Goal: Task Accomplishment & Management: Complete application form

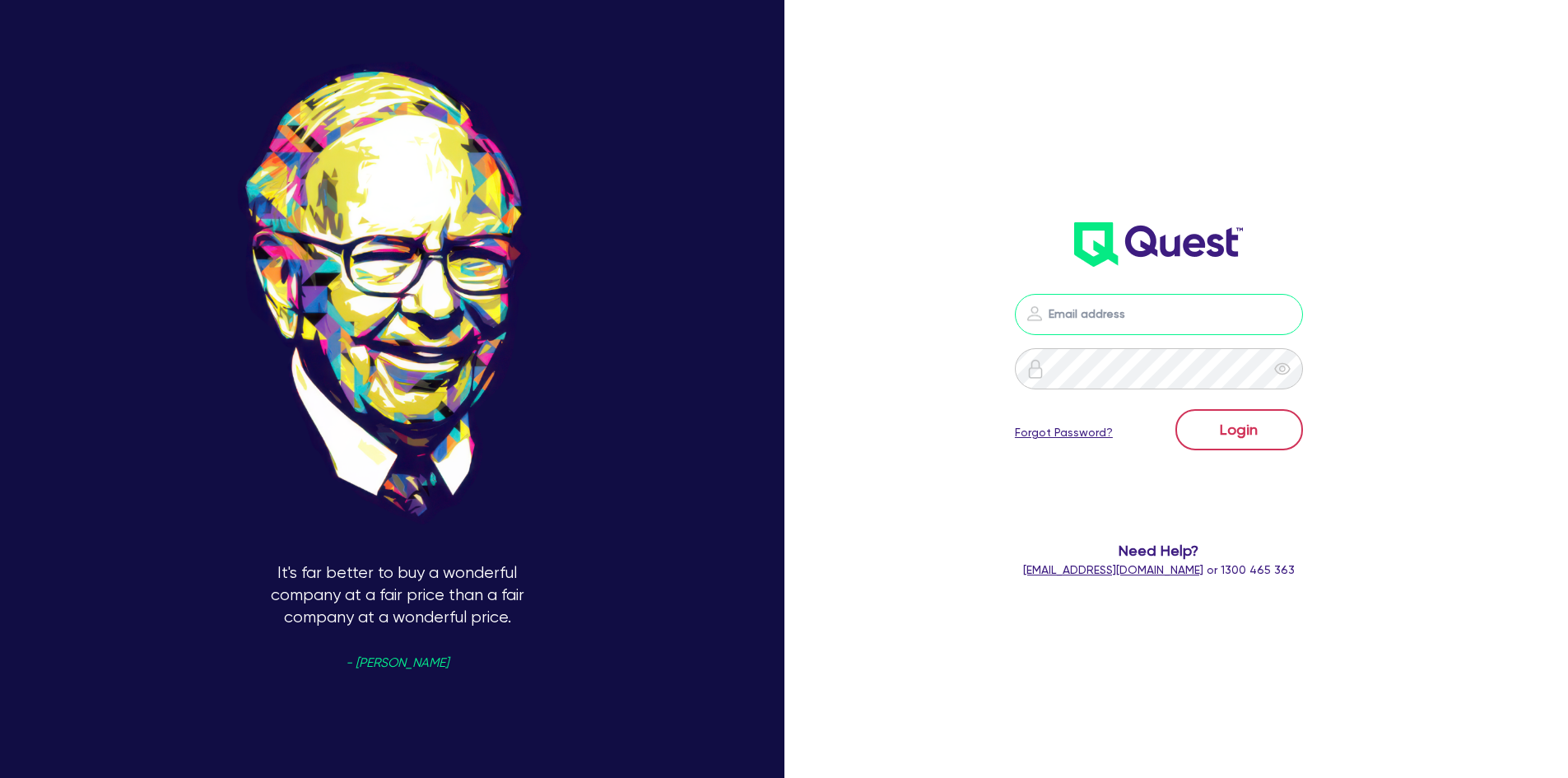
type input "[PERSON_NAME][EMAIL_ADDRESS][DOMAIN_NAME]"
click at [1228, 428] on button "Login" at bounding box center [1239, 429] width 127 height 41
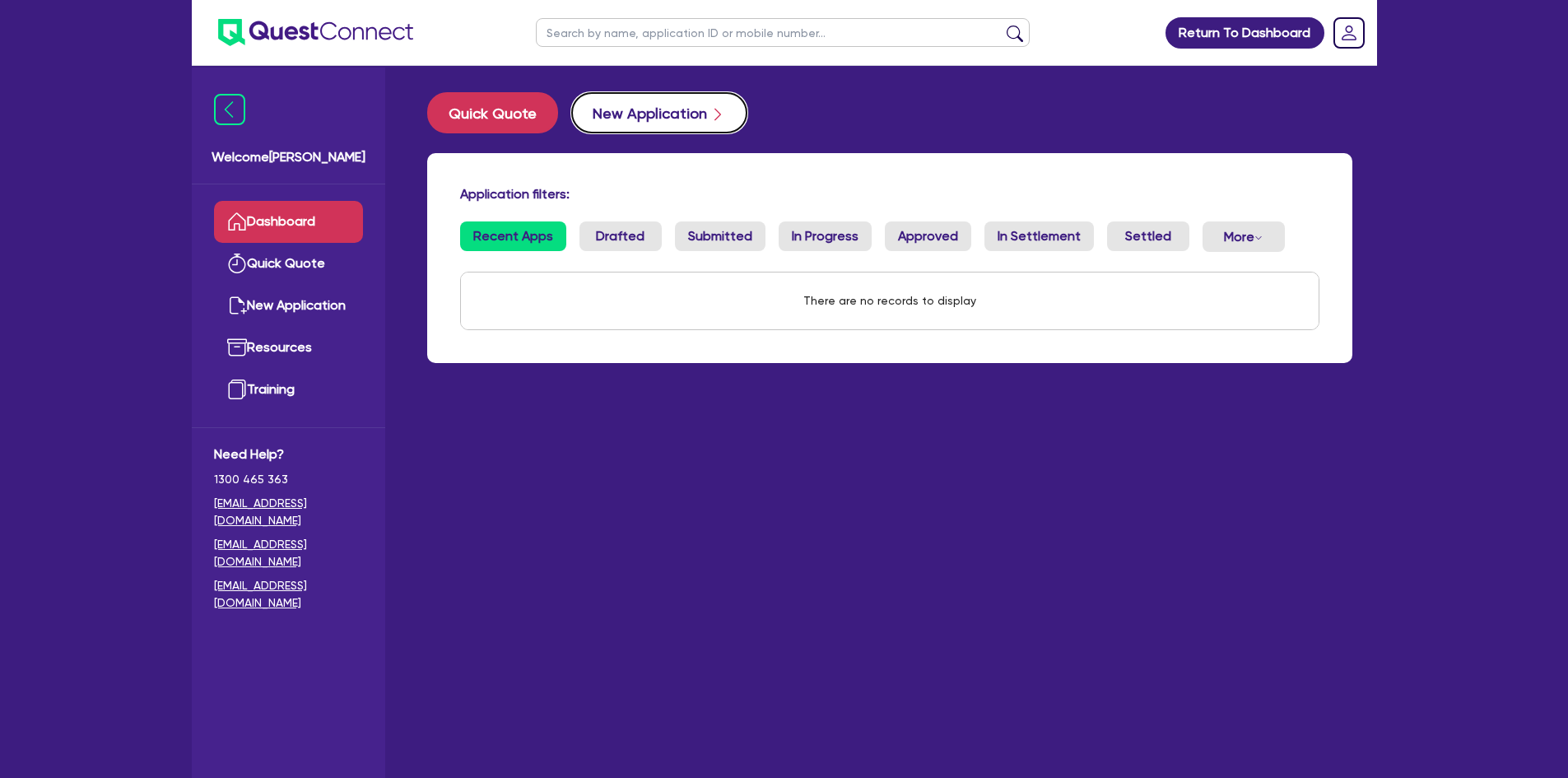
click at [667, 117] on button "New Application" at bounding box center [660, 112] width 176 height 41
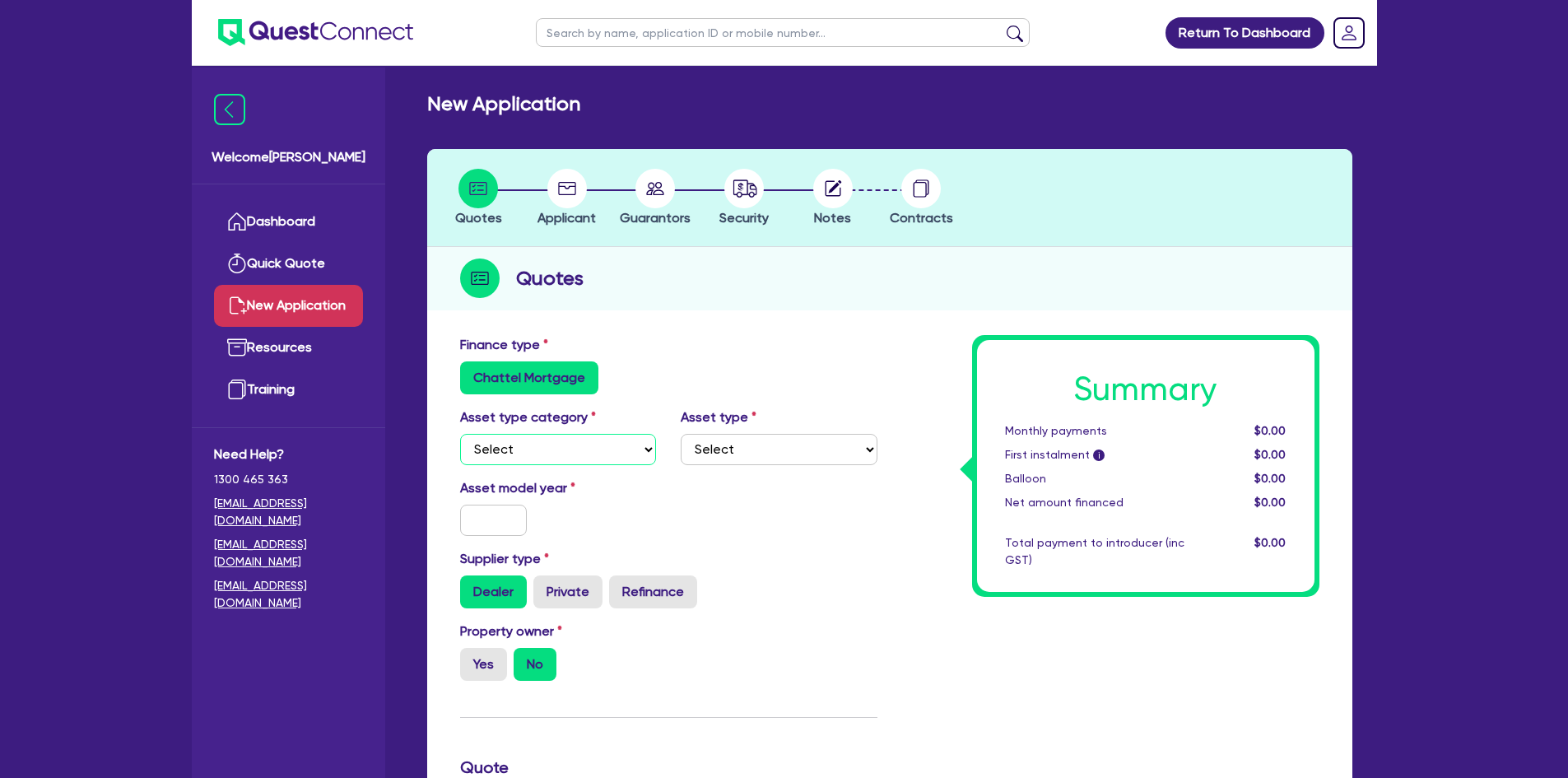
click at [520, 452] on select "Select Cars and light trucks Primary assets Secondary assets Tertiary assets" at bounding box center [558, 449] width 196 height 31
click at [295, 354] on link "Resources" at bounding box center [288, 348] width 149 height 42
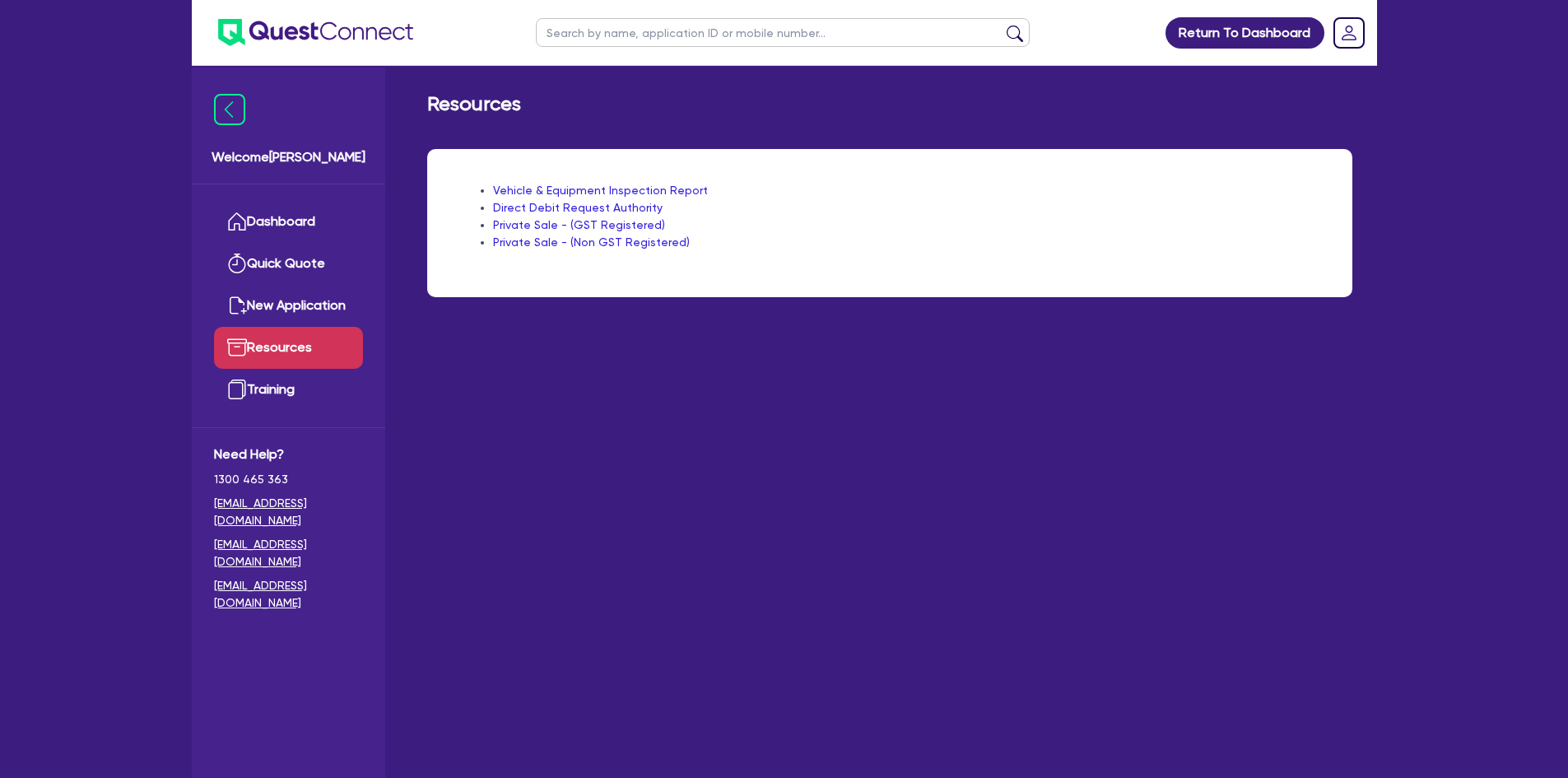
drag, startPoint x: 533, startPoint y: 191, endPoint x: 912, endPoint y: 167, distance: 379.8
click at [915, 167] on div "Vehicle & Equipment Inspection Report Direct Debit Request Authority Private Sa…" at bounding box center [890, 223] width 925 height 148
click at [275, 384] on link "Training" at bounding box center [288, 390] width 149 height 42
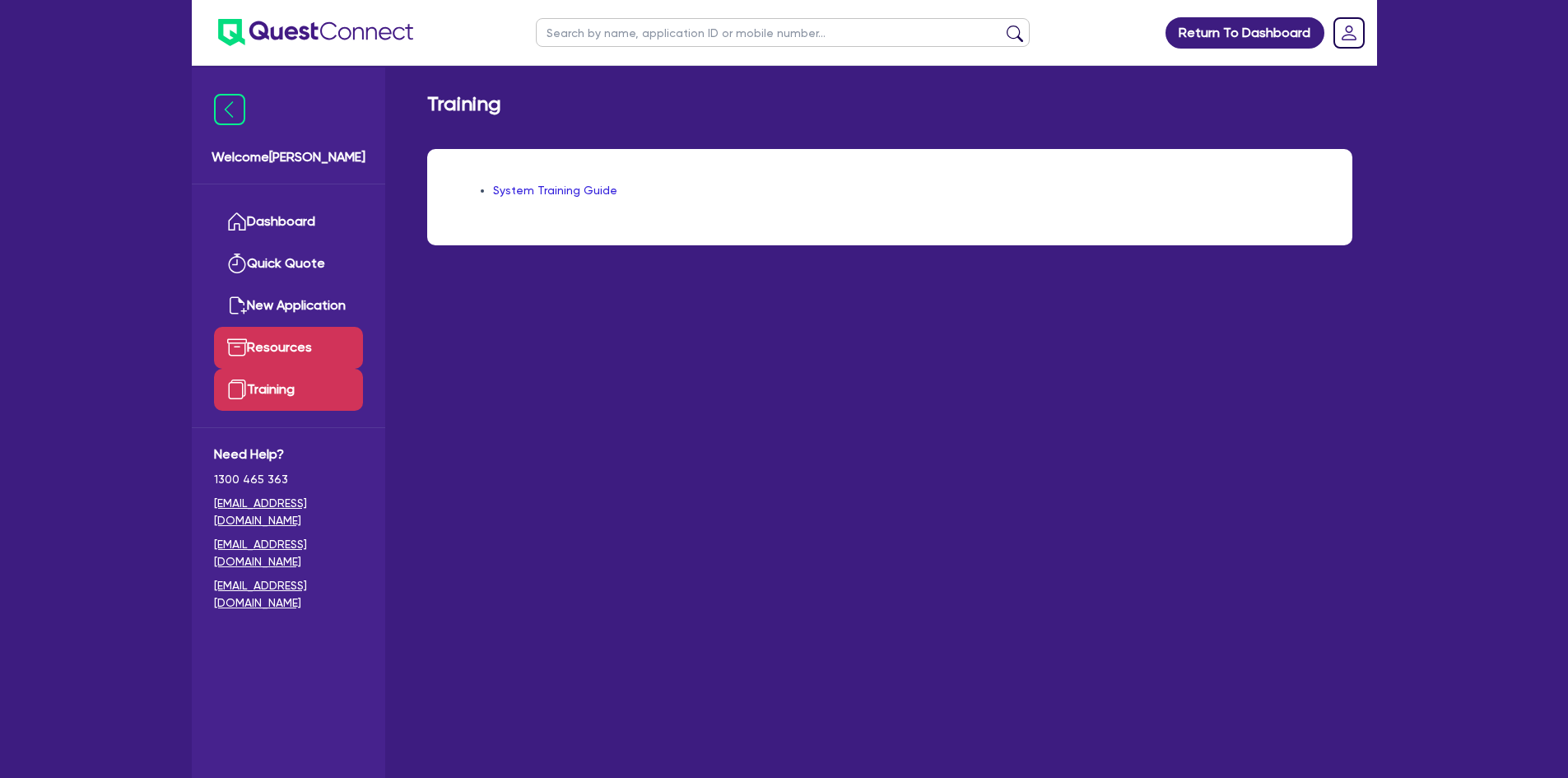
click at [319, 338] on link "Resources" at bounding box center [288, 348] width 149 height 42
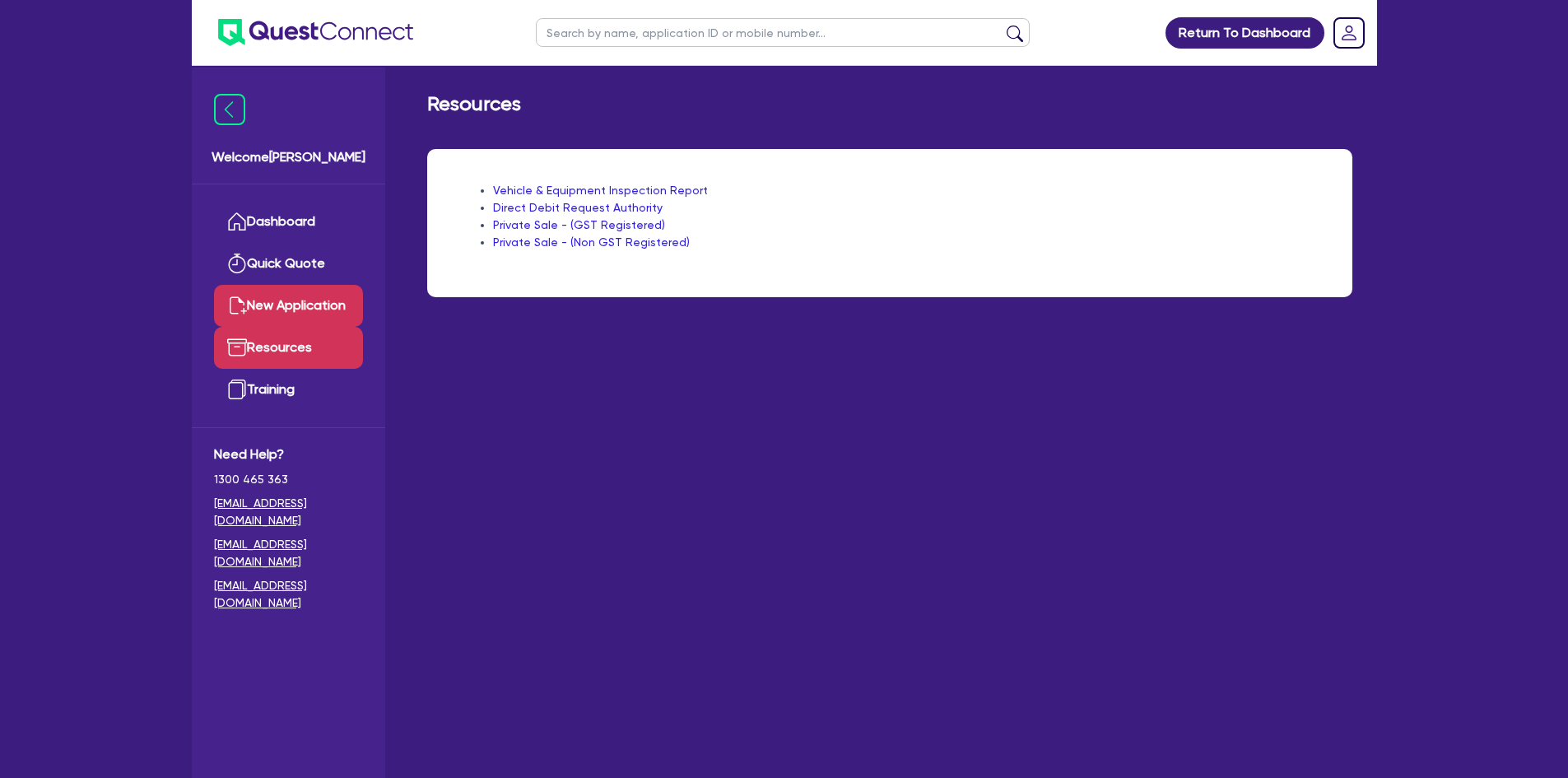
click at [299, 298] on link "New Application" at bounding box center [288, 305] width 149 height 42
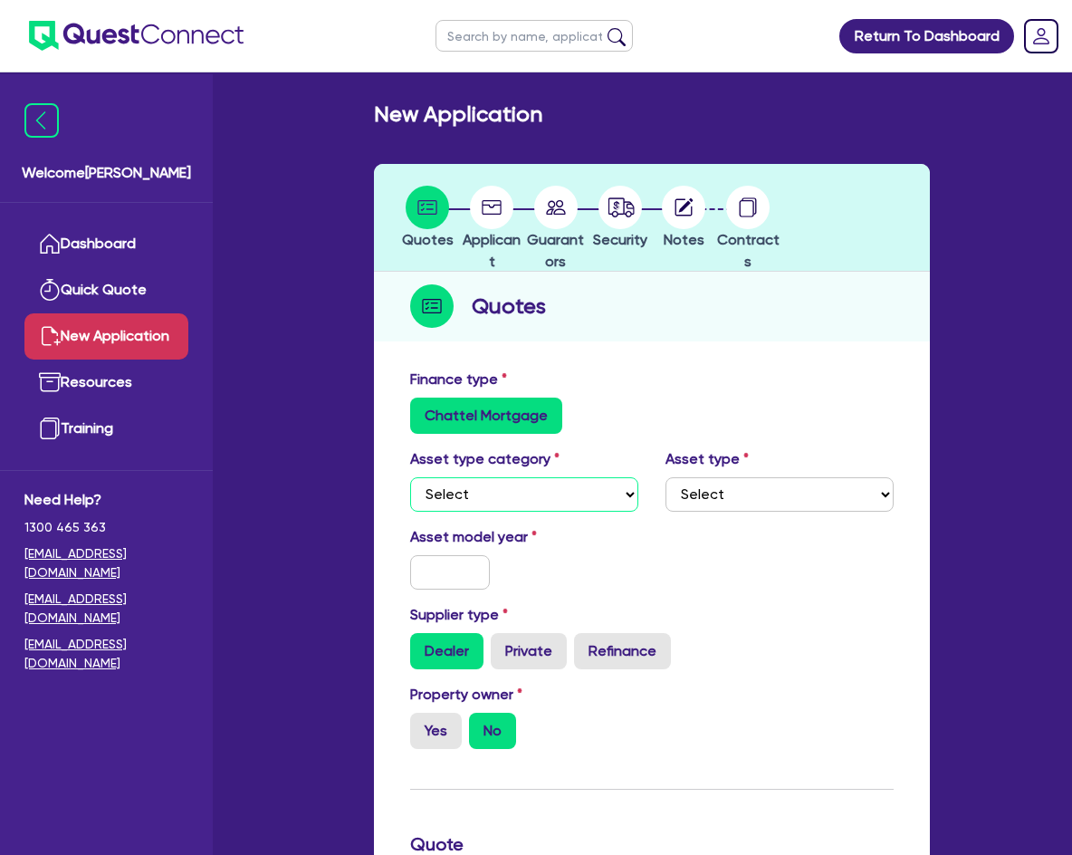
click at [502, 497] on select "Select Cars and light trucks Primary assets Secondary assets Tertiary assets" at bounding box center [524, 494] width 228 height 34
click at [410, 477] on select "Select Cars and light trucks Primary assets Secondary assets Tertiary assets" at bounding box center [524, 494] width 228 height 34
click at [696, 497] on select "Select Generators and compressors Engineering and toolmaking Woodworking and me…" at bounding box center [780, 494] width 228 height 34
click at [503, 486] on select "Select Cars and light trucks Primary assets Secondary assets Tertiary assets" at bounding box center [524, 494] width 228 height 34
select select "TERTIARY_ASSETS"
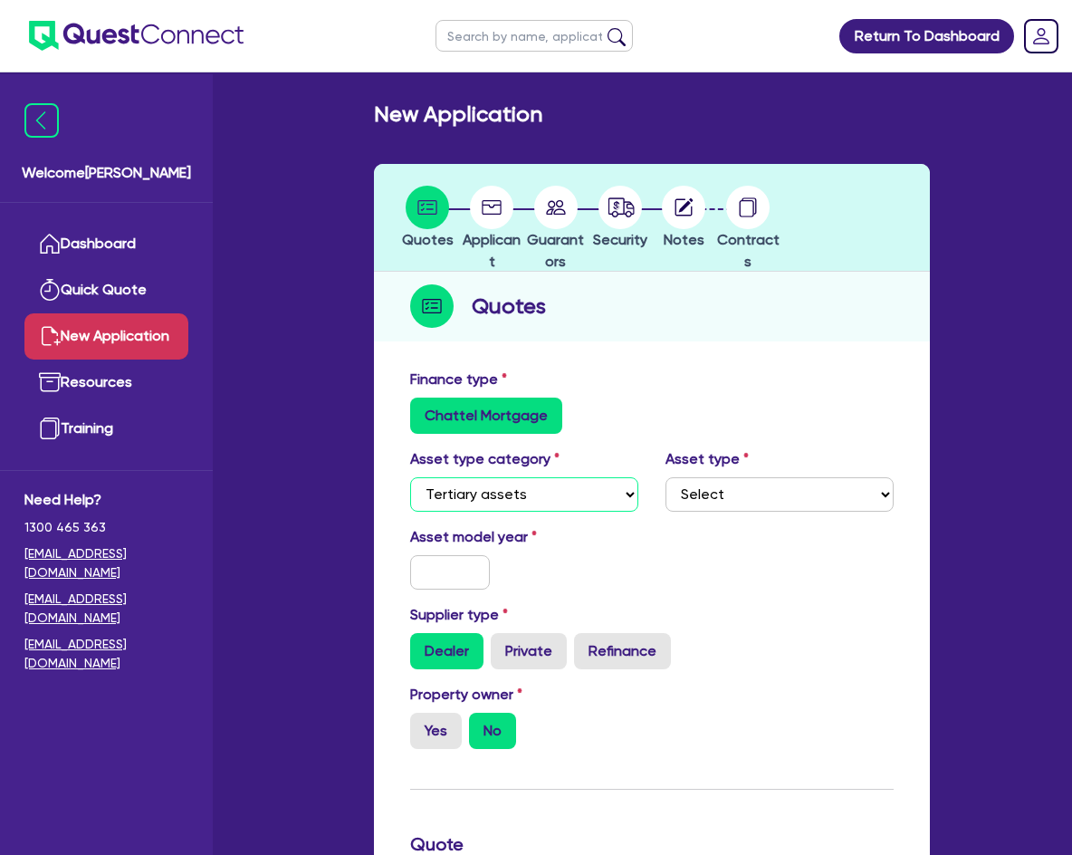
click at [410, 477] on select "Select Cars and light trucks Primary assets Secondary assets Tertiary assets" at bounding box center [524, 494] width 228 height 34
click at [725, 504] on select "Select Beauty equipment IT equipment IT software Watercraft Other" at bounding box center [780, 494] width 228 height 34
select select "BEAUTY_EQUIPMENT"
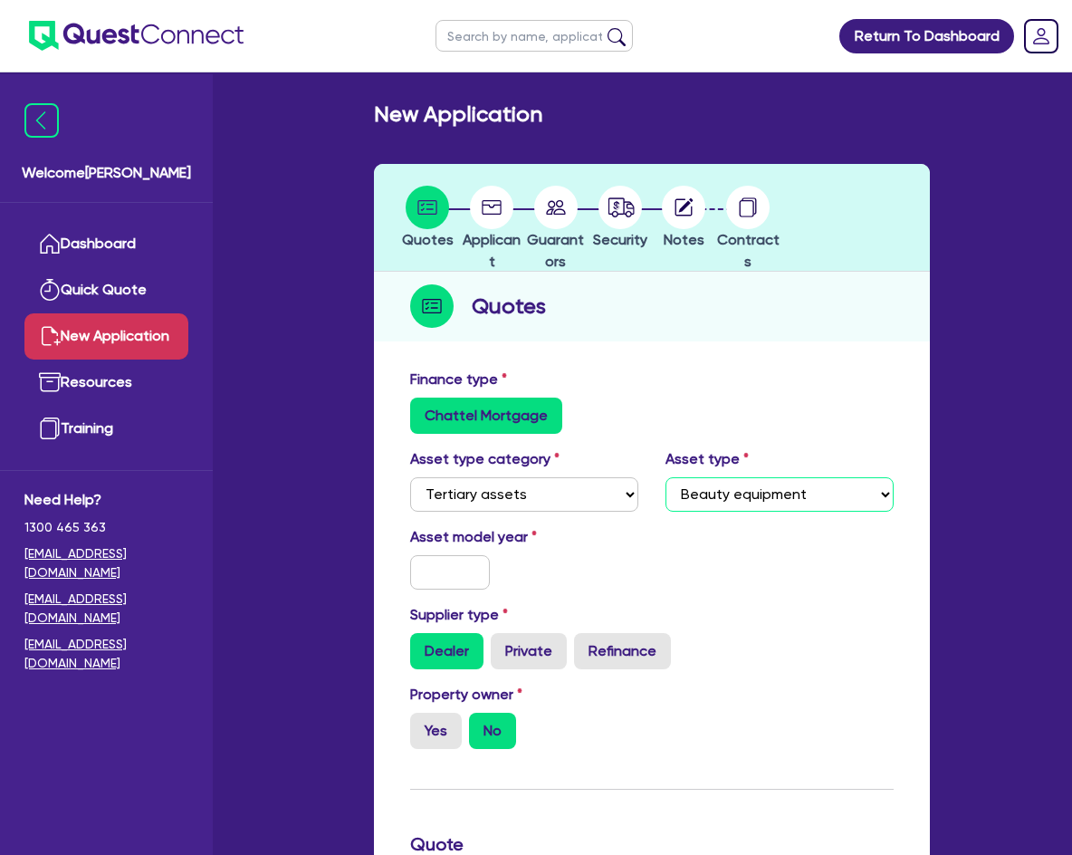
click at [666, 477] on select "Select Beauty equipment IT equipment IT software Watercraft Other" at bounding box center [780, 494] width 228 height 34
drag, startPoint x: 392, startPoint y: 570, endPoint x: 433, endPoint y: 563, distance: 41.2
click at [433, 563] on input "text" at bounding box center [450, 572] width 80 height 34
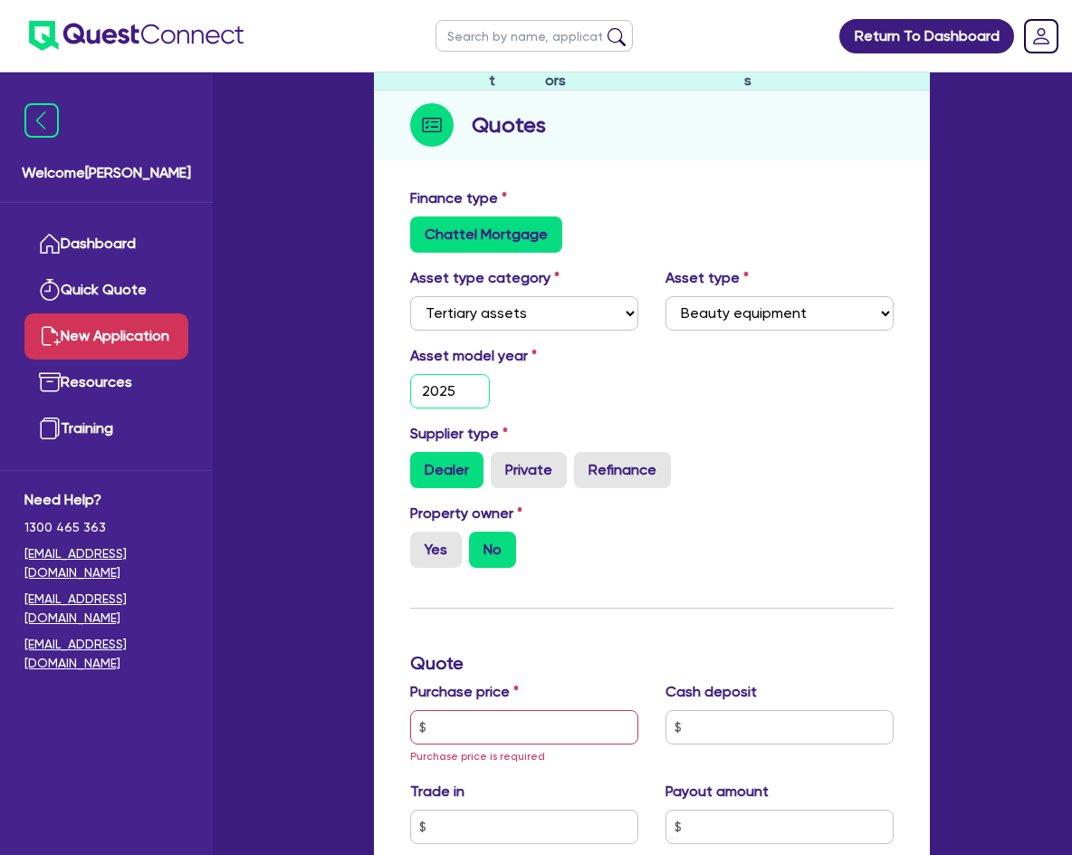
type input "2025"
click at [591, 544] on div "Yes No" at bounding box center [524, 550] width 228 height 36
click at [443, 544] on label "Yes" at bounding box center [436, 550] width 52 height 36
click at [422, 543] on input "Yes" at bounding box center [416, 538] width 12 height 12
radio input "true"
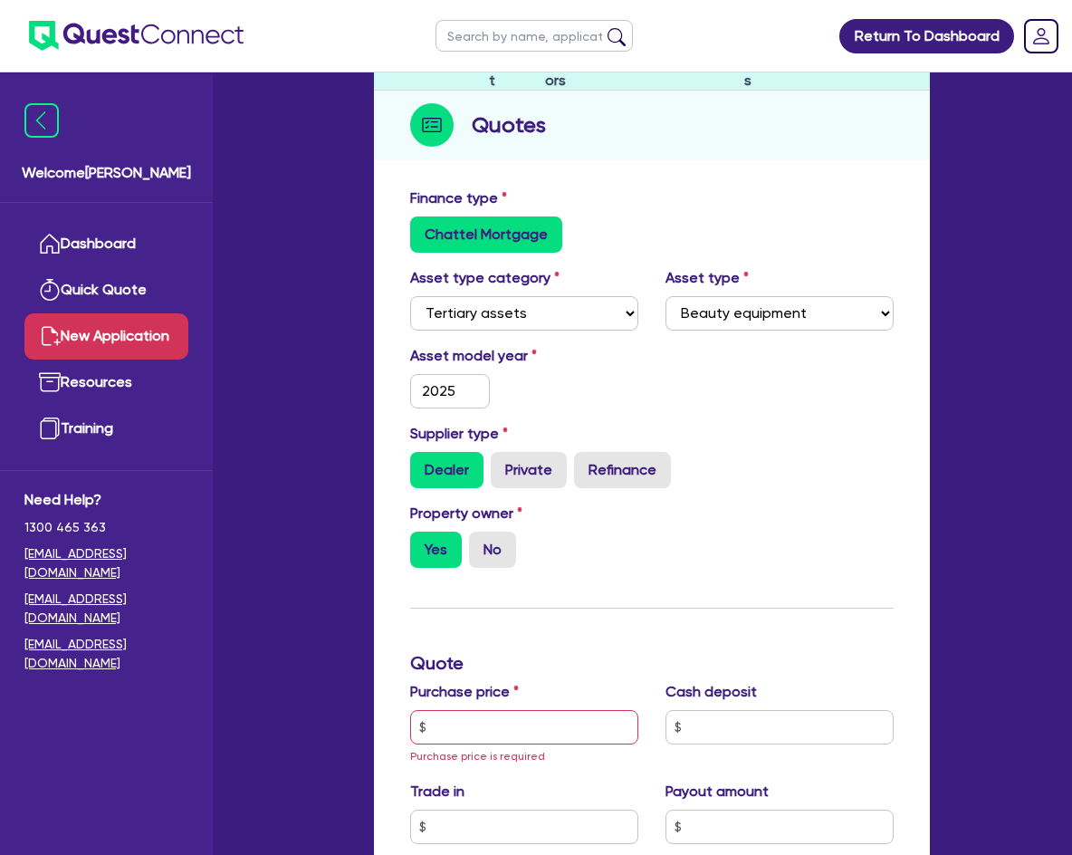
scroll to position [362, 0]
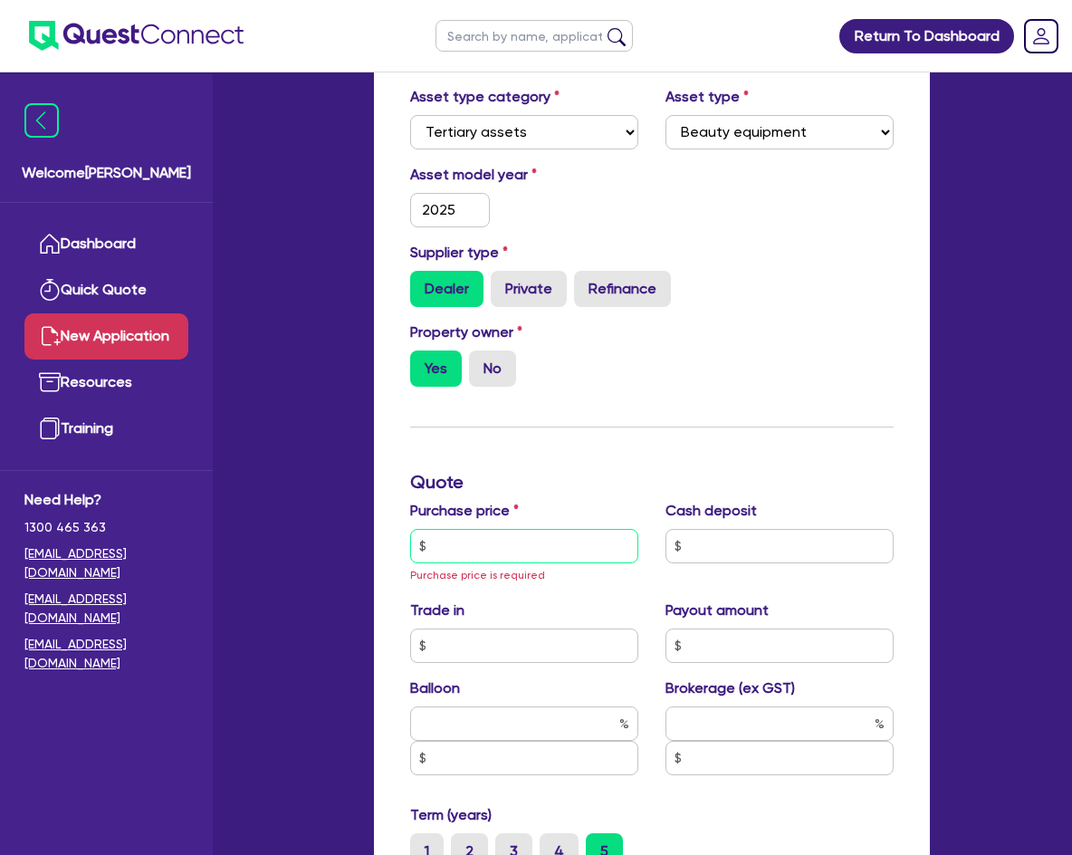
click at [491, 556] on input "text" at bounding box center [524, 546] width 228 height 34
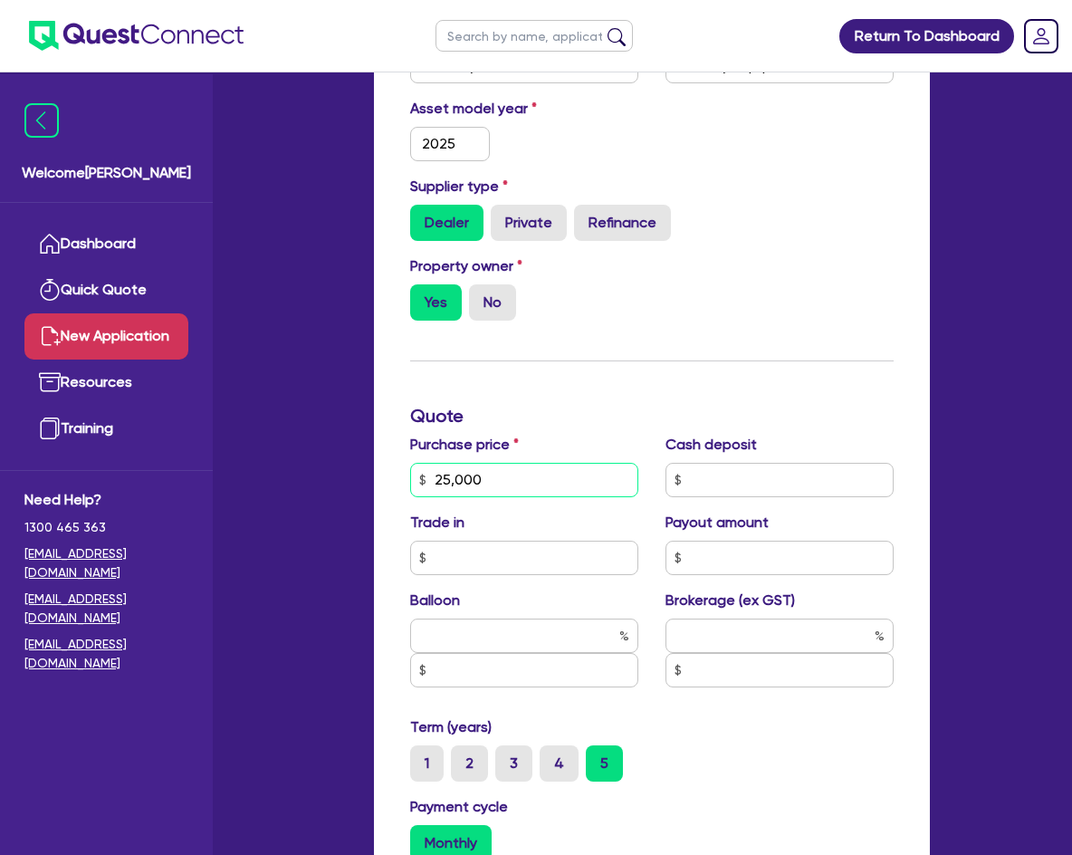
scroll to position [453, 0]
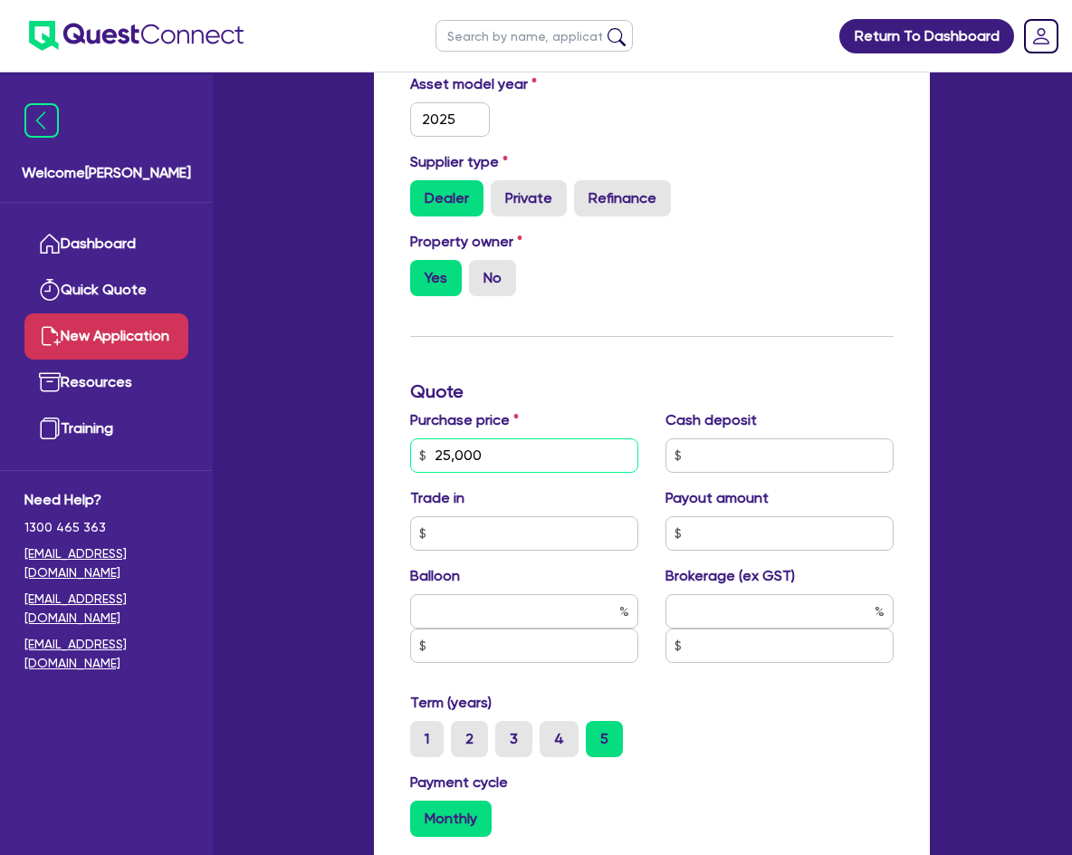
type input "25,000"
click at [706, 654] on input "text" at bounding box center [780, 646] width 228 height 34
click at [723, 619] on input "text" at bounding box center [780, 611] width 228 height 34
type input "3"
click at [859, 718] on div "Term (years) 1 2 3 4 5" at bounding box center [652, 724] width 511 height 65
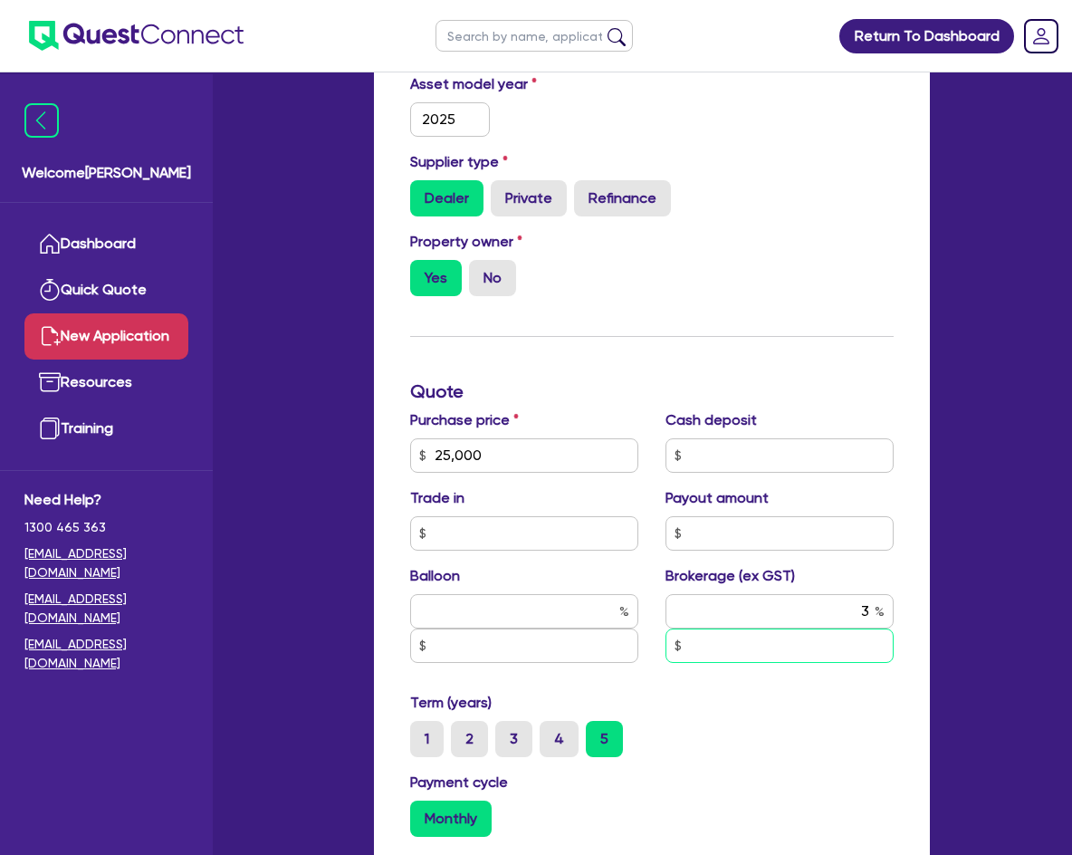
click at [839, 653] on input "text" at bounding box center [780, 646] width 228 height 34
click at [789, 669] on div "3" at bounding box center [779, 635] width 255 height 83
drag, startPoint x: 820, startPoint y: 611, endPoint x: 967, endPoint y: 607, distance: 147.7
click at [967, 607] on div "Return To Dashboard Edit Profile Logout Welcome [PERSON_NAME] Quick Quote New A…" at bounding box center [535, 674] width 869 height 2254
click at [781, 317] on div "Finance type Chattel Mortgage Asset type category Select Cars and light trucks …" at bounding box center [652, 591] width 511 height 1350
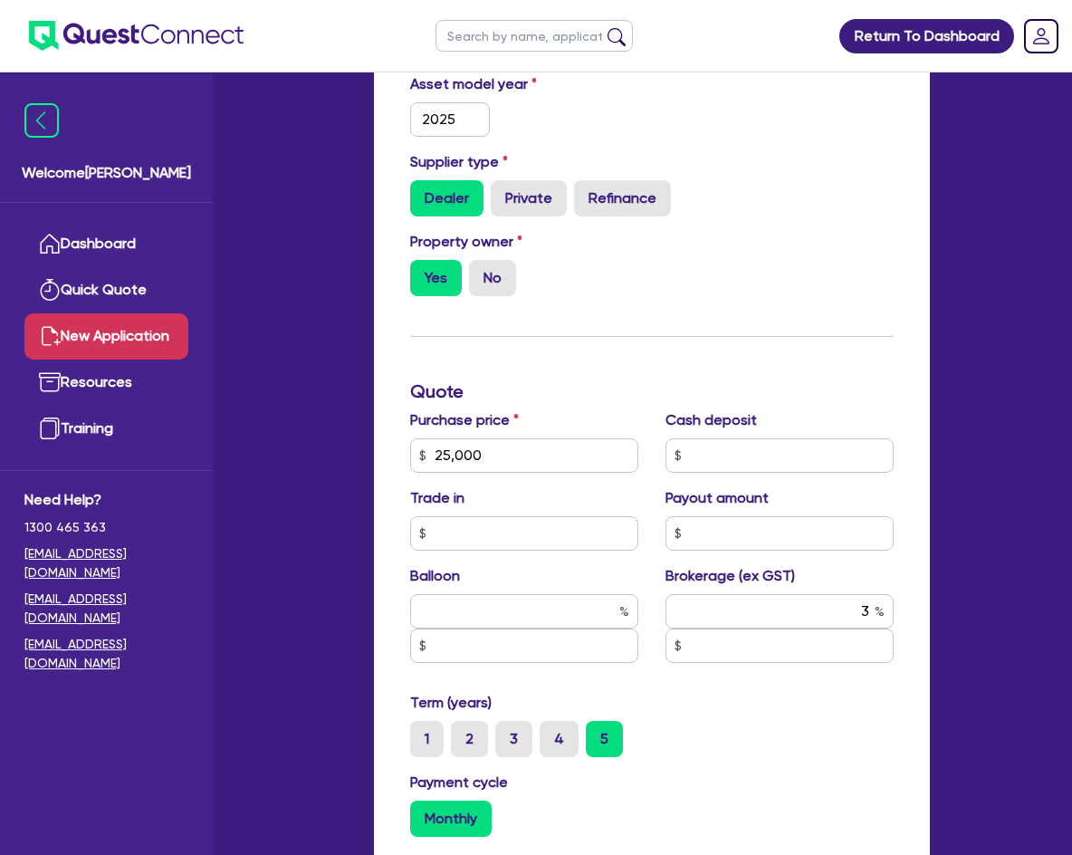
click at [757, 694] on div "Term (years) 1 2 3 4 5" at bounding box center [652, 724] width 511 height 65
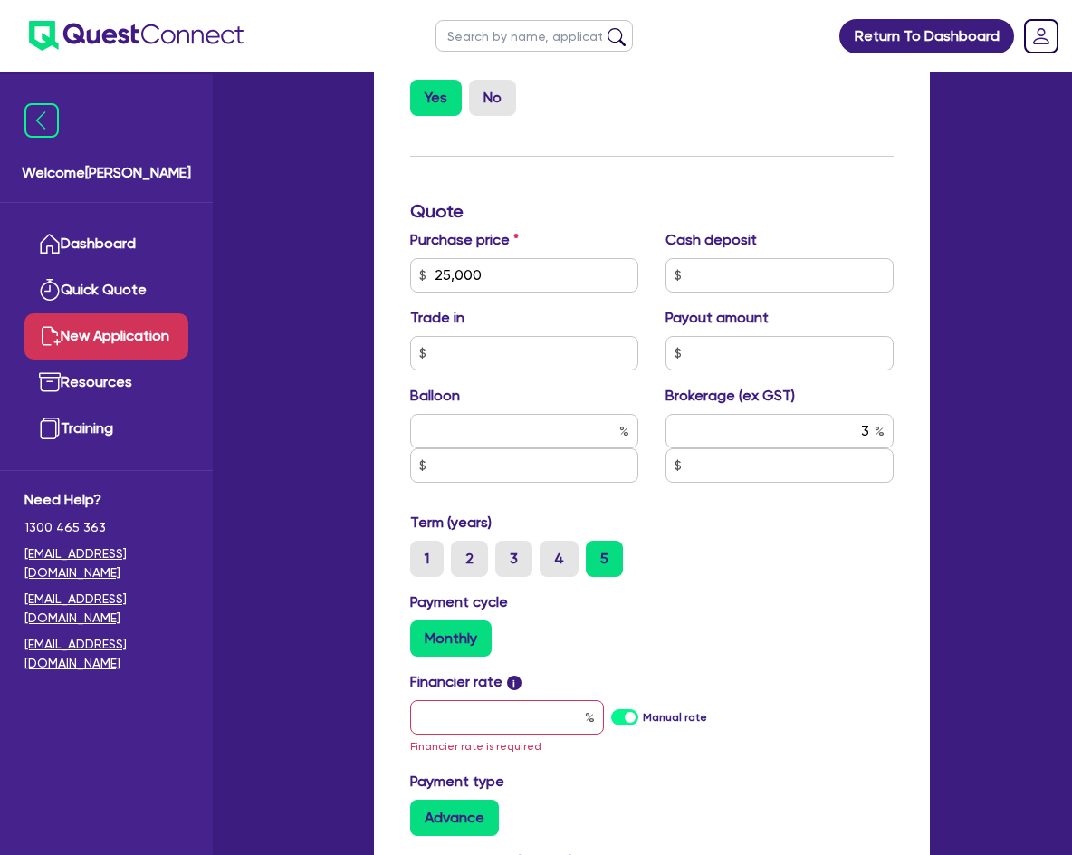
scroll to position [634, 0]
click at [746, 543] on div "1 2 3 4 5" at bounding box center [658, 558] width 497 height 36
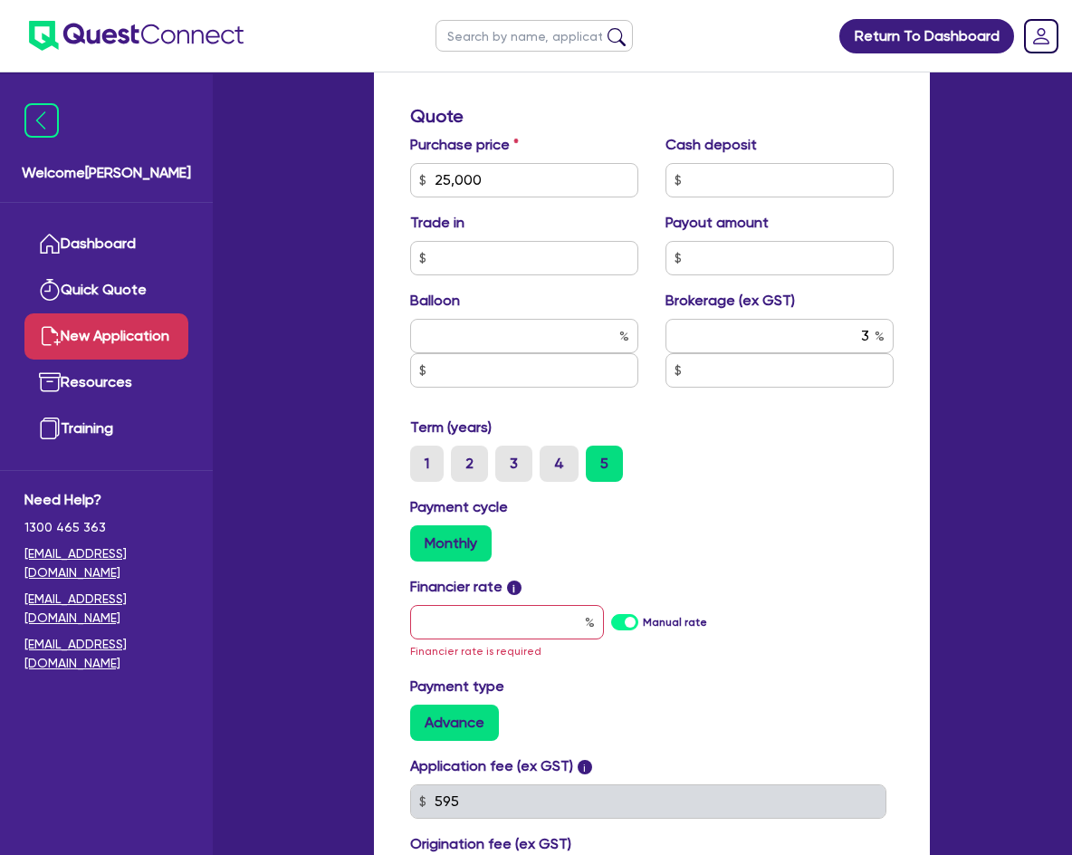
scroll to position [815, 0]
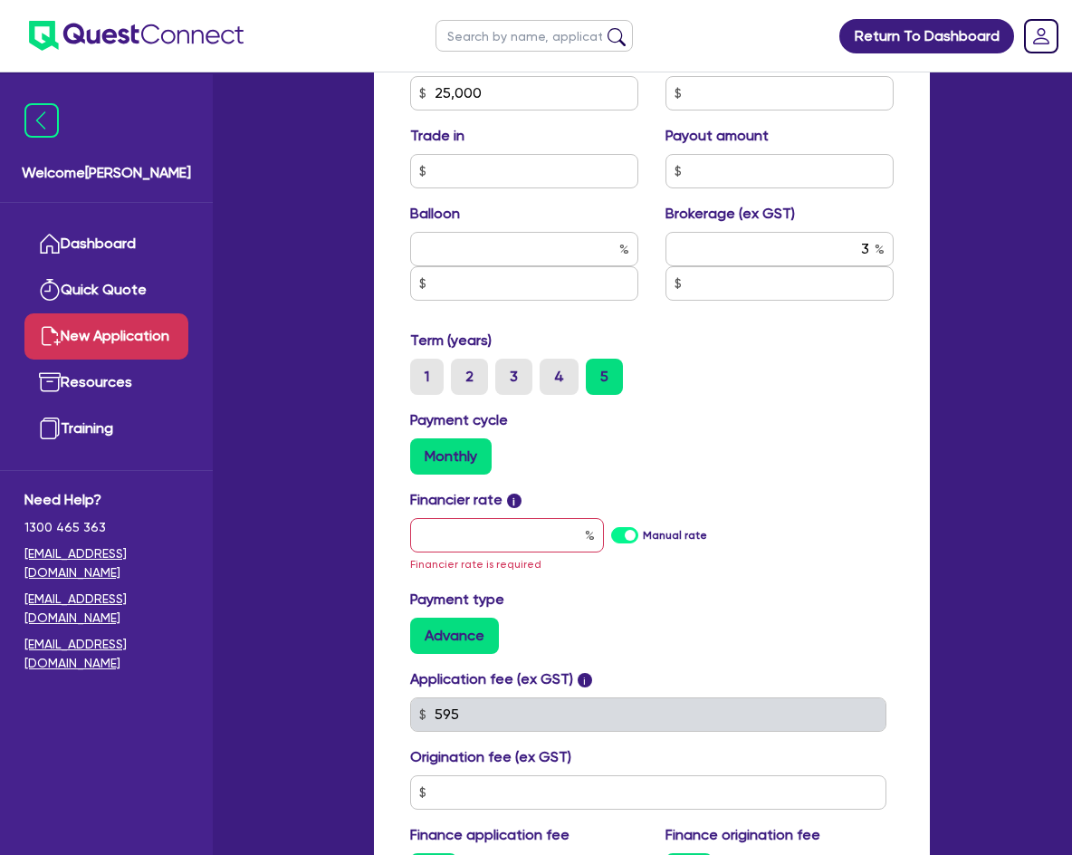
click at [643, 539] on label "Manual rate" at bounding box center [675, 535] width 64 height 16
click at [0, 0] on input "Manual rate" at bounding box center [0, 0] width 0 height 0
type input "750"
type input "17"
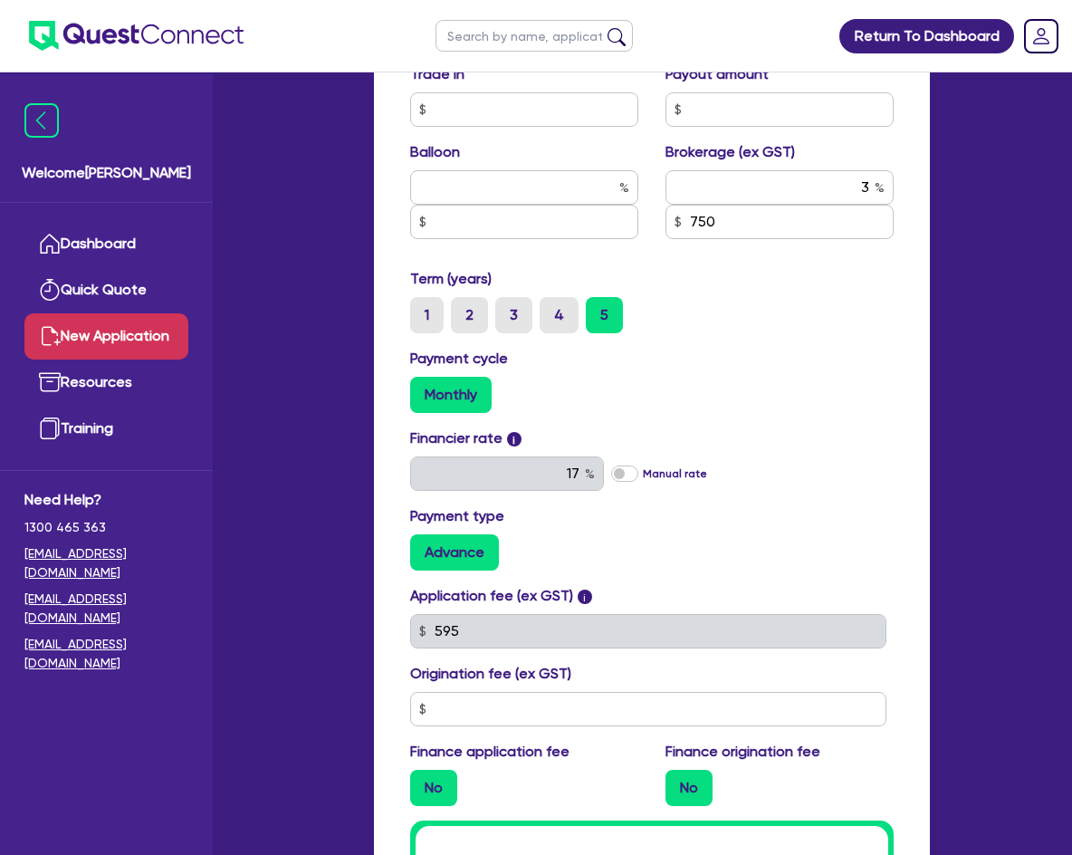
scroll to position [906, 0]
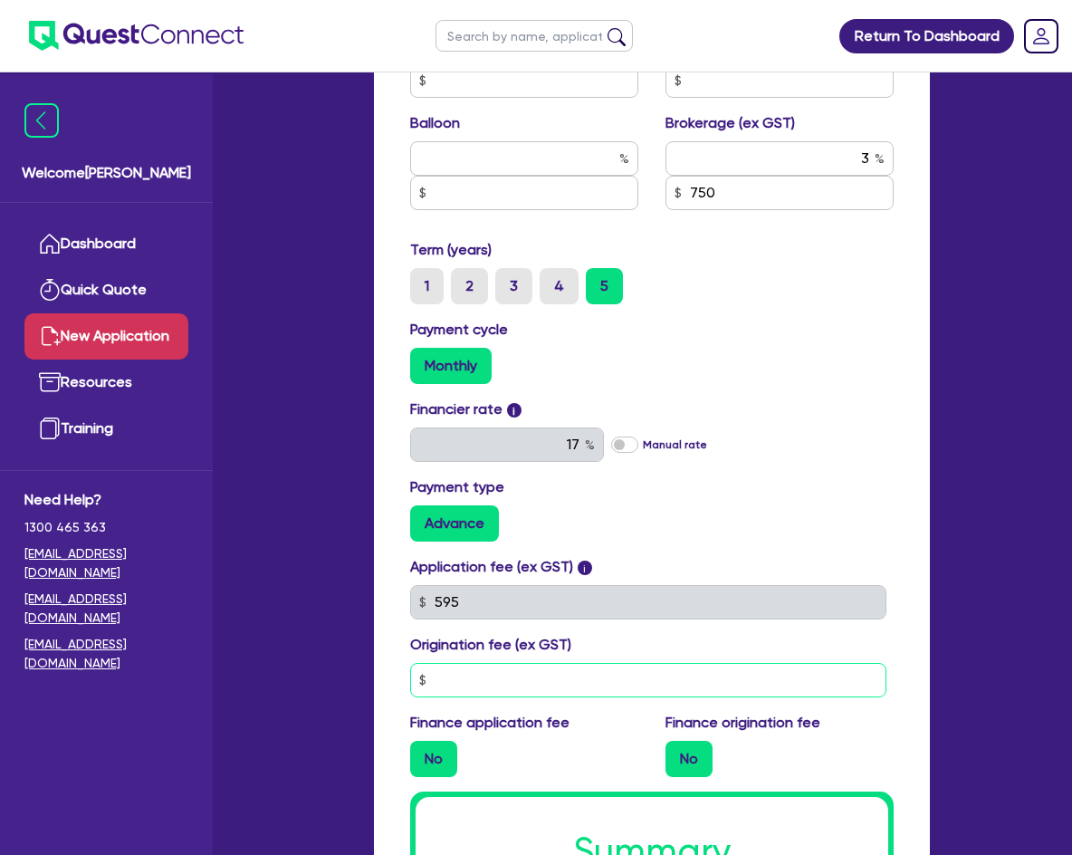
click at [493, 688] on input "text" at bounding box center [648, 680] width 476 height 34
click at [829, 422] on div "Financier rate i 17 Manual rate" at bounding box center [652, 430] width 511 height 63
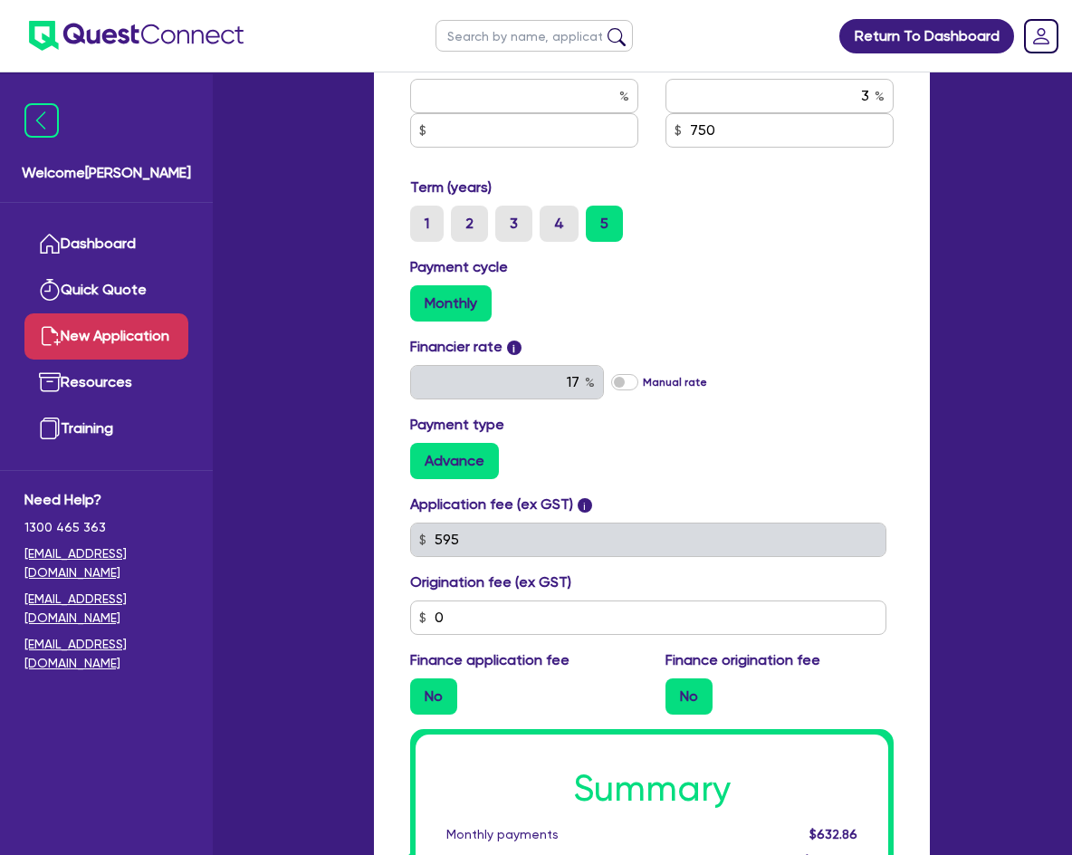
scroll to position [1087, 0]
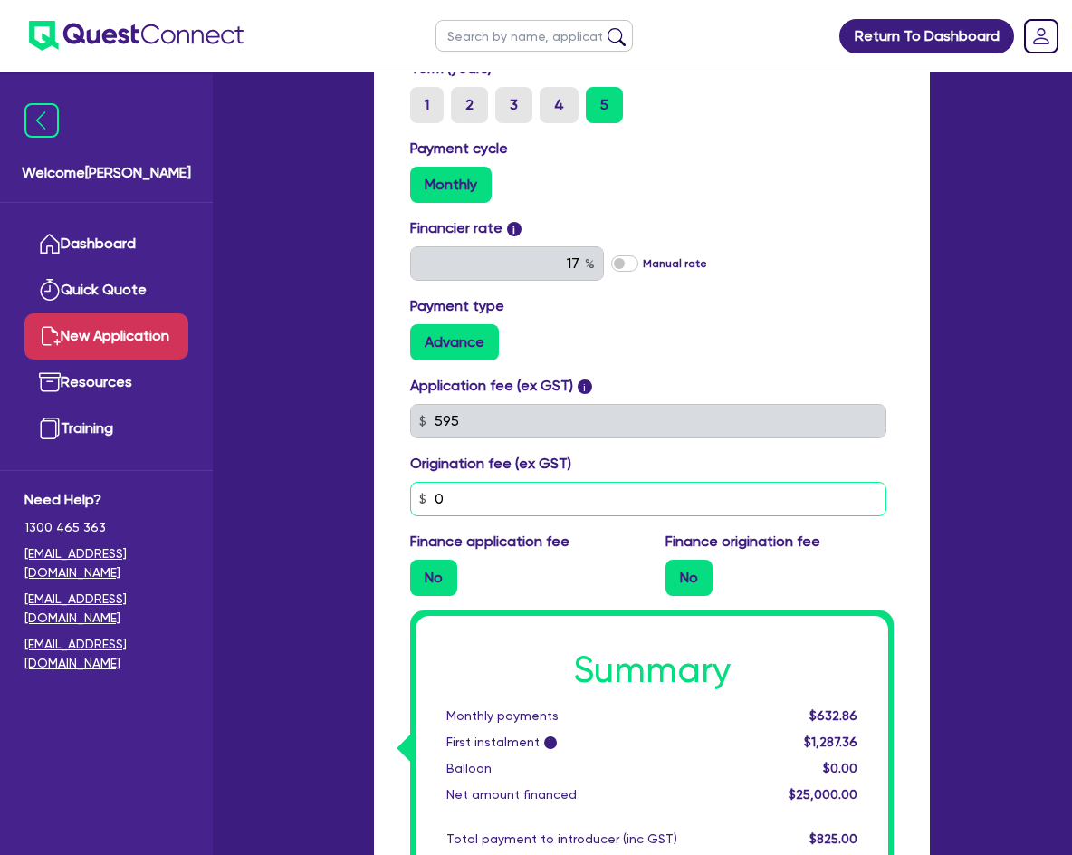
click at [507, 498] on input "0" at bounding box center [648, 499] width 476 height 34
drag, startPoint x: 495, startPoint y: 494, endPoint x: 326, endPoint y: 488, distance: 168.5
click at [326, 488] on div "Welcome [PERSON_NAME] Quick Quote New Application Resources Training Need Help?…" at bounding box center [536, 6] width 842 height 2187
click at [758, 340] on div "Advance" at bounding box center [652, 342] width 484 height 36
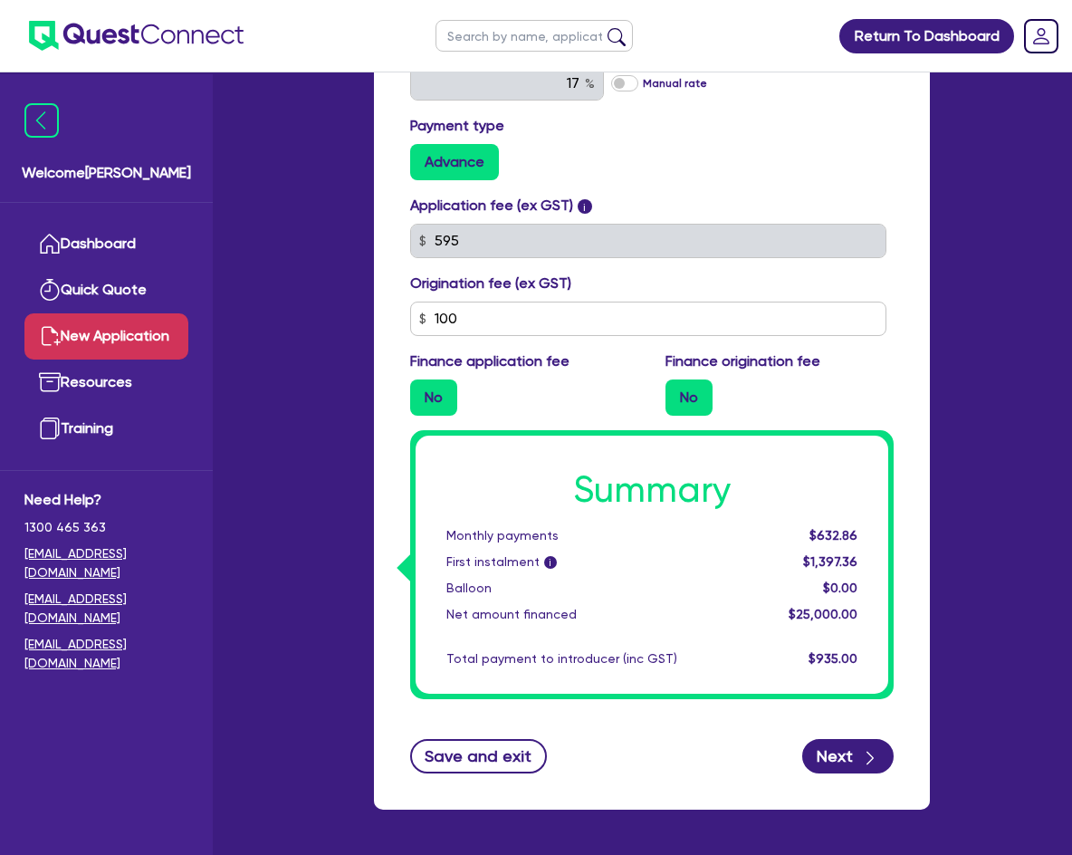
scroll to position [1268, 0]
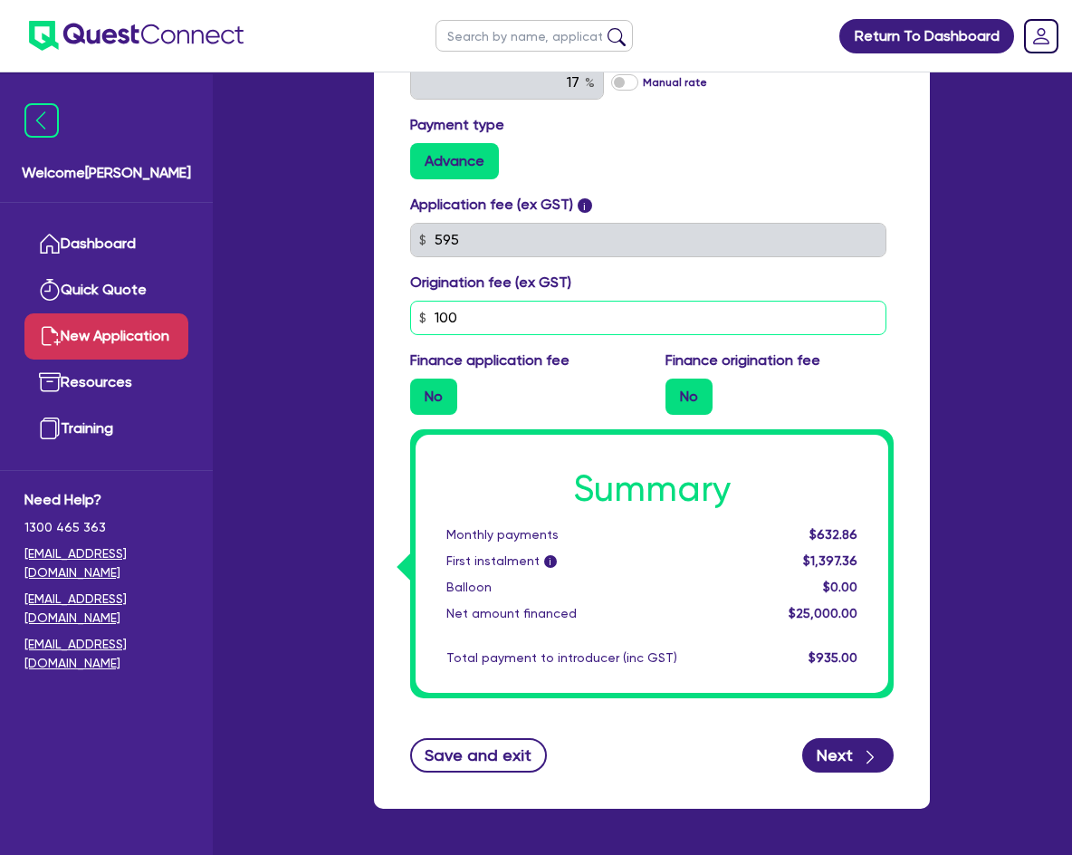
drag, startPoint x: 521, startPoint y: 323, endPoint x: 282, endPoint y: 296, distance: 240.6
drag, startPoint x: 508, startPoint y: 329, endPoint x: 328, endPoint y: 320, distance: 180.5
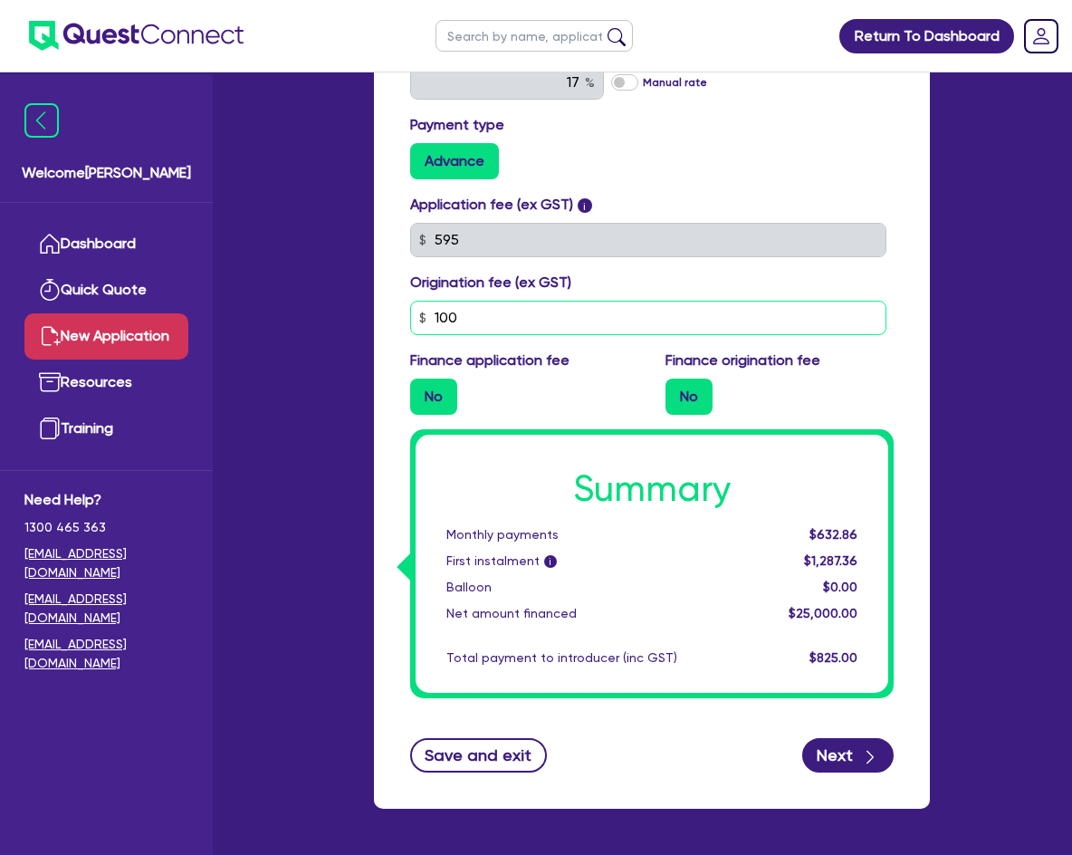
type input "100"
click at [895, 283] on div "Origination fee (ex GST) 100" at bounding box center [652, 303] width 511 height 63
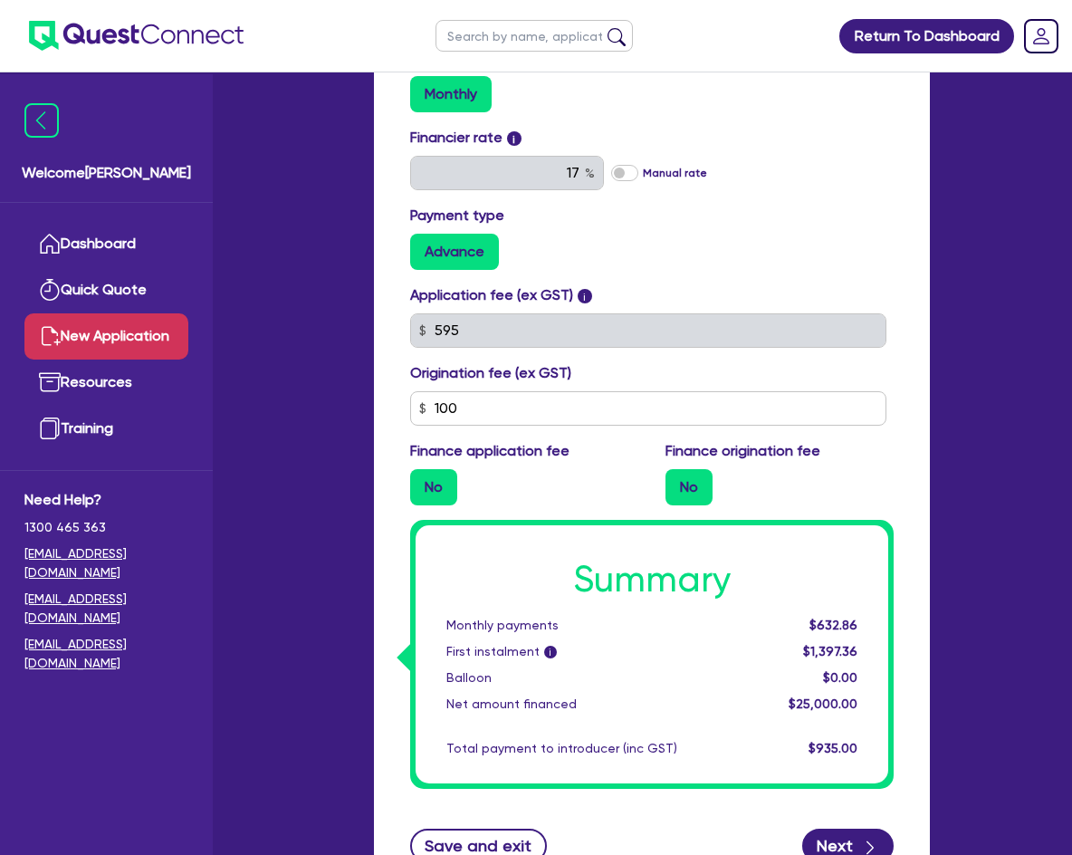
click at [695, 496] on label "No" at bounding box center [689, 487] width 47 height 36
click at [677, 481] on input "No" at bounding box center [672, 475] width 12 height 12
click at [796, 486] on div "No" at bounding box center [780, 487] width 228 height 36
click at [767, 491] on div "No" at bounding box center [780, 487] width 228 height 36
click at [445, 489] on label "No" at bounding box center [433, 487] width 47 height 36
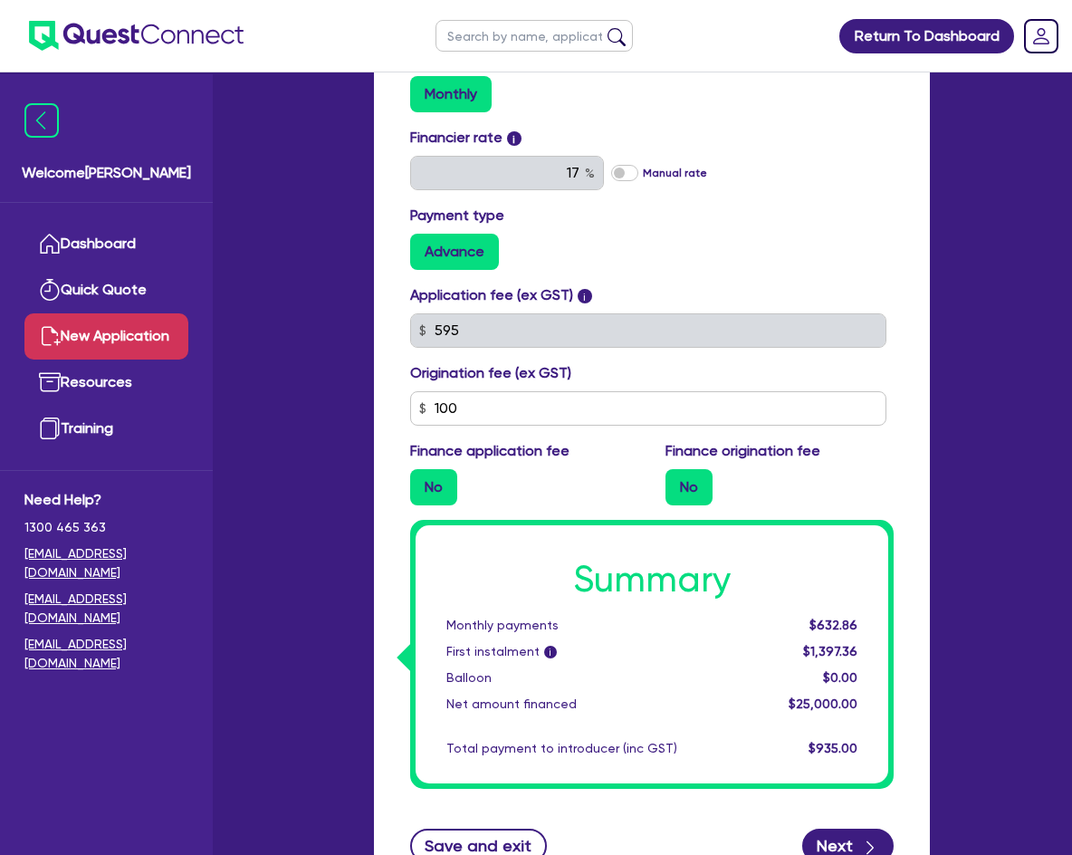
click at [422, 481] on input "No" at bounding box center [416, 475] width 12 height 12
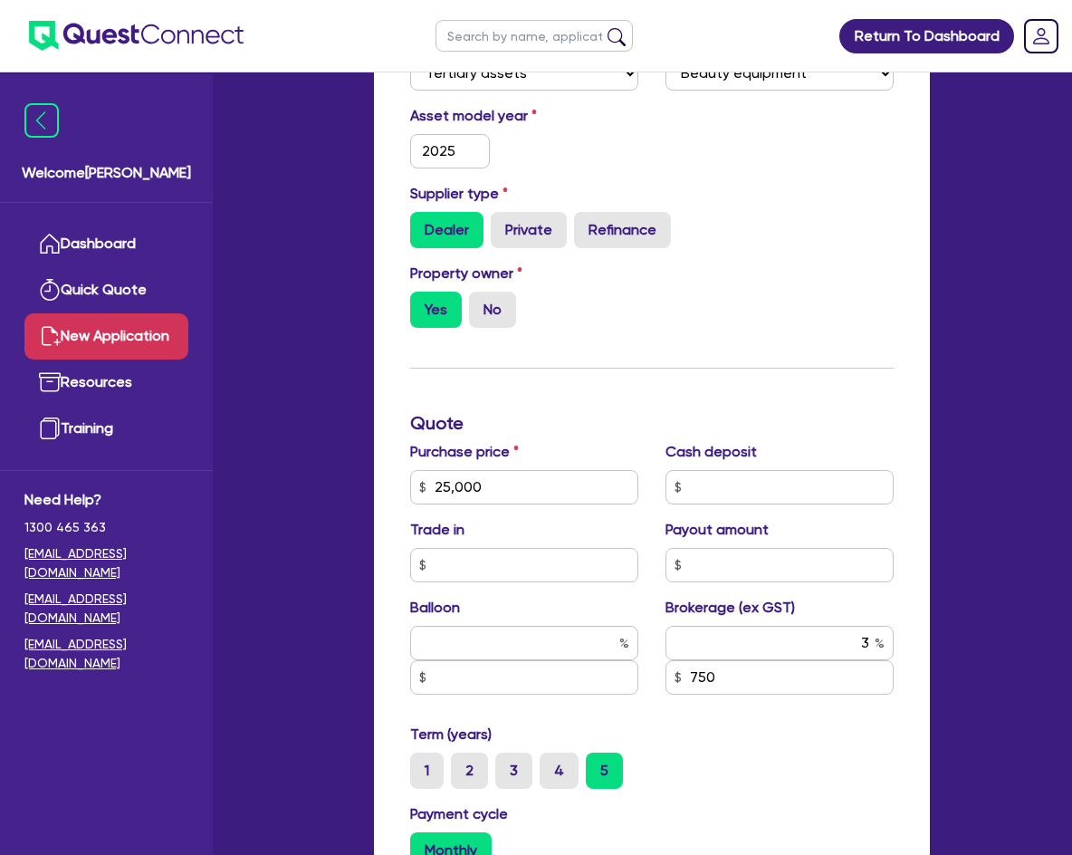
scroll to position [1332, 0]
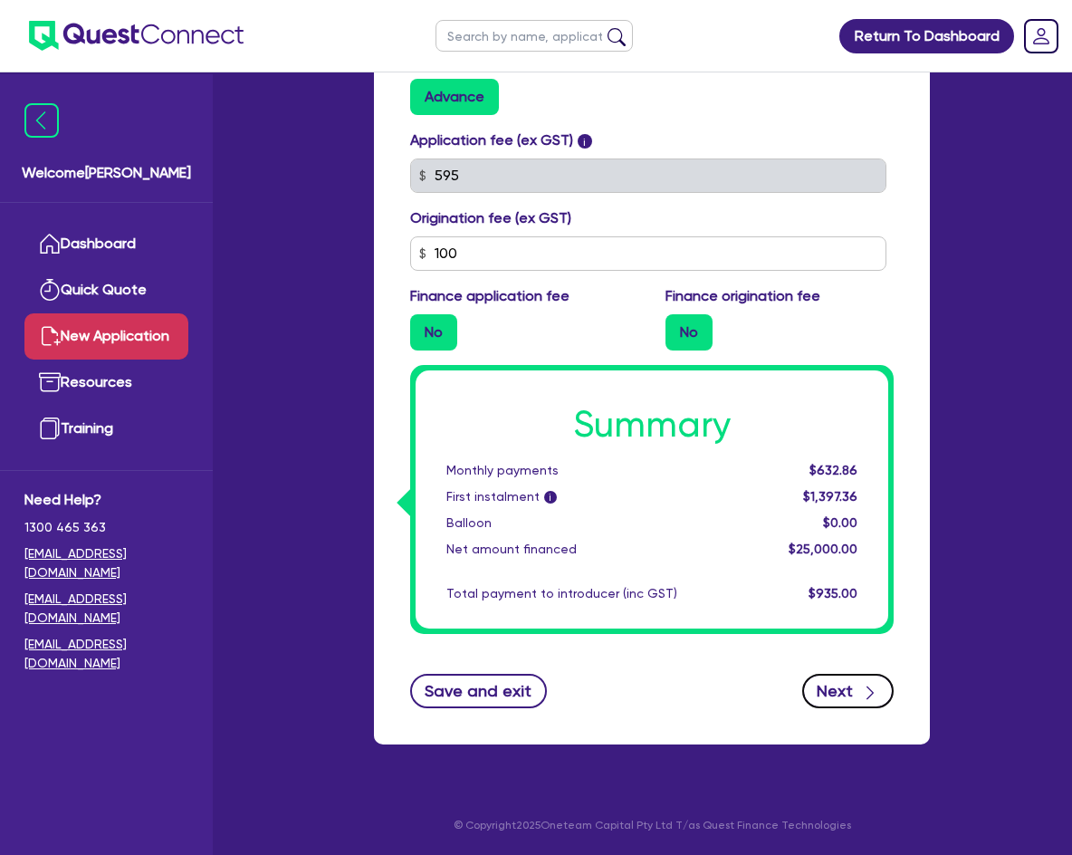
click at [857, 685] on button "Next" at bounding box center [847, 691] width 91 height 34
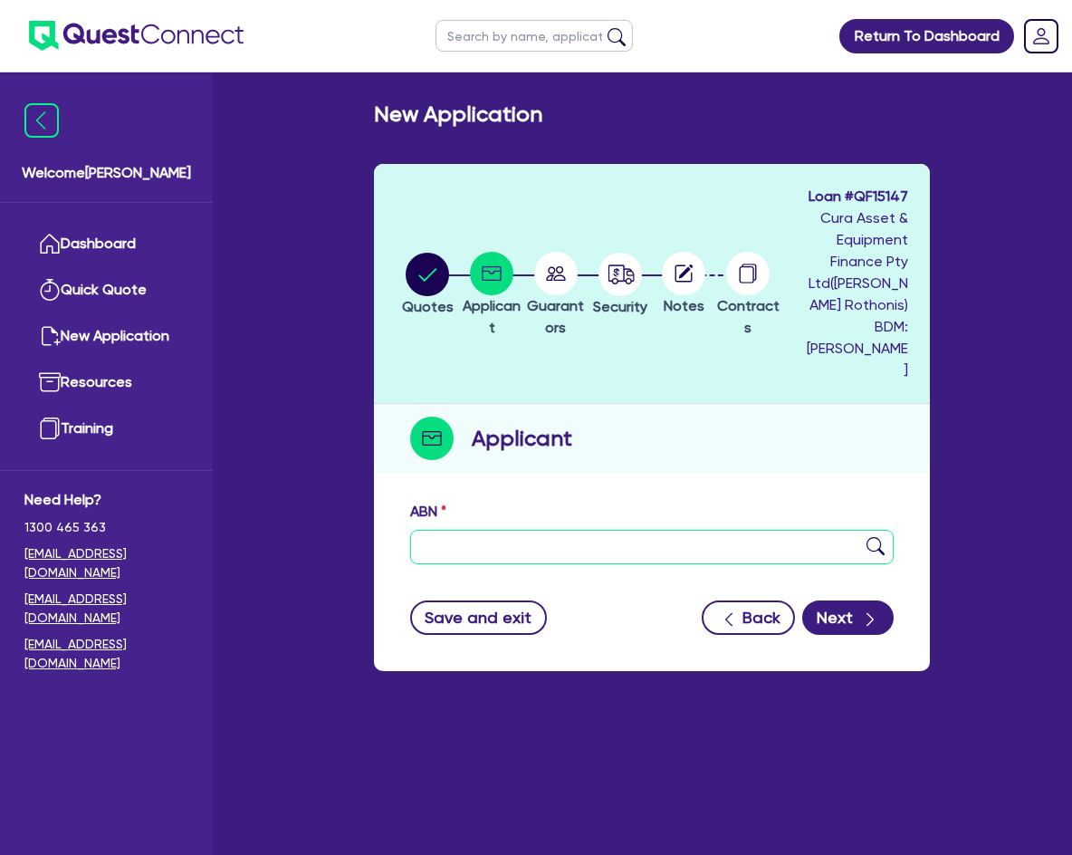
click at [684, 539] on input "text" at bounding box center [652, 547] width 484 height 34
click at [725, 504] on div "ABN" at bounding box center [652, 532] width 511 height 63
click at [716, 530] on input "text" at bounding box center [652, 547] width 484 height 34
click at [705, 530] on input "text" at bounding box center [652, 547] width 484 height 34
type input "83 627 936 903"
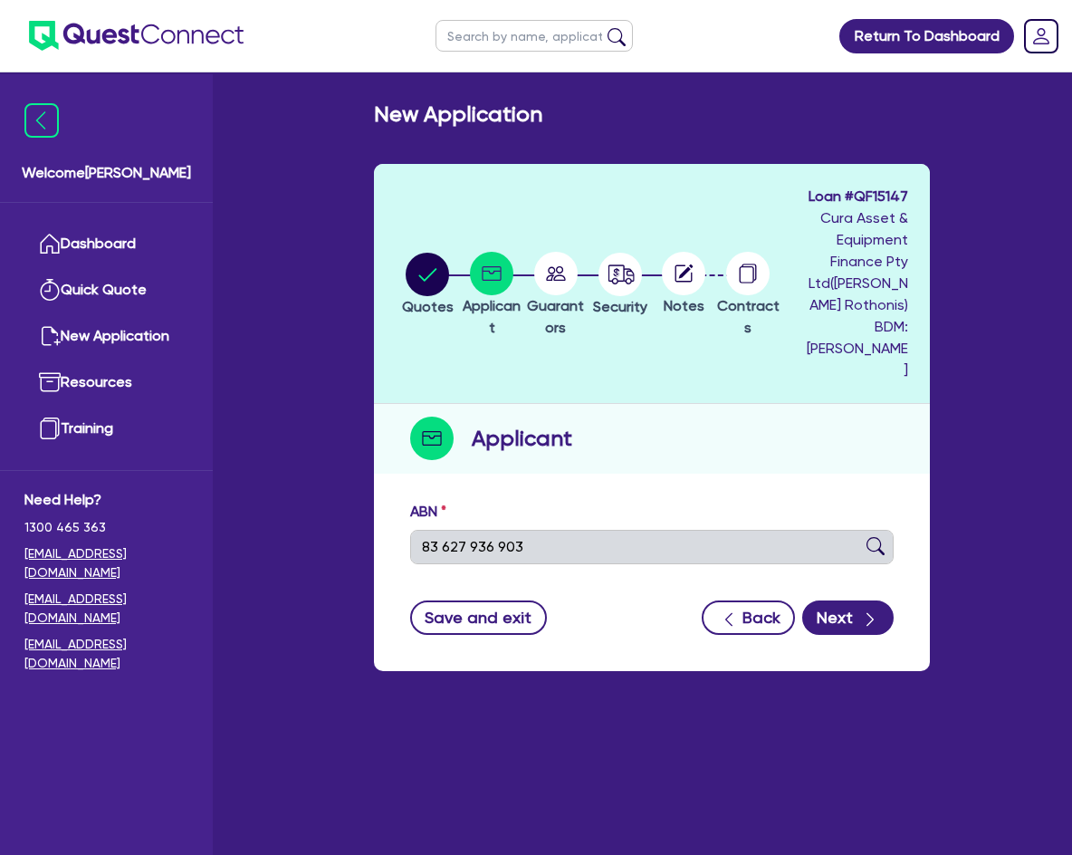
click at [869, 537] on img at bounding box center [876, 546] width 18 height 18
type input "CHIQUISSIMO PTY LTD"
type input "B BRONZE BEAUTY AND WAXING"
select select "COMPANY"
type input "[DATE]"
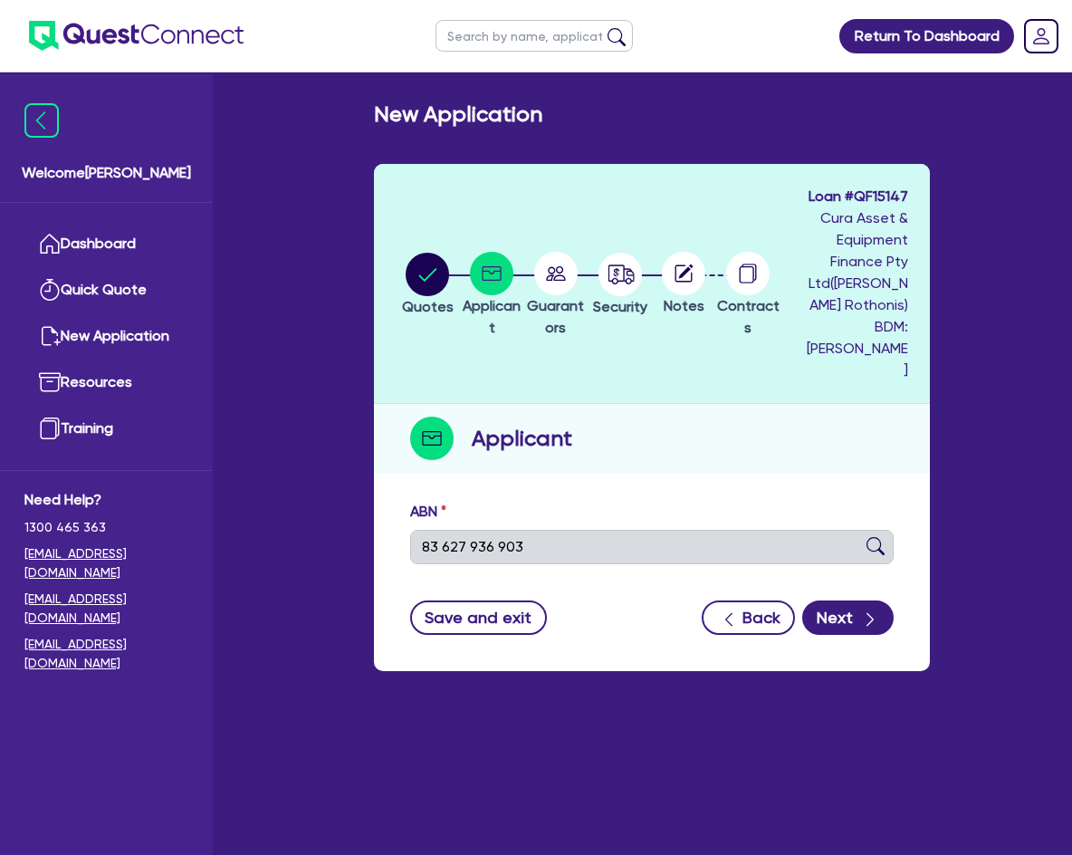
type input "[DATE]"
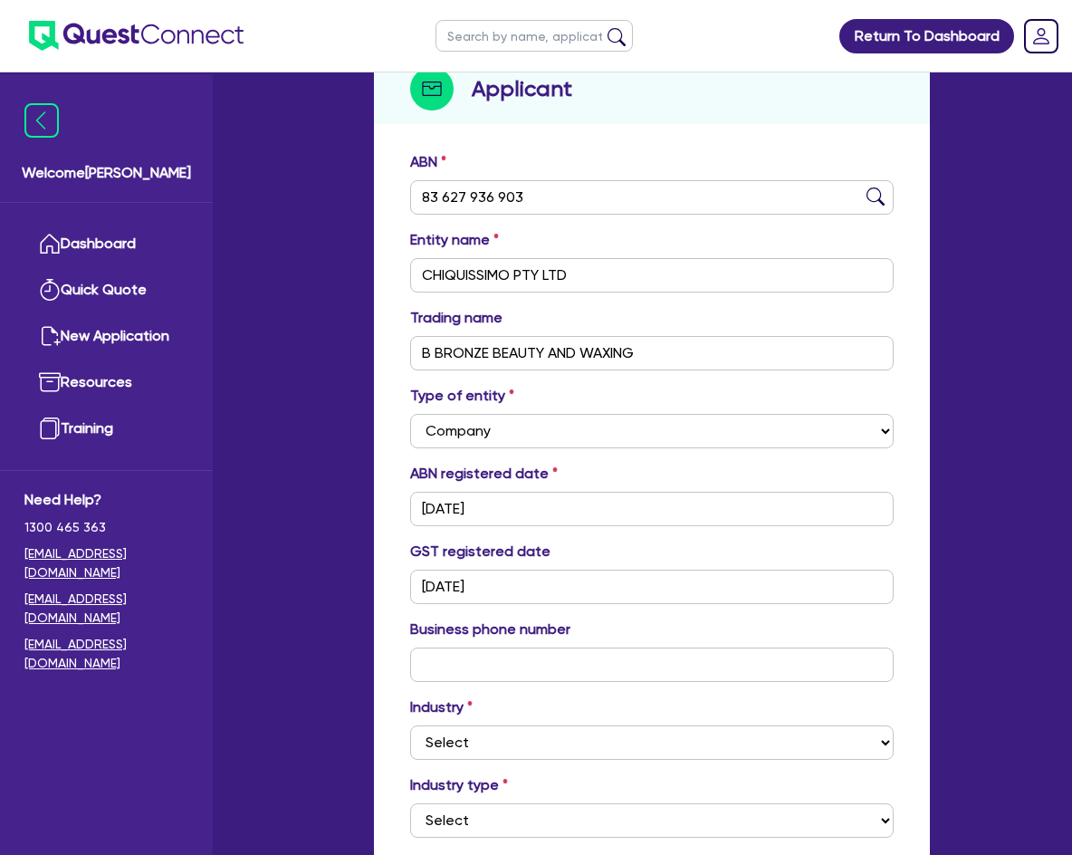
scroll to position [543, 0]
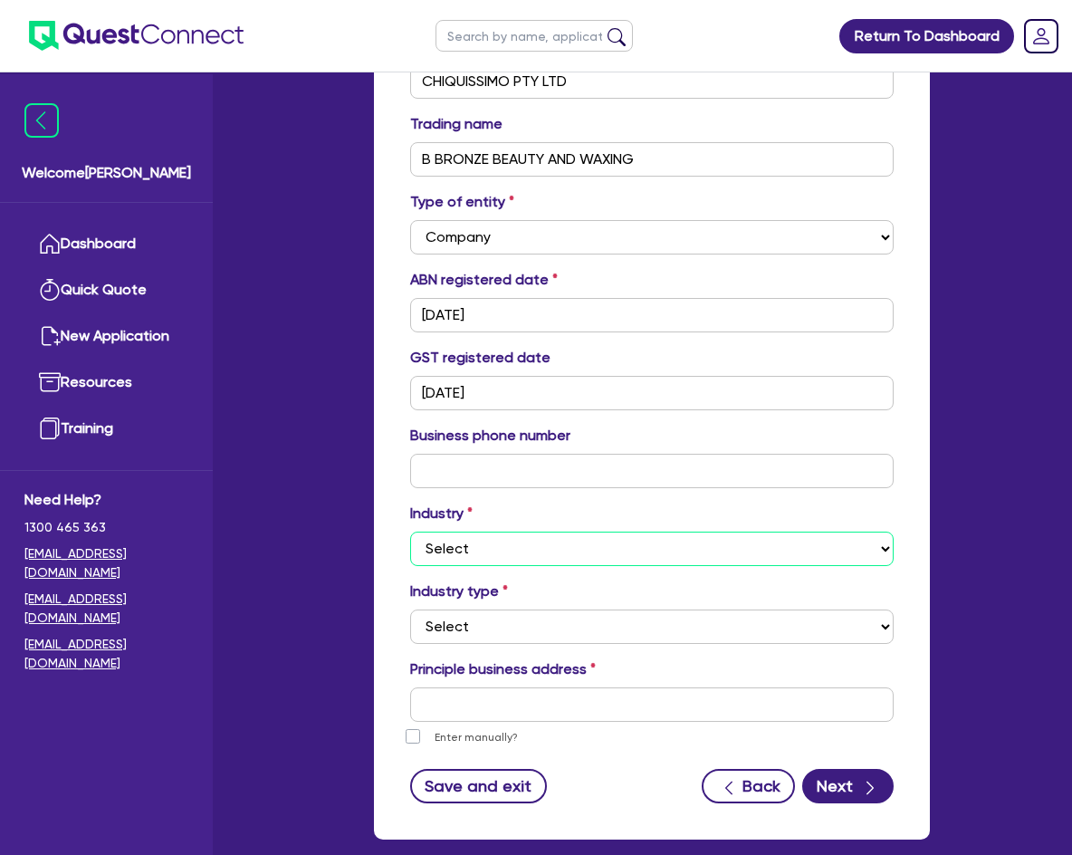
click at [759, 532] on select "Select Accomodation & Food Services Administrative & Support Services Agricultu…" at bounding box center [652, 549] width 484 height 34
select select "HEALTH_BEAUTY"
click at [410, 532] on select "Select Accomodation & Food Services Administrative & Support Services Agricultu…" at bounding box center [652, 549] width 484 height 34
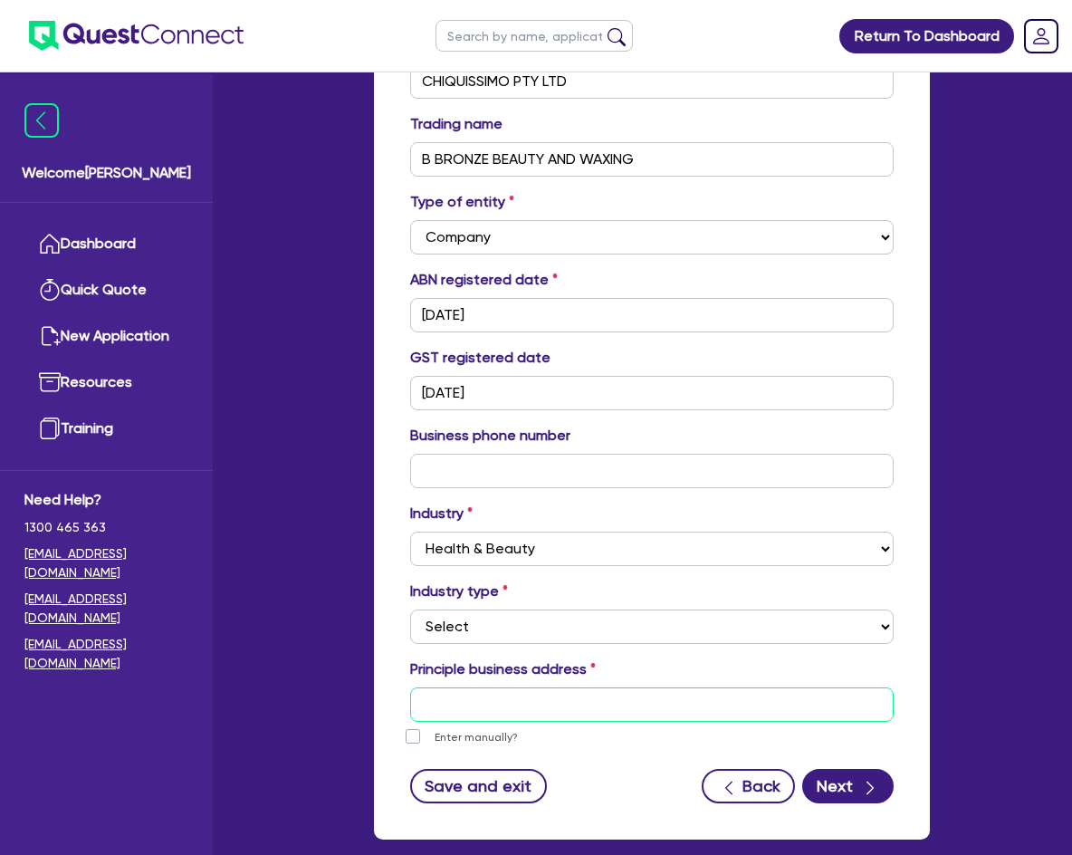
click at [514, 687] on input "text" at bounding box center [652, 704] width 484 height 34
drag, startPoint x: 688, startPoint y: 665, endPoint x: 667, endPoint y: 681, distance: 26.5
click at [688, 687] on input "text" at bounding box center [652, 704] width 484 height 34
click at [667, 687] on input "text" at bounding box center [652, 704] width 484 height 34
paste input "at [STREET_ADDRESS]"
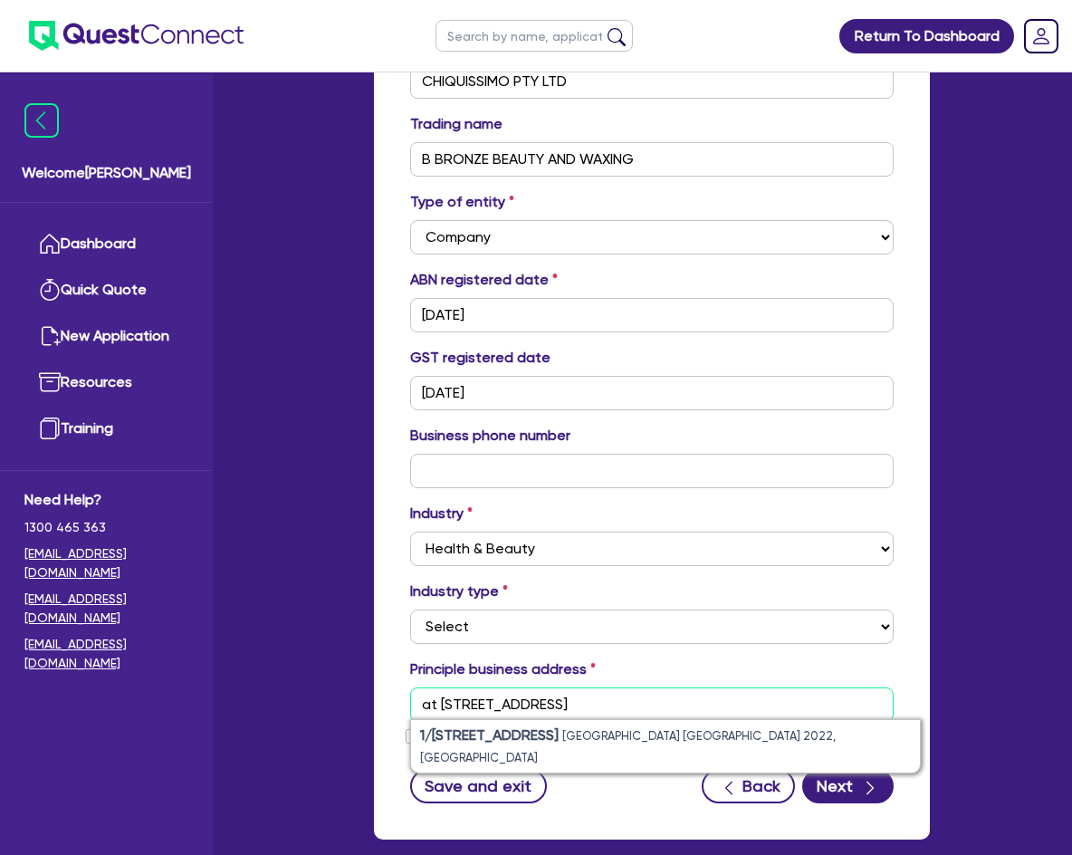
drag, startPoint x: 441, startPoint y: 687, endPoint x: 363, endPoint y: 677, distance: 78.5
click at [363, 677] on div "Quotes Applicant [GEOGRAPHIC_DATA] Security Notes Contracts Loan # QF15147 Cura…" at bounding box center [651, 241] width 583 height 1241
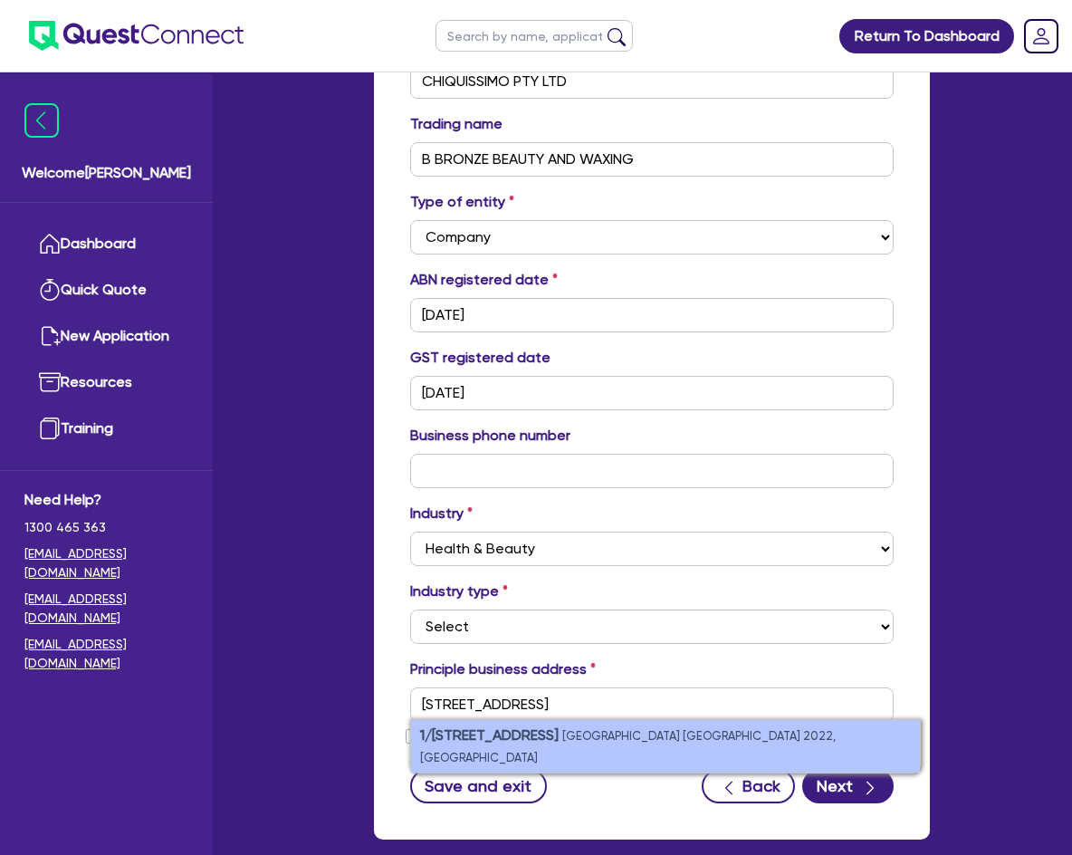
click at [515, 725] on li "[STREET_ADDRESS]" at bounding box center [665, 746] width 509 height 53
type input "1 [STREET_ADDRESS]"
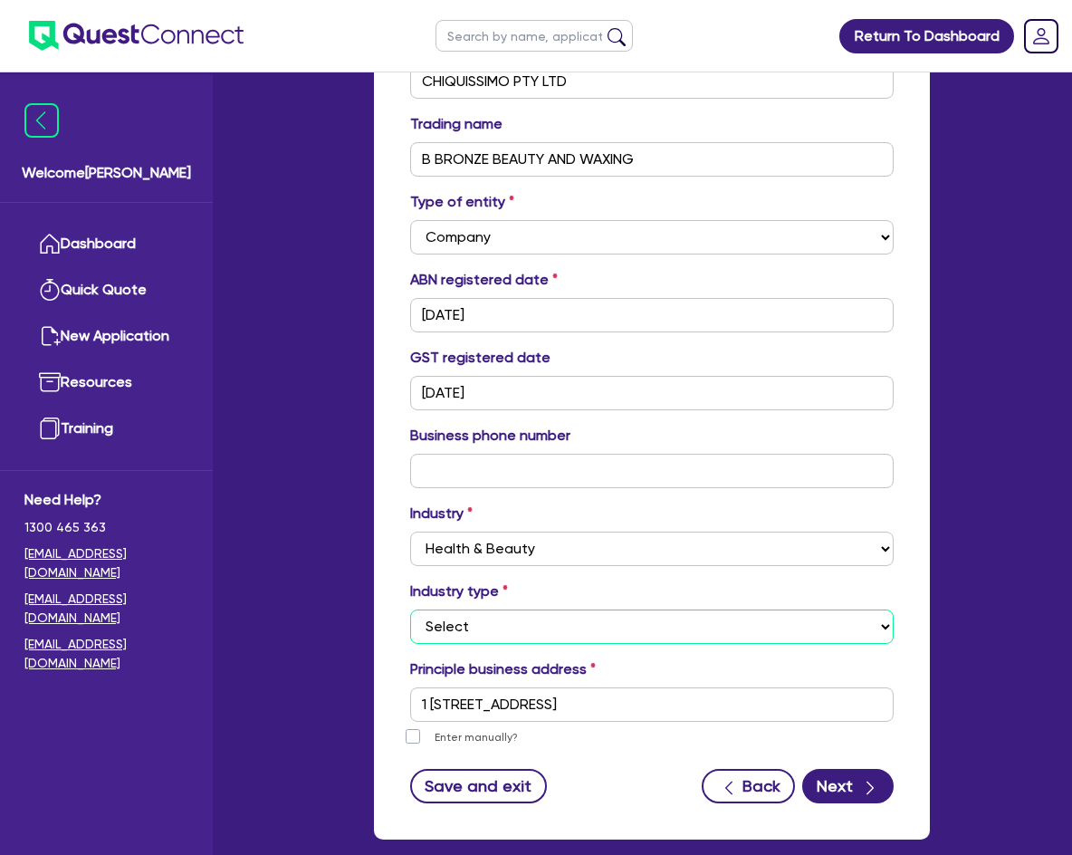
click at [654, 619] on select "Select [MEDICAL_DATA], [MEDICAL_DATA] Services Cosmetics Supplies Day Spas, Hea…" at bounding box center [652, 627] width 484 height 34
click at [659, 610] on select "Select [MEDICAL_DATA], [MEDICAL_DATA] Services Cosmetics Supplies Day Spas, Hea…" at bounding box center [652, 627] width 484 height 34
select select "OTHER_HEALTH_BEAUTY"
click at [410, 610] on select "Select [MEDICAL_DATA], [MEDICAL_DATA] Services Cosmetics Supplies Day Spas, Hea…" at bounding box center [652, 627] width 484 height 34
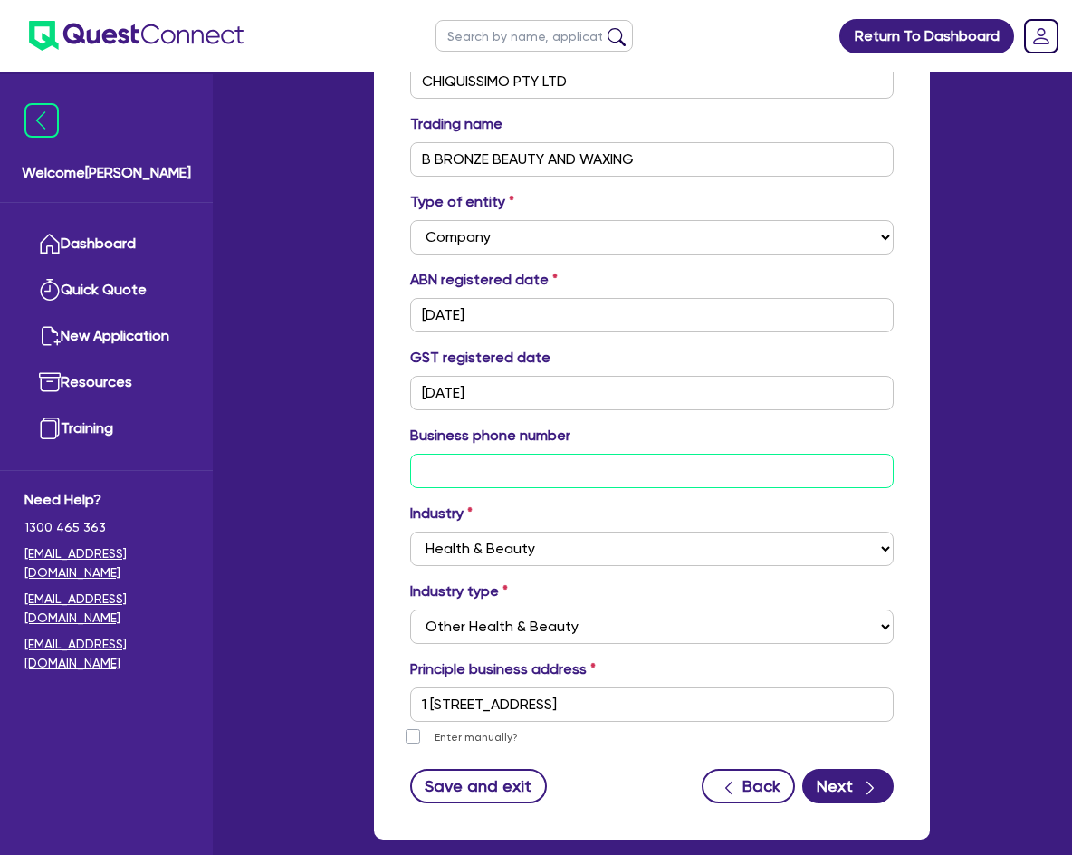
click at [525, 454] on input "text" at bounding box center [652, 471] width 484 height 34
paste input "02 9642 2642"
type input "02 9642 2642"
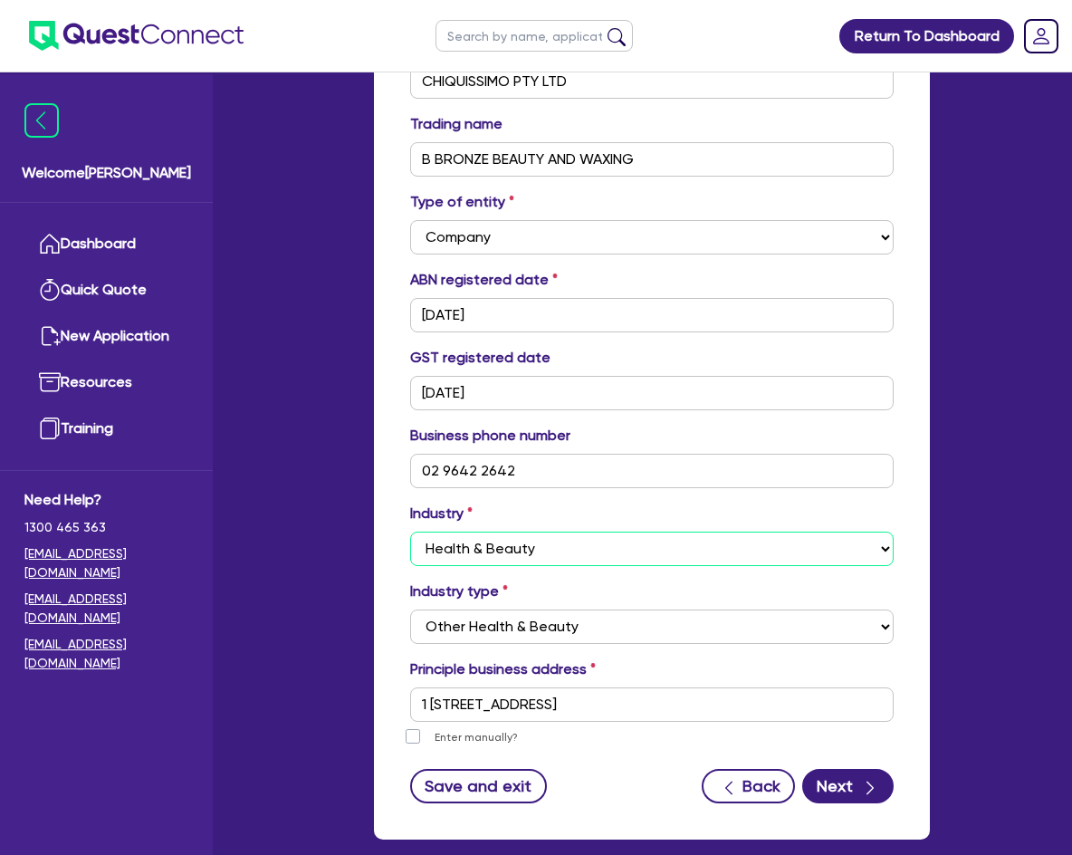
click at [541, 532] on select "Select Accomodation & Food Services Administrative & Support Services Agricultu…" at bounding box center [652, 549] width 484 height 34
click at [594, 614] on select "Select [MEDICAL_DATA], [MEDICAL_DATA] Services Cosmetics Supplies Day Spas, Hea…" at bounding box center [652, 627] width 484 height 34
select select "HAIR_BEAUTY_SALONS"
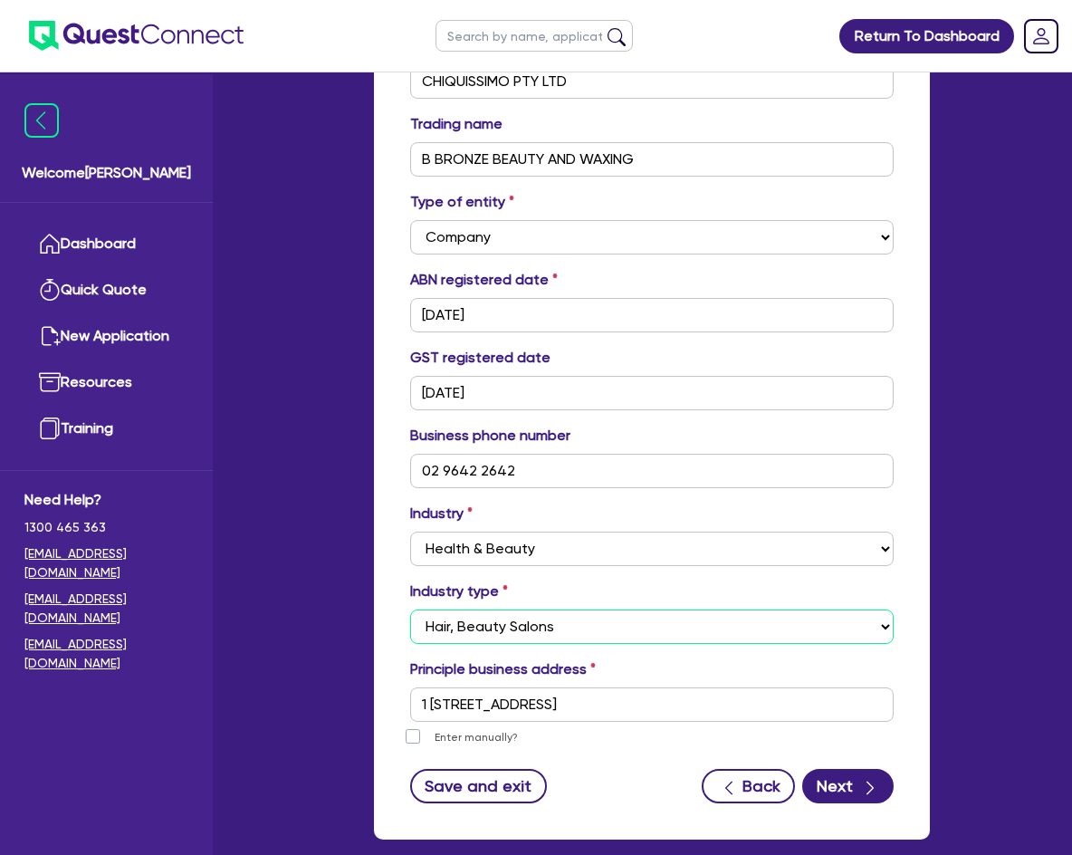
click at [410, 610] on select "Select [MEDICAL_DATA], [MEDICAL_DATA] Services Cosmetics Supplies Day Spas, Hea…" at bounding box center [652, 627] width 484 height 34
click at [862, 779] on icon "button" at bounding box center [870, 788] width 18 height 18
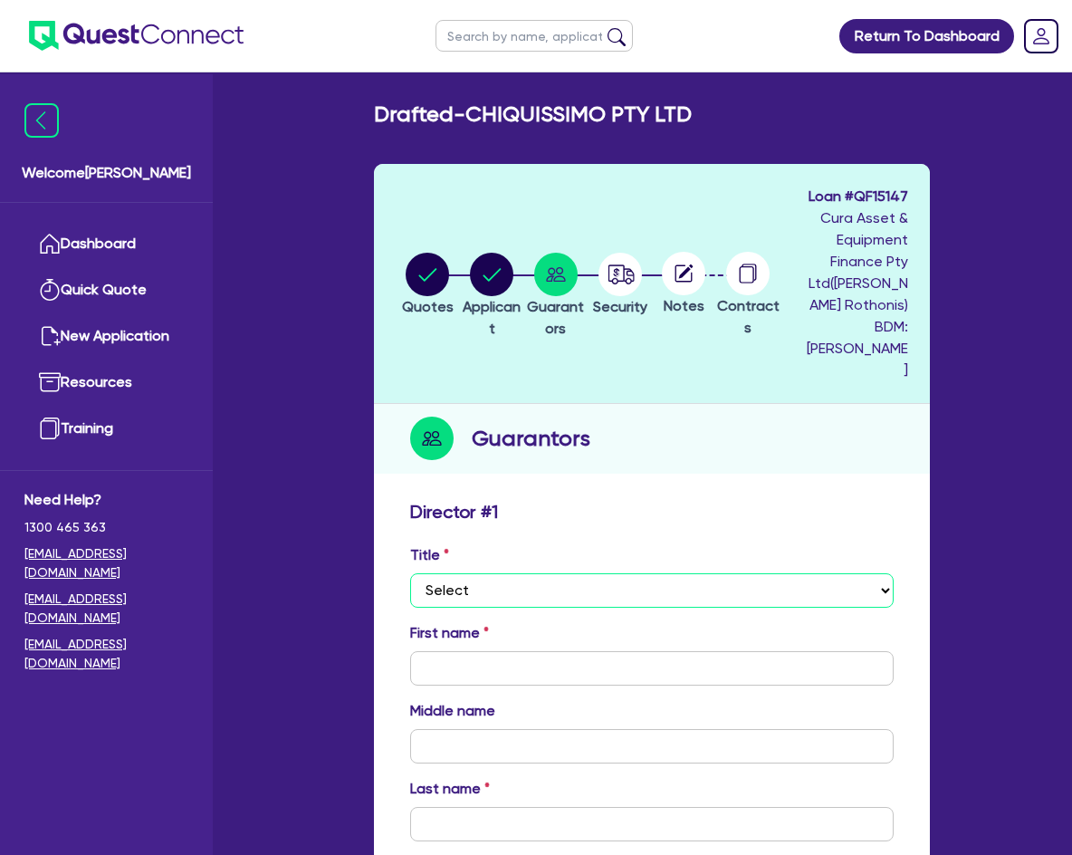
click at [578, 580] on select "Select Mr Mrs Ms Miss Dr" at bounding box center [652, 590] width 484 height 34
select select "MR"
click at [410, 573] on select "Select Mr Mrs Ms Miss Dr" at bounding box center [652, 590] width 484 height 34
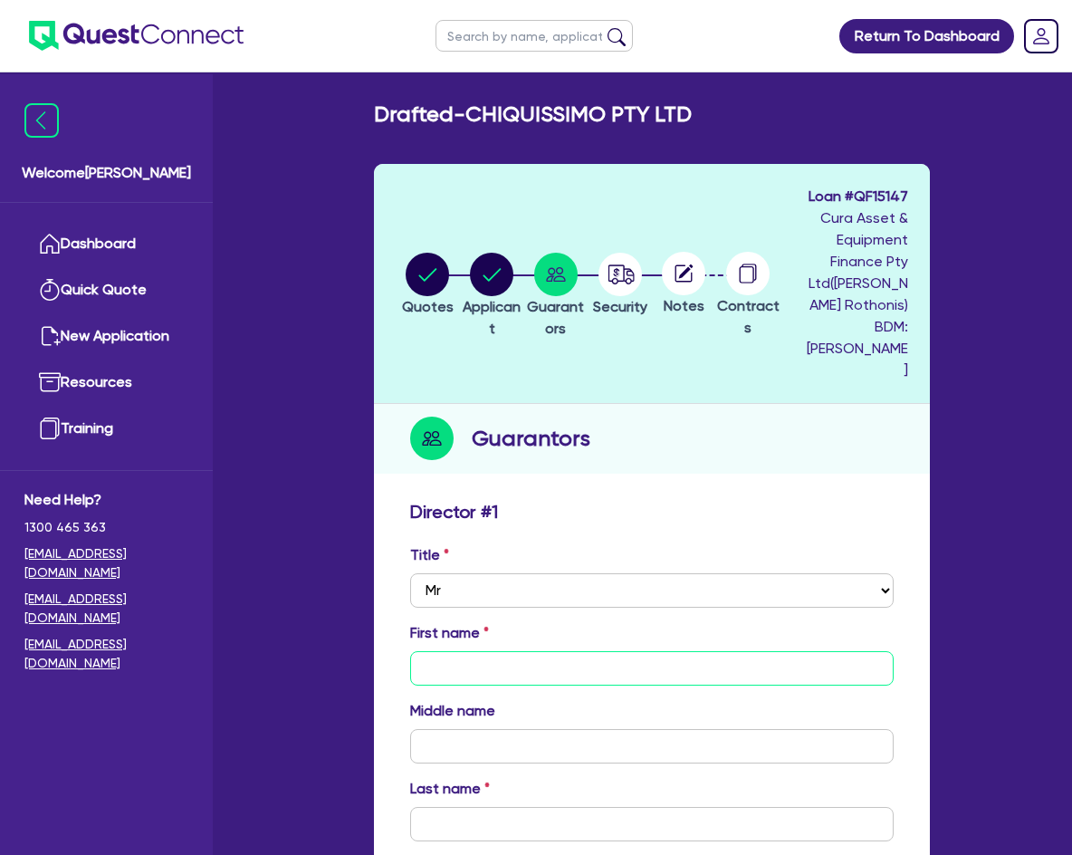
click at [481, 651] on input "text" at bounding box center [652, 668] width 484 height 34
type input "[PERSON_NAME]"
click at [466, 742] on div "Title Select Mr Mrs Ms Miss Dr First name [PERSON_NAME] Middle name Last name D…" at bounding box center [652, 738] width 511 height 389
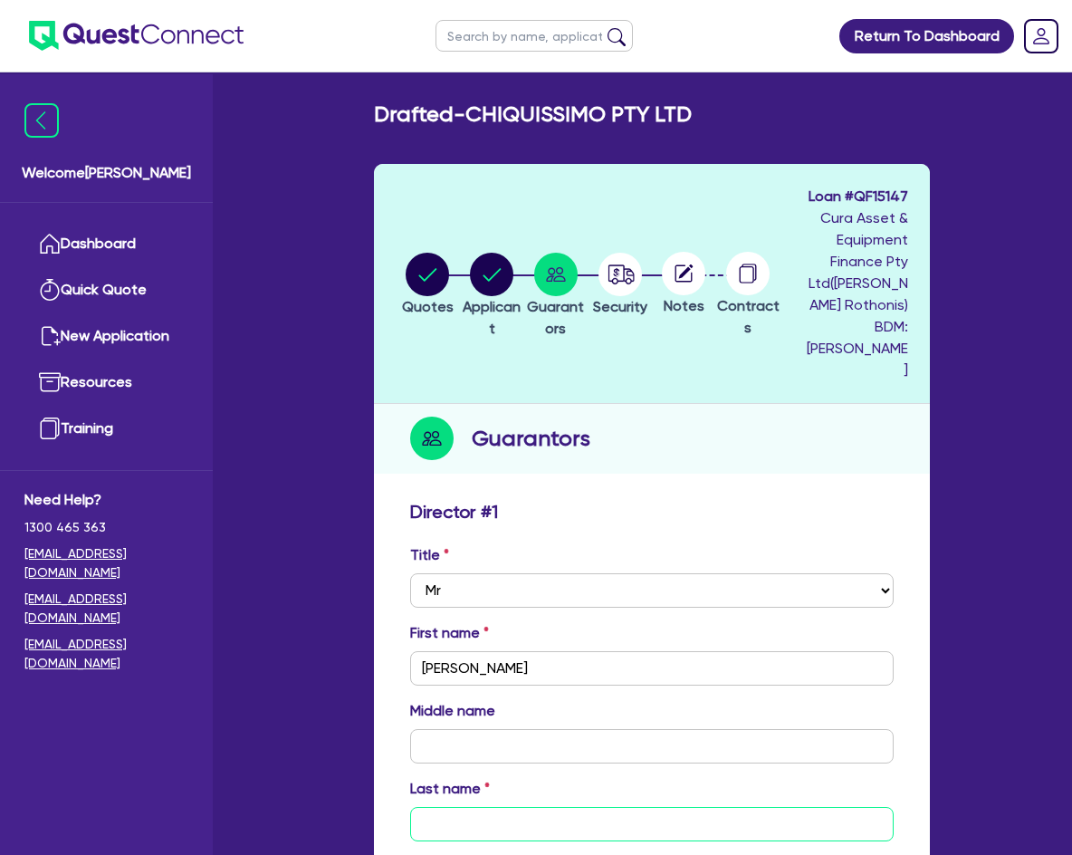
click at [475, 807] on input "text" at bounding box center [652, 824] width 484 height 34
type input "[PERSON_NAME]"
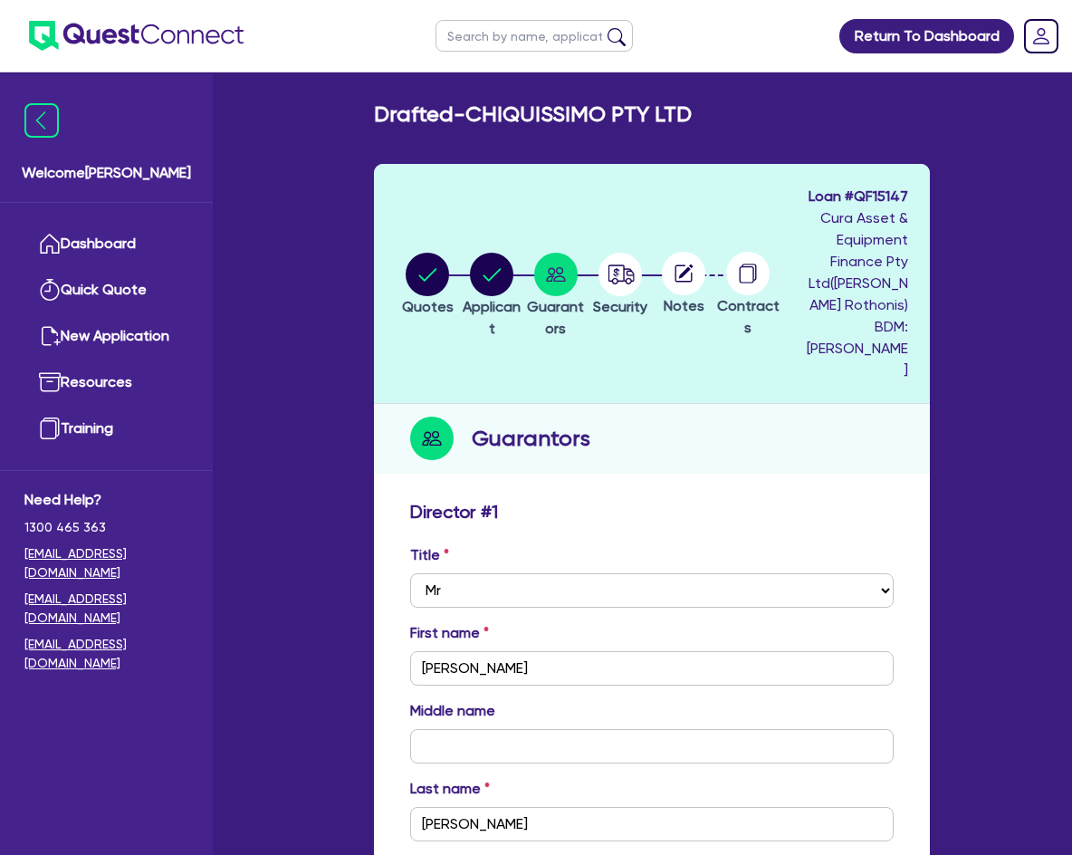
scroll to position [453, 0]
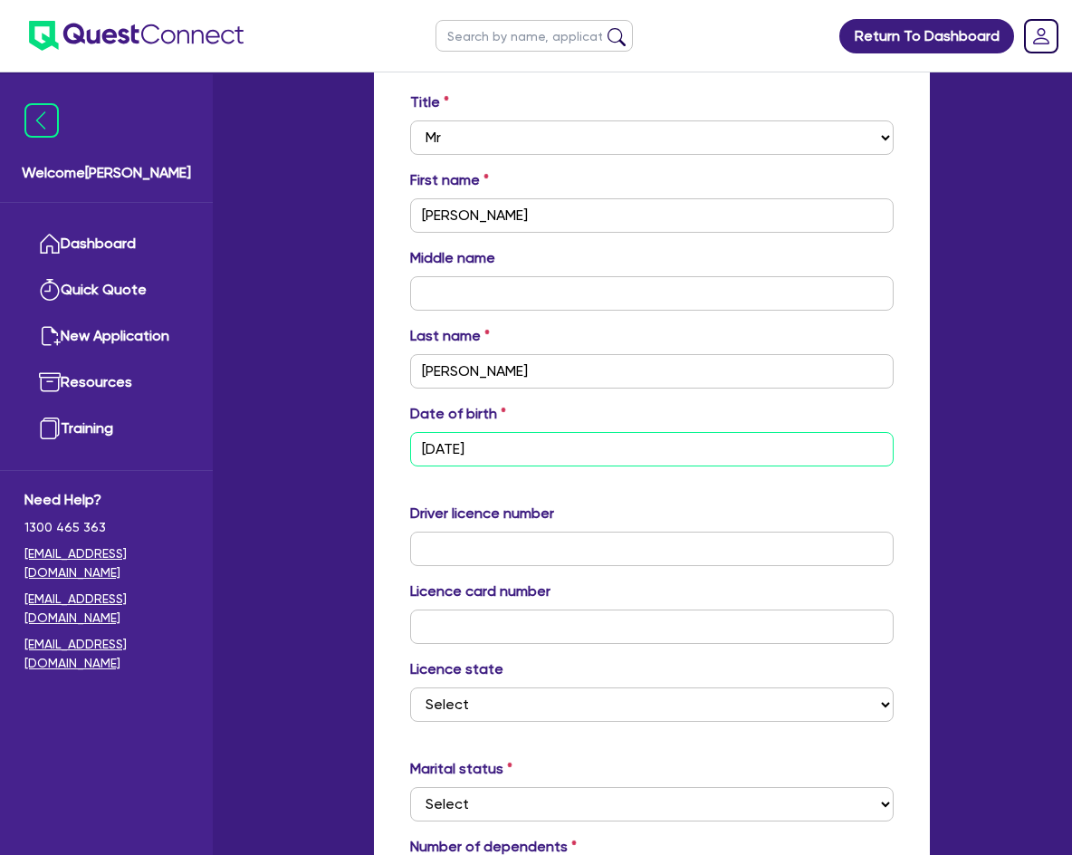
type input "[DATE]"
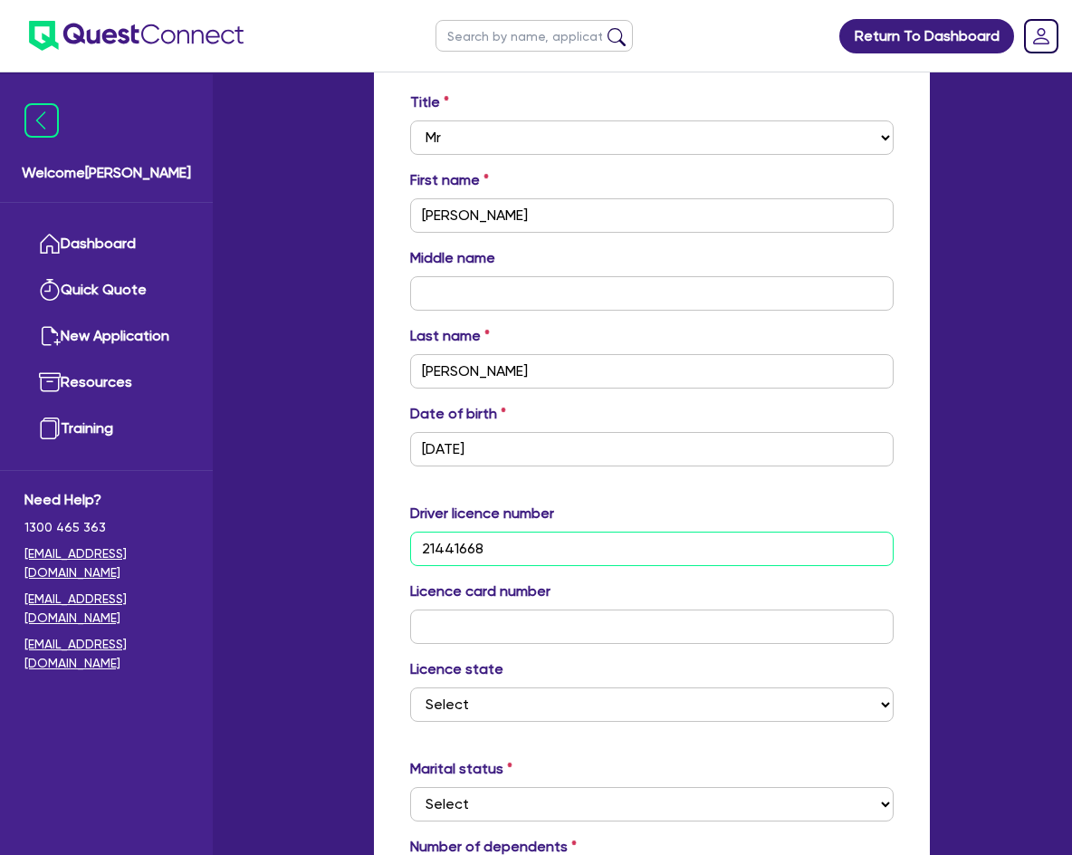
type input "21441668"
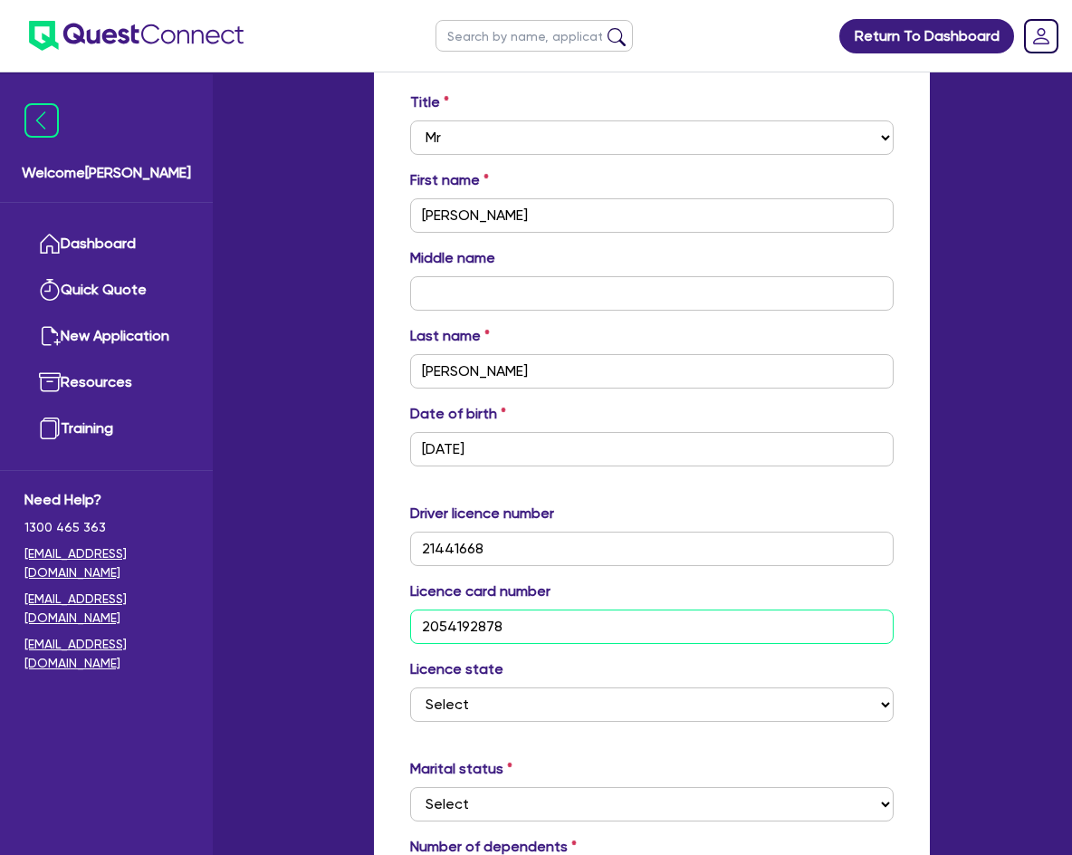
type input "2054192878"
select select "[GEOGRAPHIC_DATA]"
click at [410, 687] on select "Select [GEOGRAPHIC_DATA] [GEOGRAPHIC_DATA] [GEOGRAPHIC_DATA] [GEOGRAPHIC_DATA] …" at bounding box center [652, 704] width 484 height 34
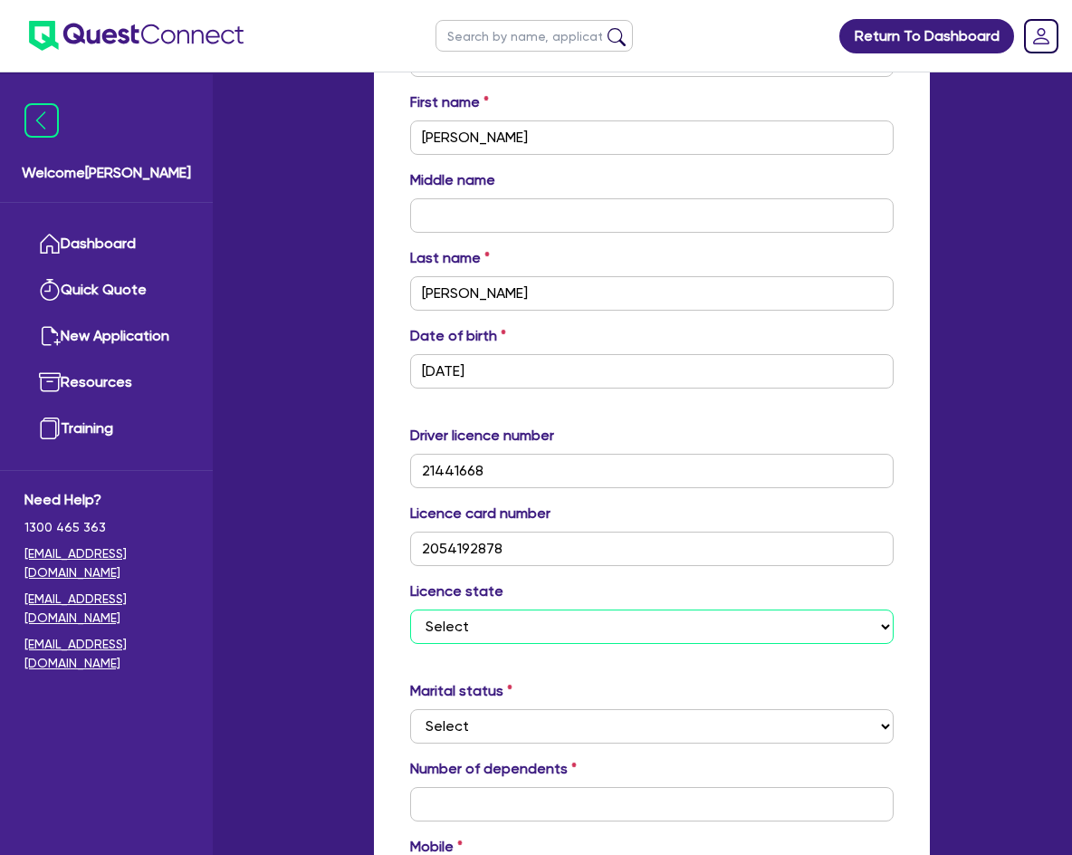
scroll to position [634, 0]
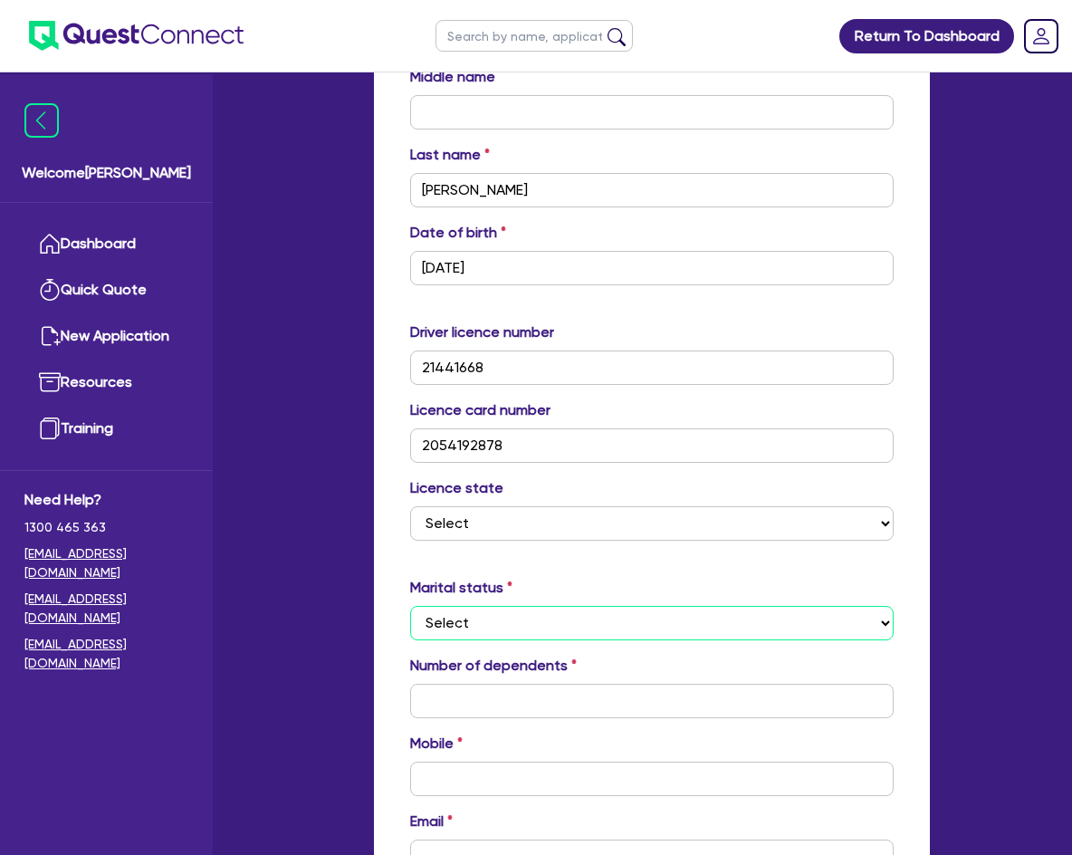
click at [471, 606] on select "Select Single Married De Facto / Partner" at bounding box center [652, 623] width 484 height 34
select select "SINGLE"
click at [410, 606] on select "Select Single Married De Facto / Partner" at bounding box center [652, 623] width 484 height 34
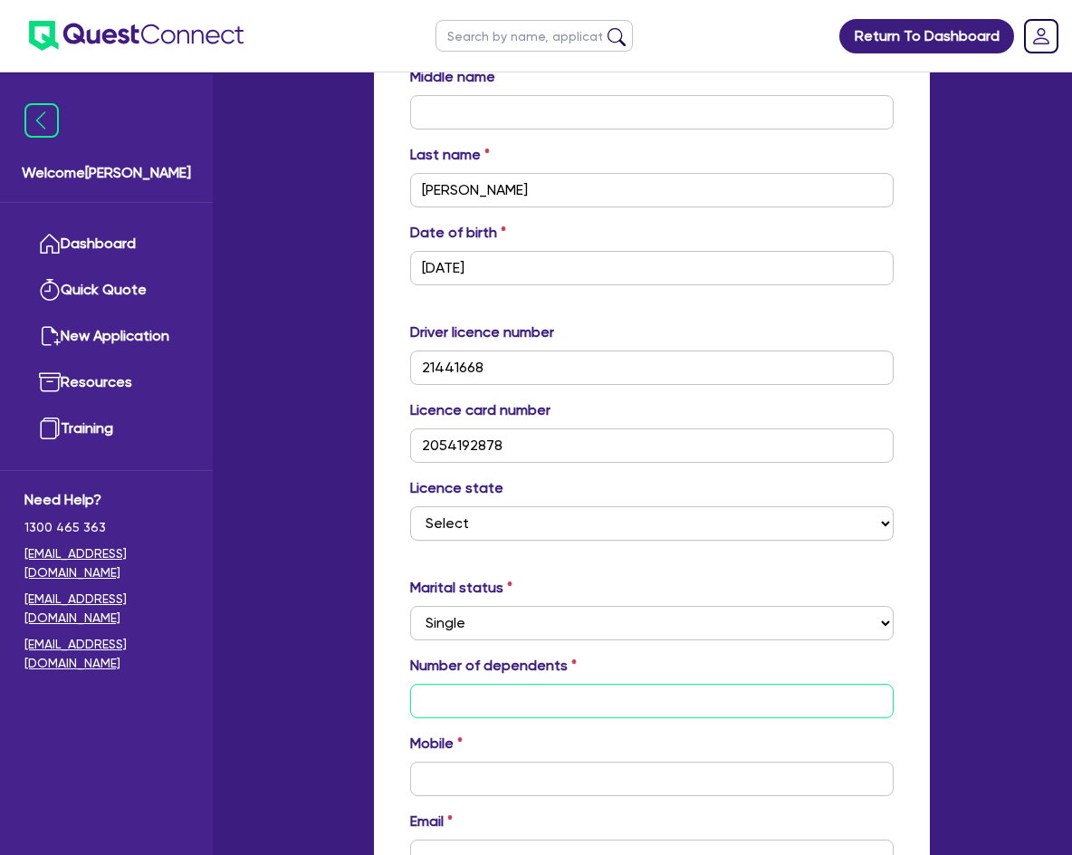
click at [452, 688] on input "text" at bounding box center [652, 701] width 484 height 34
type input "0"
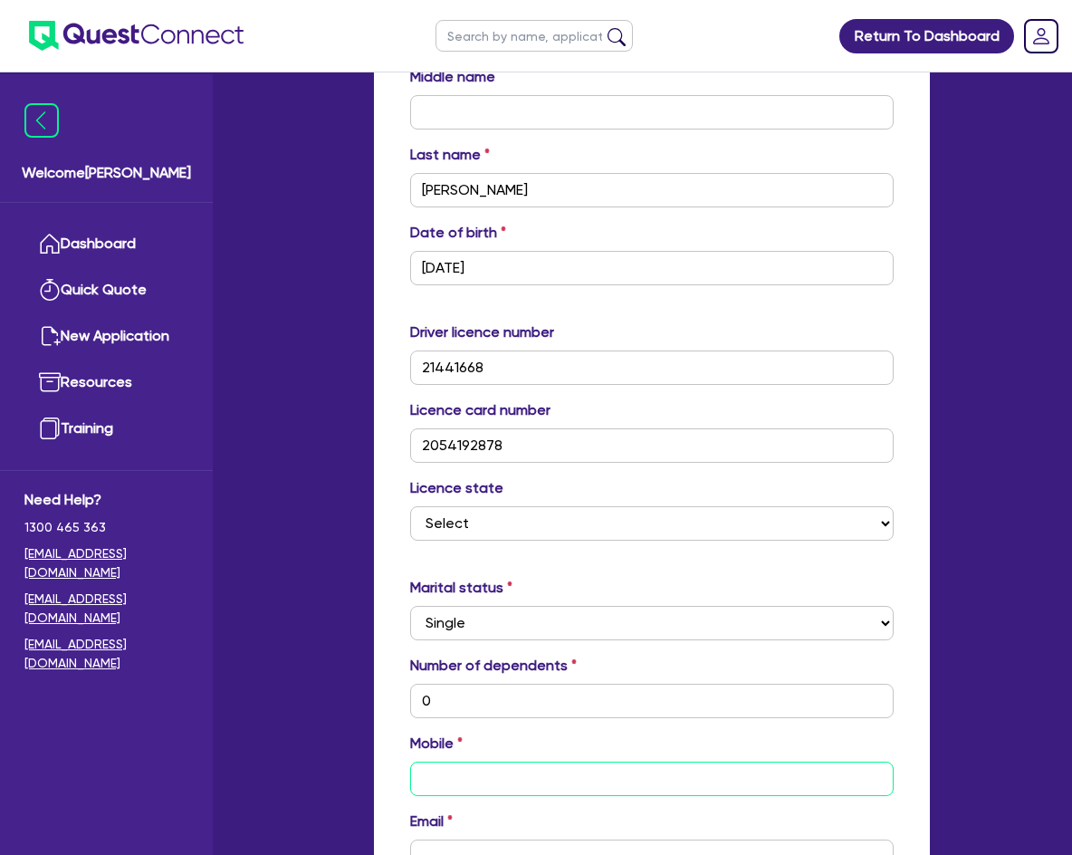
click at [495, 771] on input "text" at bounding box center [652, 779] width 484 height 34
paste input "text"
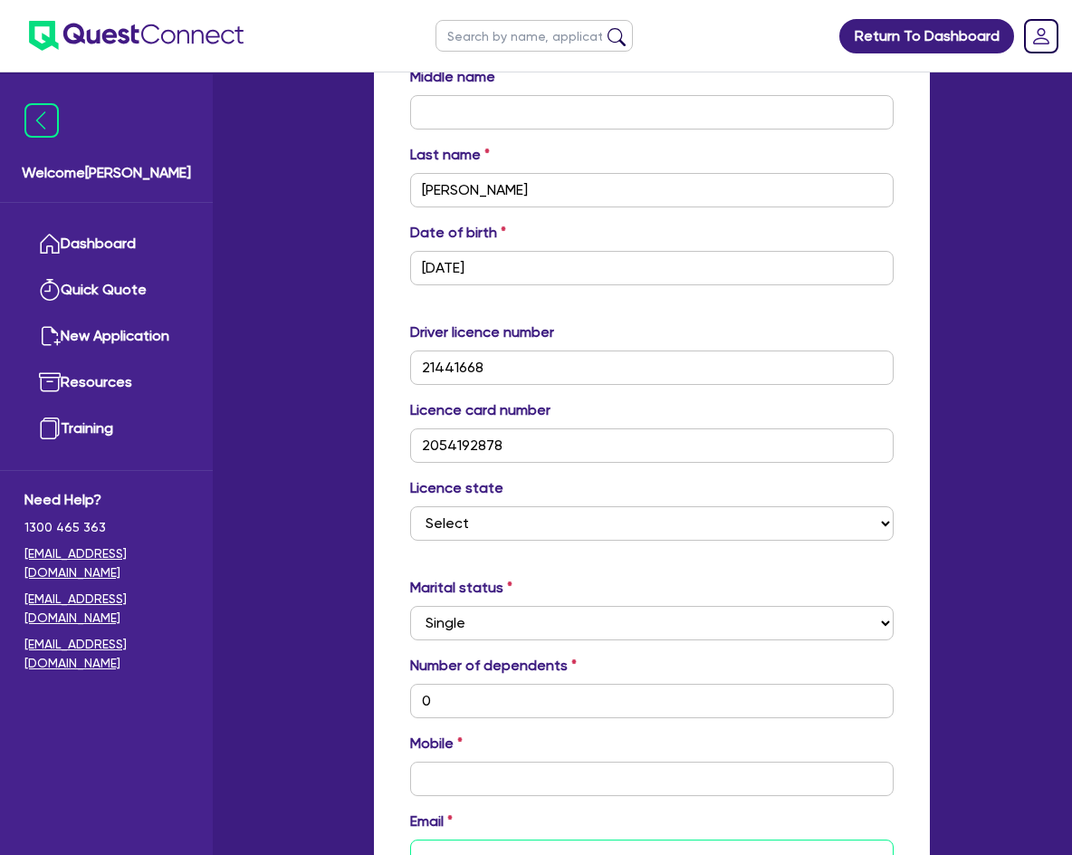
click at [470, 840] on input "email" at bounding box center [652, 857] width 484 height 34
paste input "[PERSON_NAME] <[PERSON_NAME][EMAIL_ADDRESS][DOMAIN_NAME]>"
type input "0"
type input "[PERSON_NAME] <[PERSON_NAME][EMAIL_ADDRESS][DOMAIN_NAME]>"
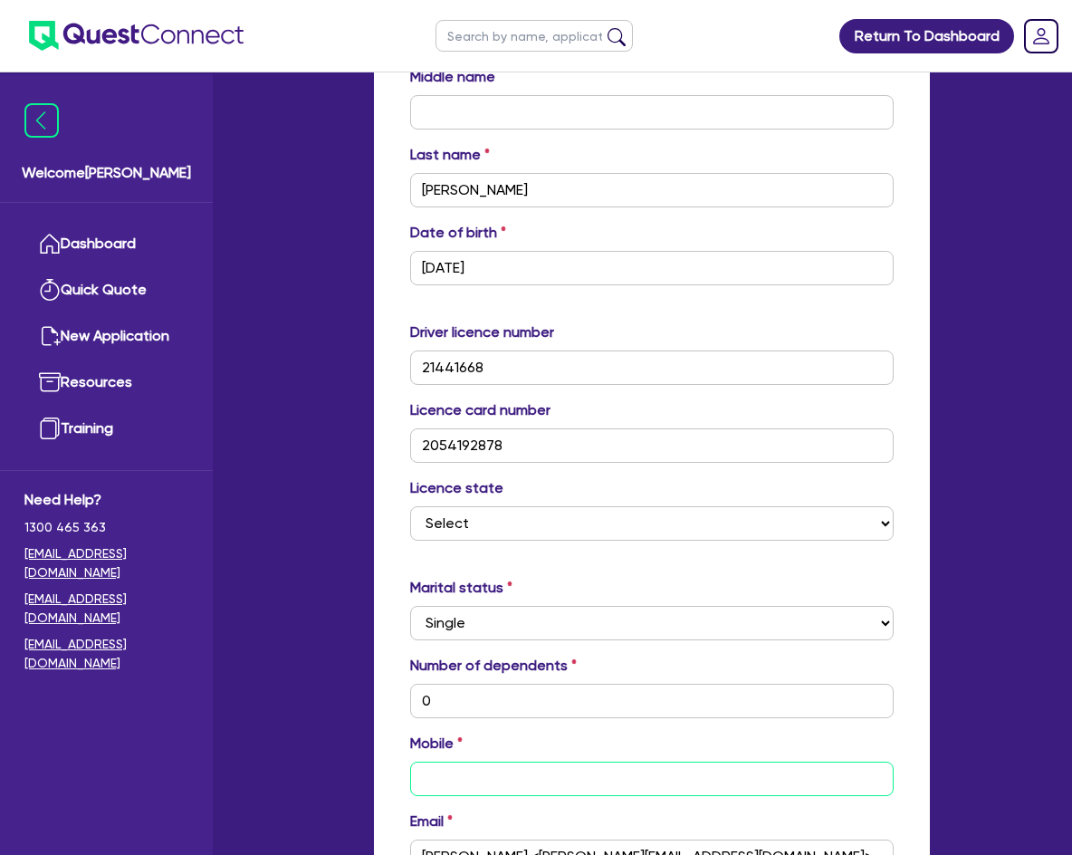
click at [485, 762] on input "text" at bounding box center [652, 779] width 484 height 34
type input "0"
type input "04"
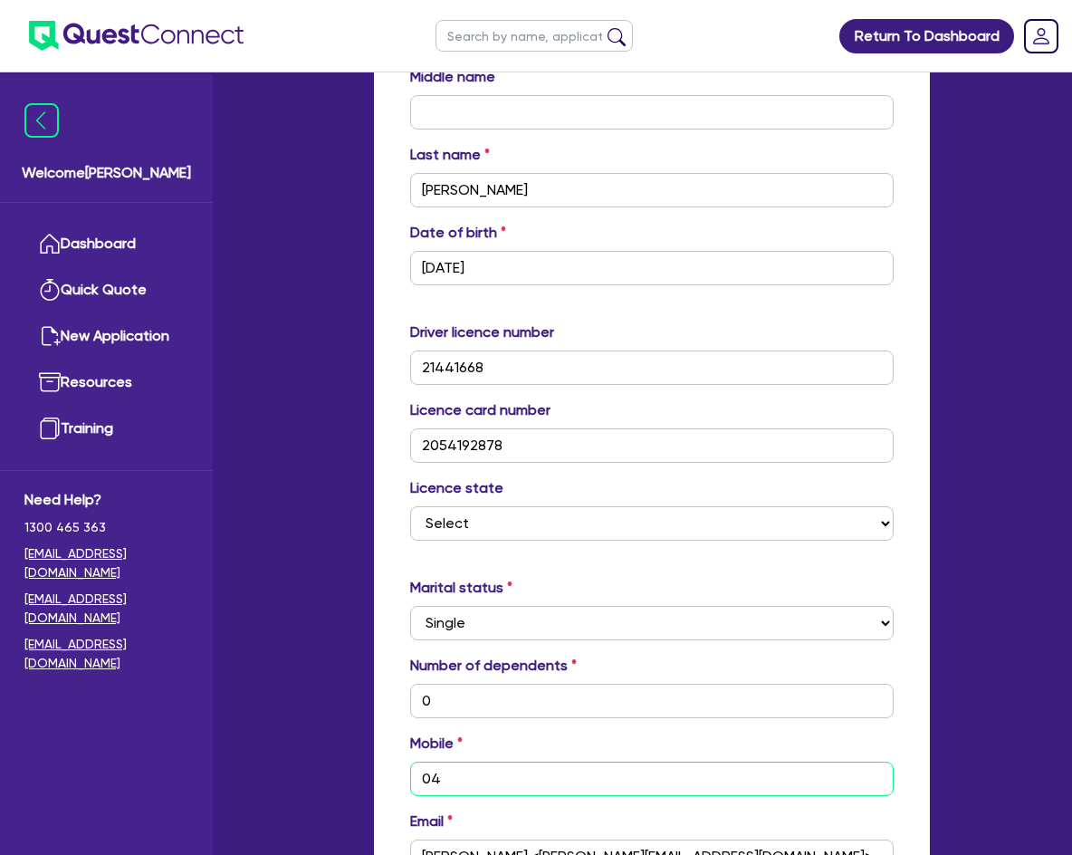
type input "0"
type input "045"
type input "0"
type input "0451"
type input "0"
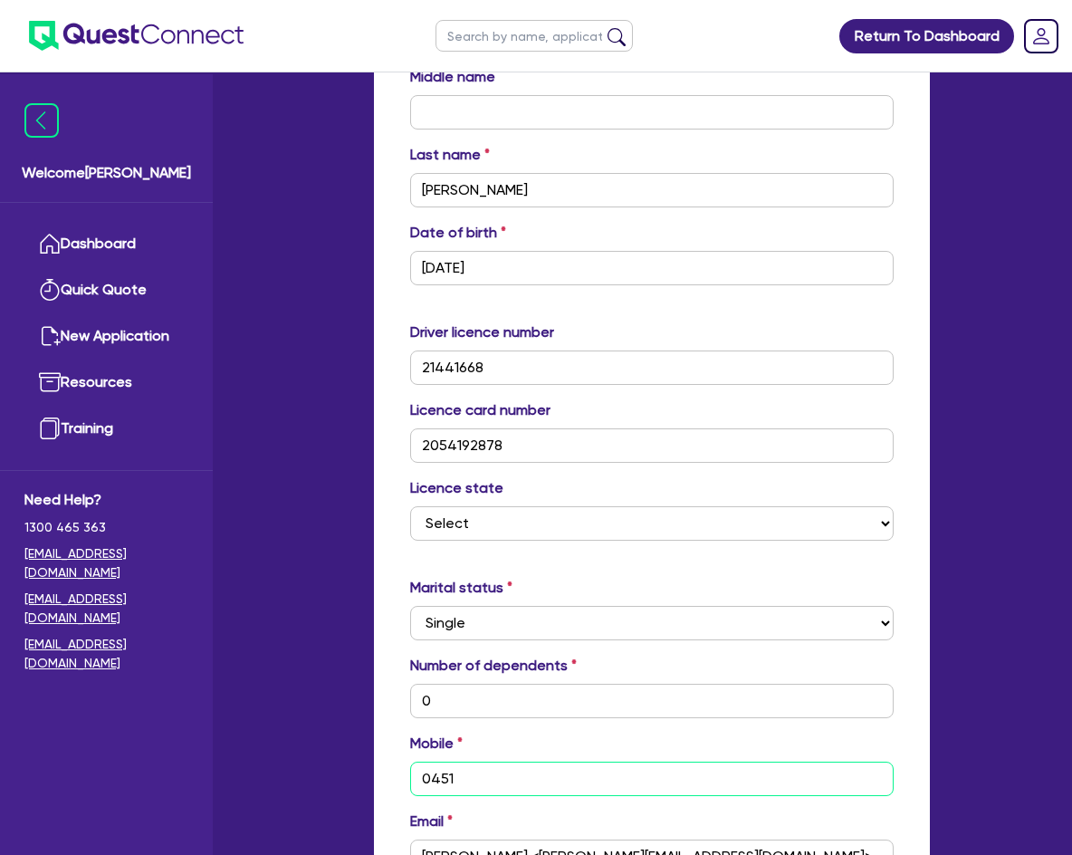
type input "0451 6"
type input "0"
type input "0451 67"
type input "0"
type input "0451 673"
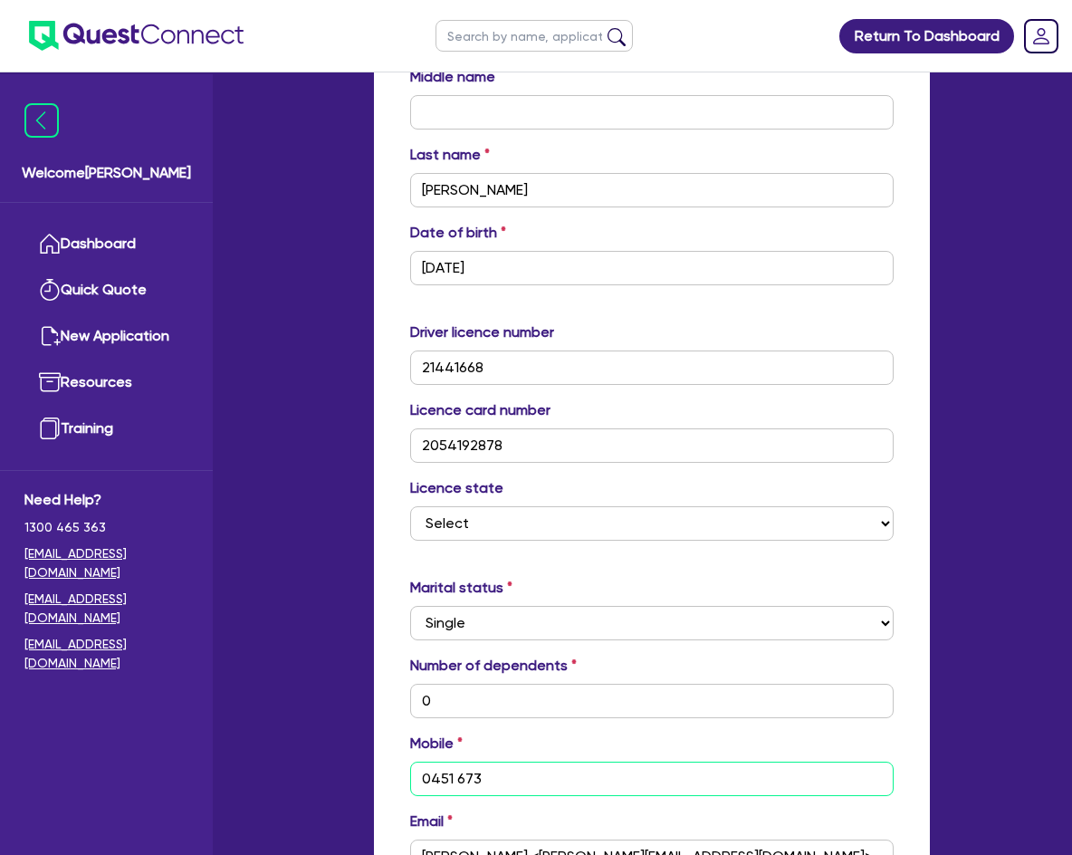
type input "0"
type input "0451 673 4"
type input "0"
type input "0451 673 47"
type input "0"
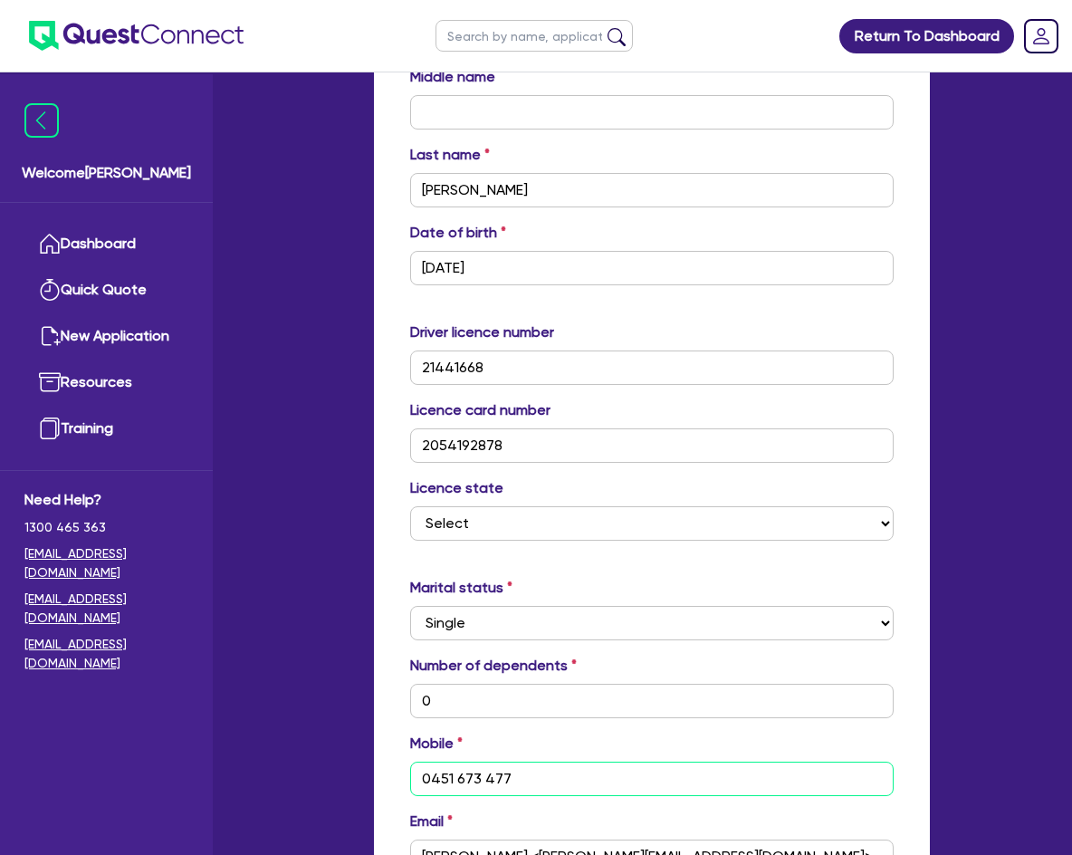
type input "0451 673 477"
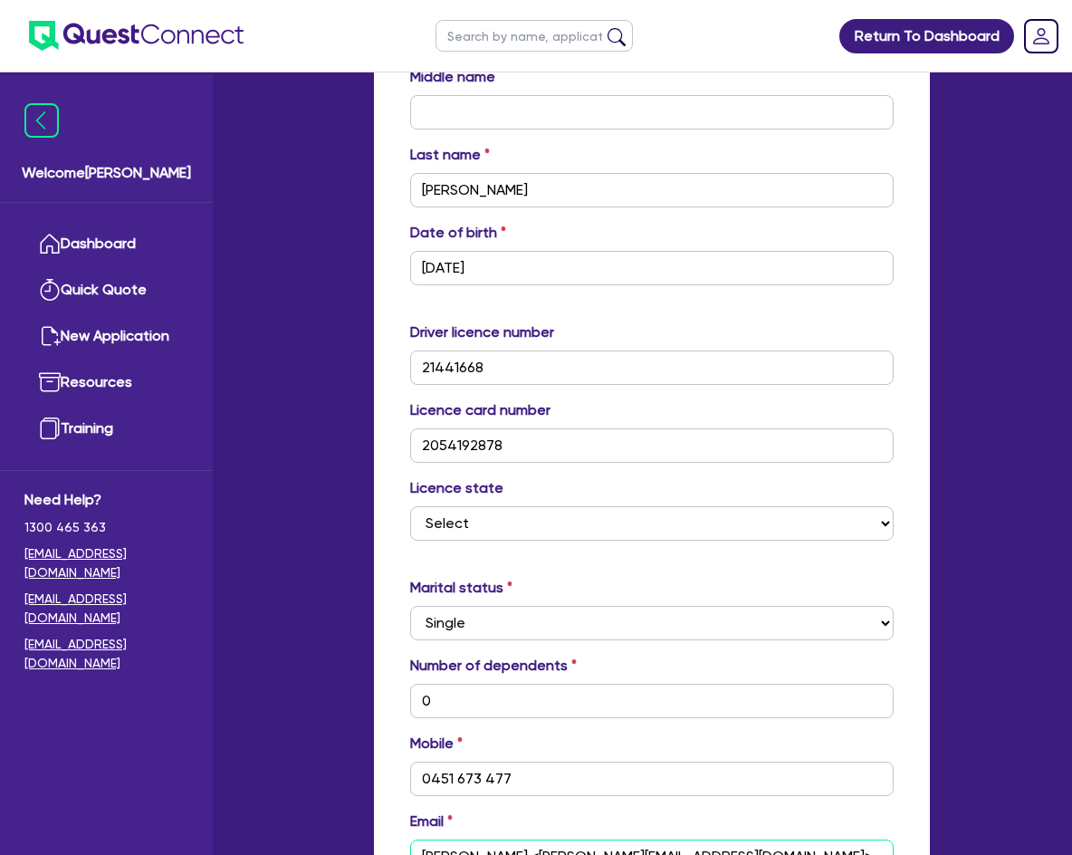
click at [769, 846] on input "[PERSON_NAME] <[PERSON_NAME][EMAIL_ADDRESS][DOMAIN_NAME]>" at bounding box center [652, 857] width 484 height 34
type input "0"
type input "0451 673 477"
type input "[PERSON_NAME] <[PERSON_NAME][EMAIL_ADDRESS][DOMAIN_NAME]"
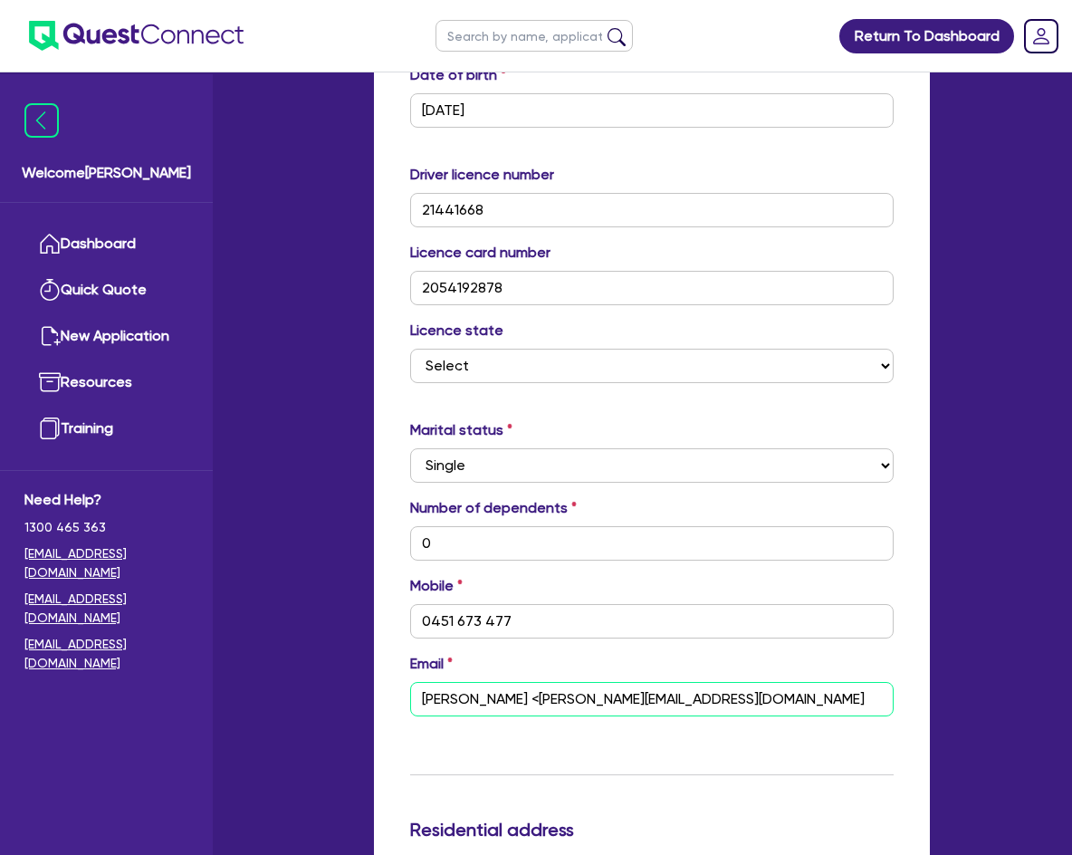
scroll to position [996, 0]
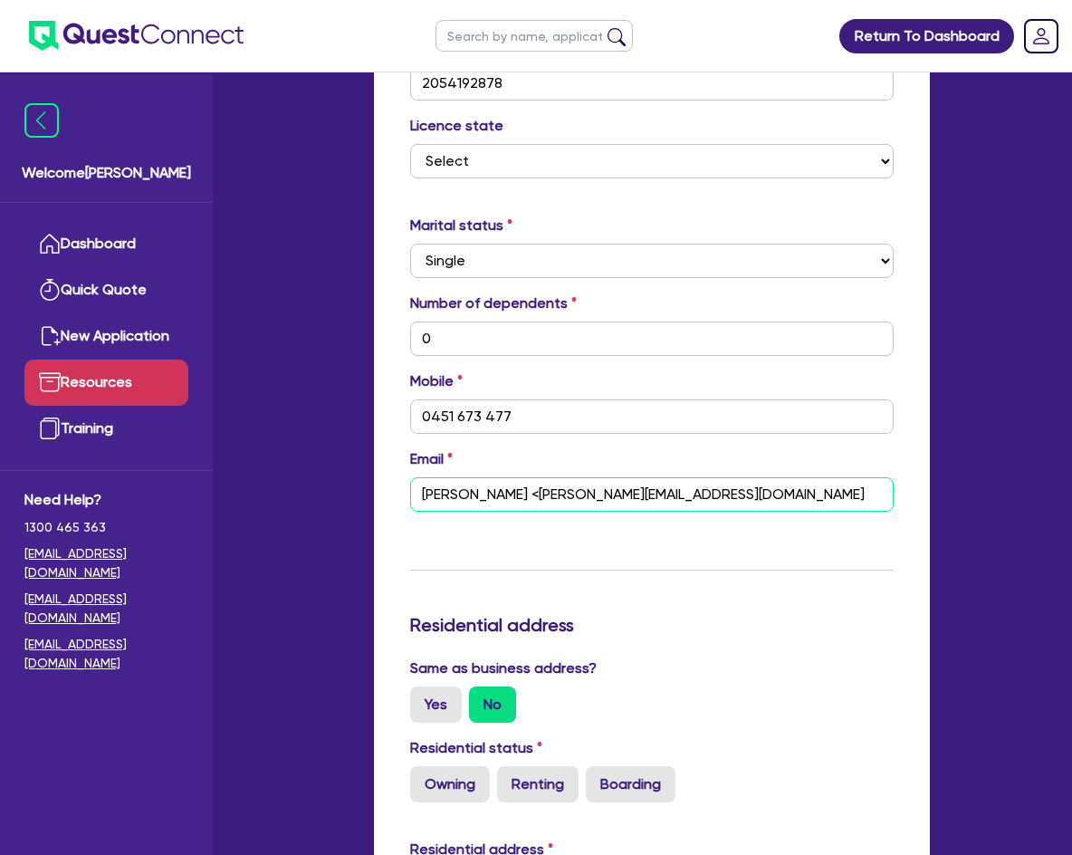
drag, startPoint x: 532, startPoint y: 472, endPoint x: 177, endPoint y: 395, distance: 363.3
click at [201, 397] on div "Welcome [PERSON_NAME] Quick Quote New Application Resources Training Need Help?…" at bounding box center [536, 515] width 842 height 3023
type input "0"
type input "0451 673 477"
type input "[PERSON_NAME][EMAIL_ADDRESS][DOMAIN_NAME]"
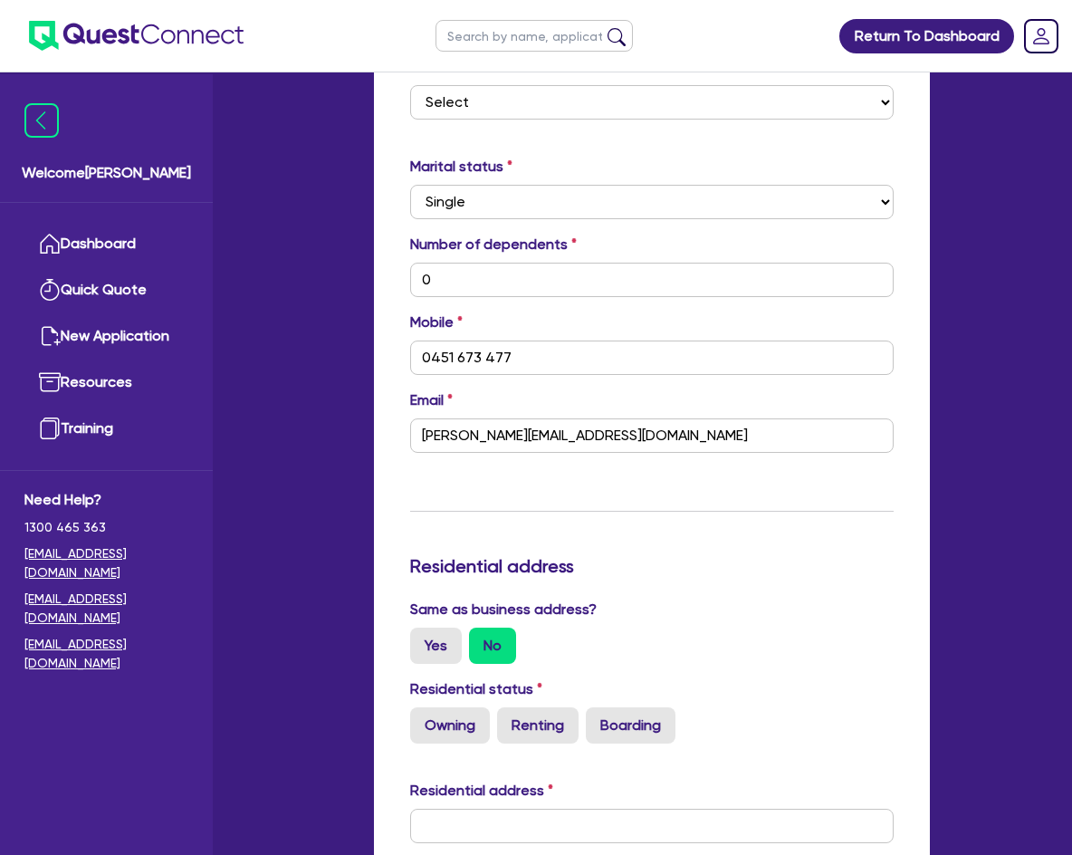
scroll to position [1087, 0]
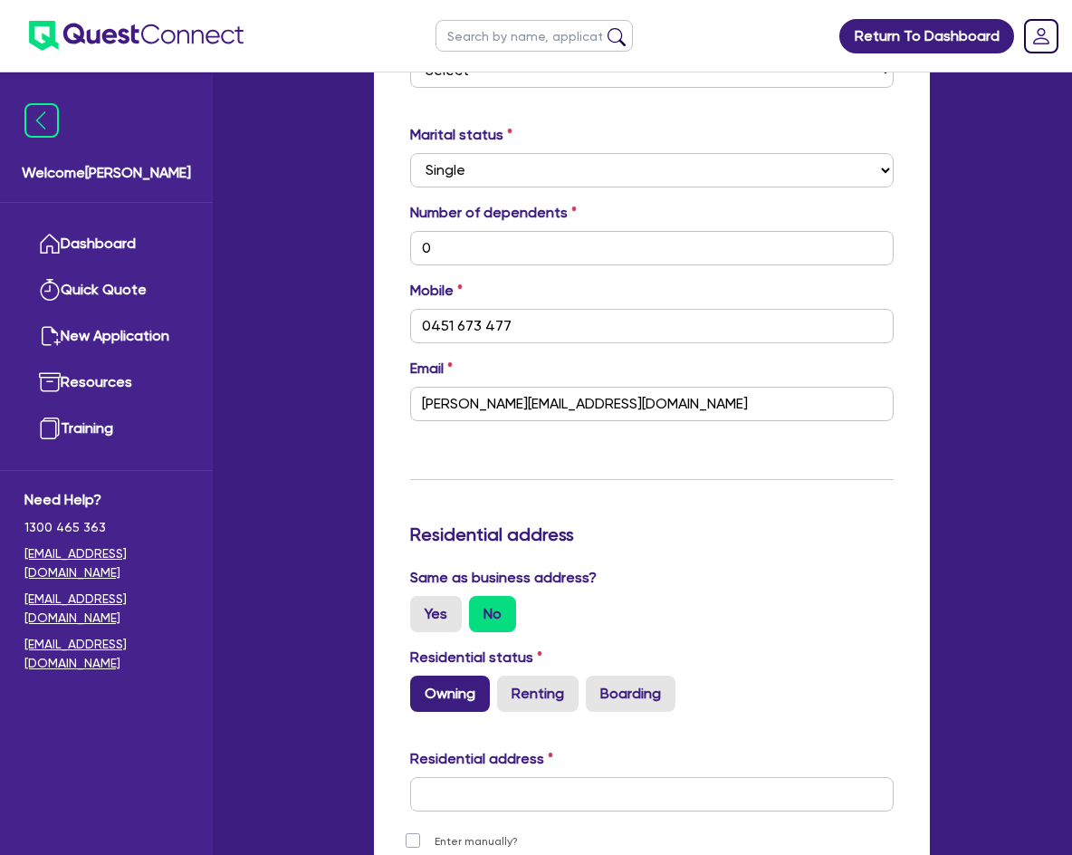
click at [447, 686] on label "Owning" at bounding box center [450, 694] width 80 height 36
click at [422, 686] on input "Owning" at bounding box center [416, 682] width 12 height 12
radio input "true"
type input "0"
type input "0451 673 477"
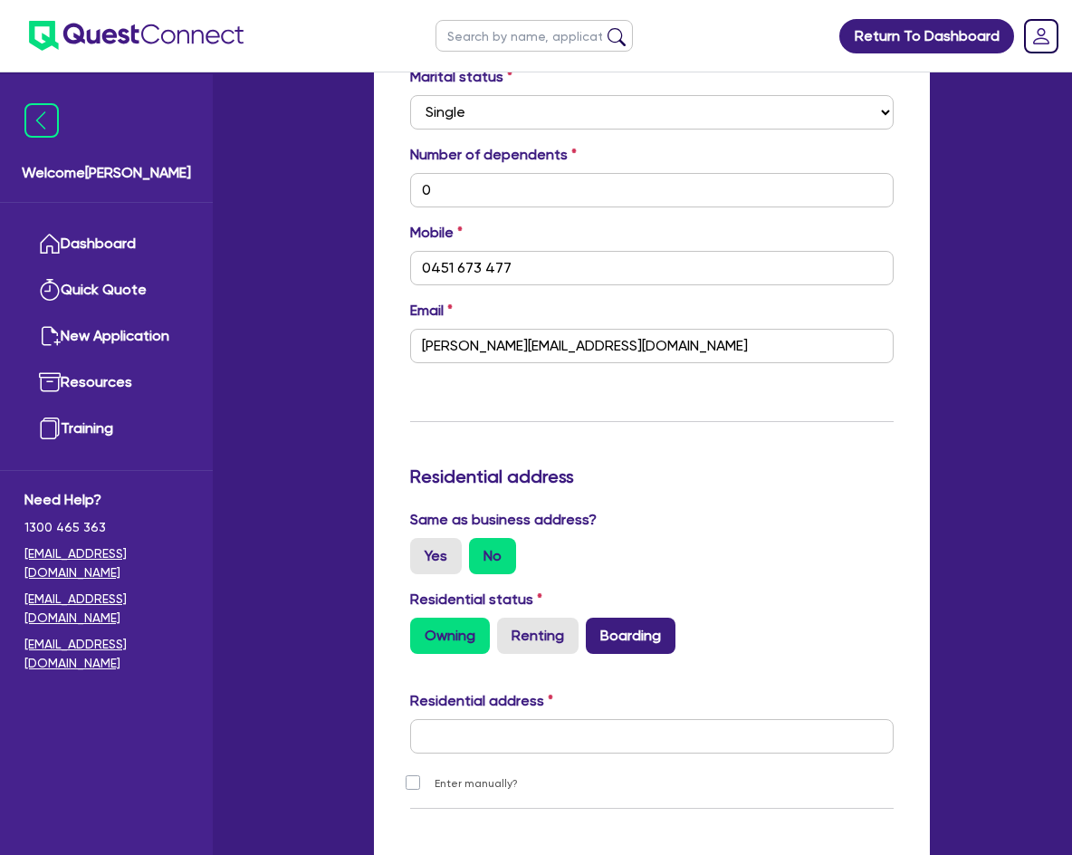
scroll to position [1177, 0]
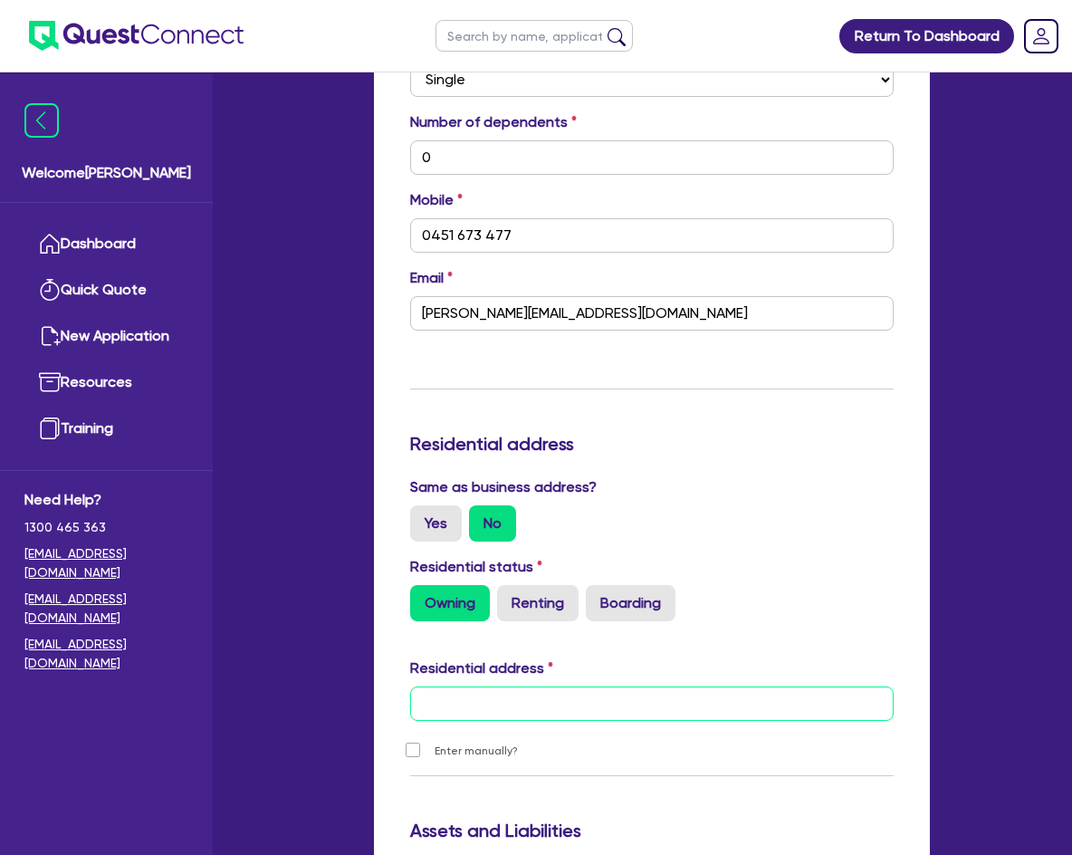
click at [525, 687] on input "text" at bounding box center [652, 704] width 484 height 34
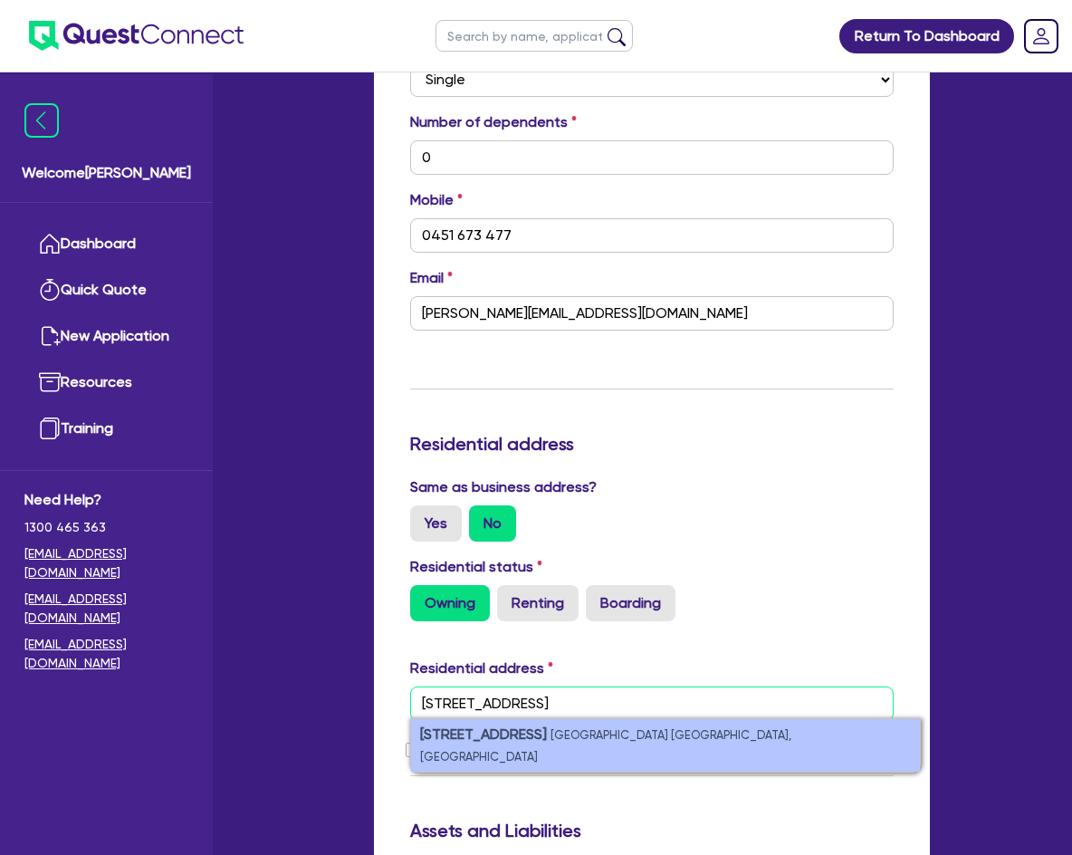
type input "[STREET_ADDRESS]"
click at [618, 728] on small "[GEOGRAPHIC_DATA] [GEOGRAPHIC_DATA], [GEOGRAPHIC_DATA]" at bounding box center [605, 745] width 371 height 35
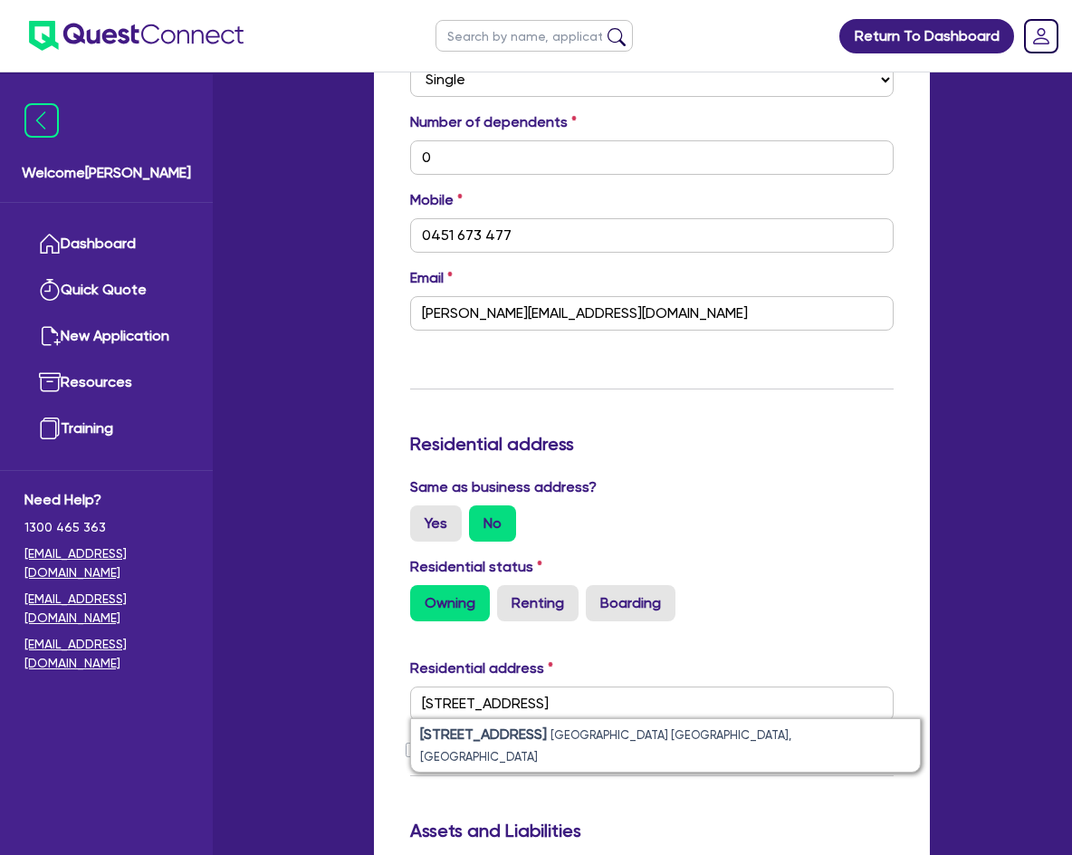
type input "0"
type input "0451 673 477"
type input "[STREET_ADDRESS][PERSON_NAME]"
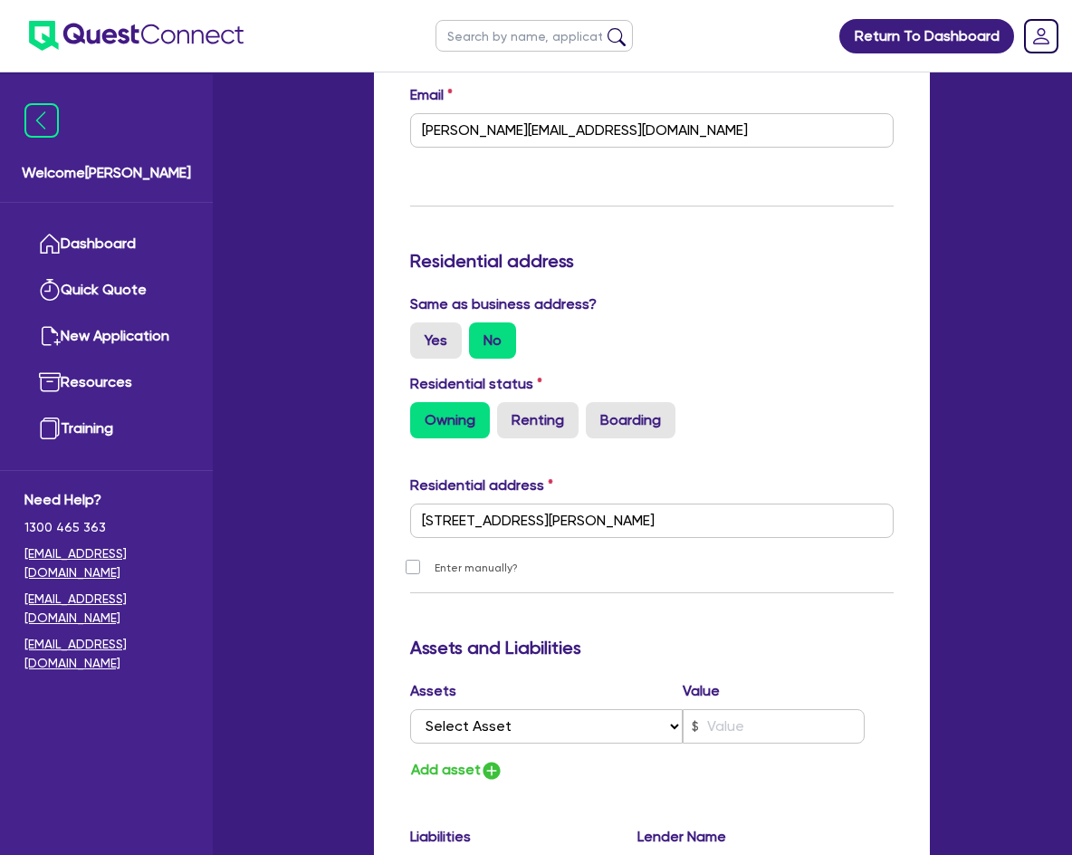
scroll to position [1449, 0]
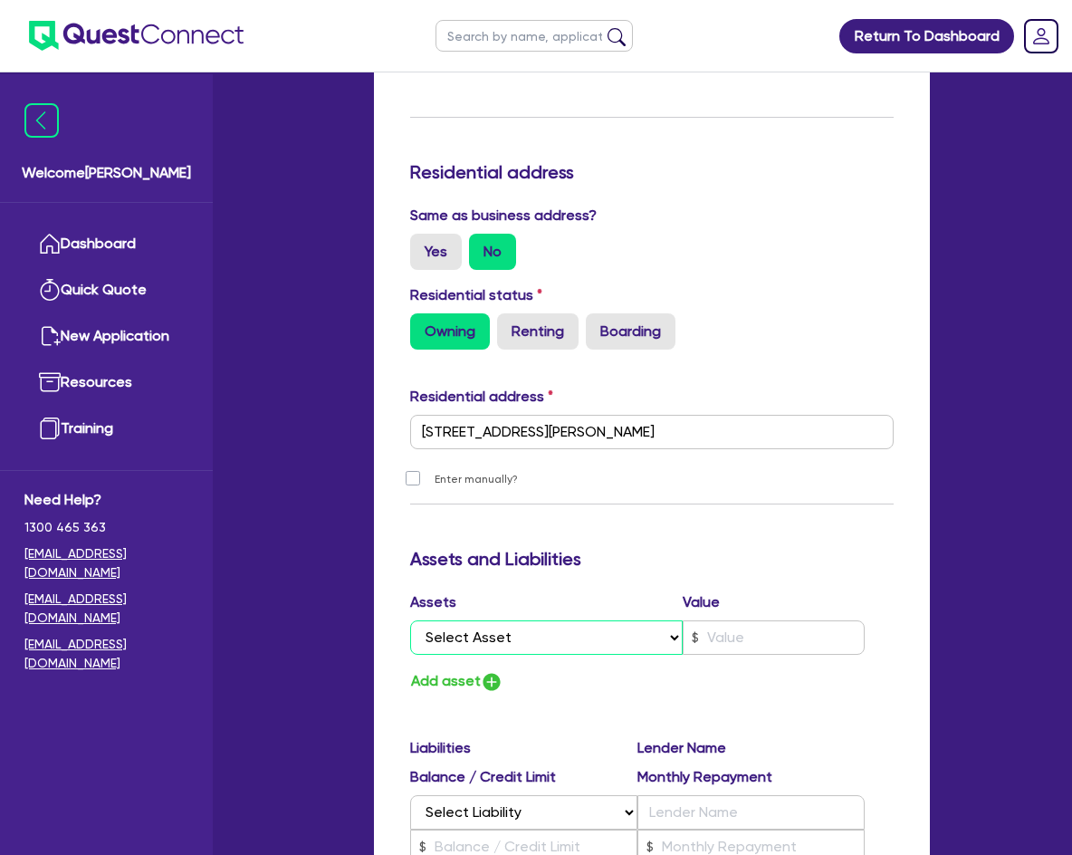
click at [566, 628] on select "Select Asset Cash Property Investment property Vehicle Truck Trailer Equipment …" at bounding box center [546, 637] width 273 height 34
select select "CASH"
click at [410, 620] on select "Select Asset Cash Property Investment property Vehicle Truck Trailer Equipment …" at bounding box center [546, 637] width 273 height 34
type input "0"
type input "0451 673 477"
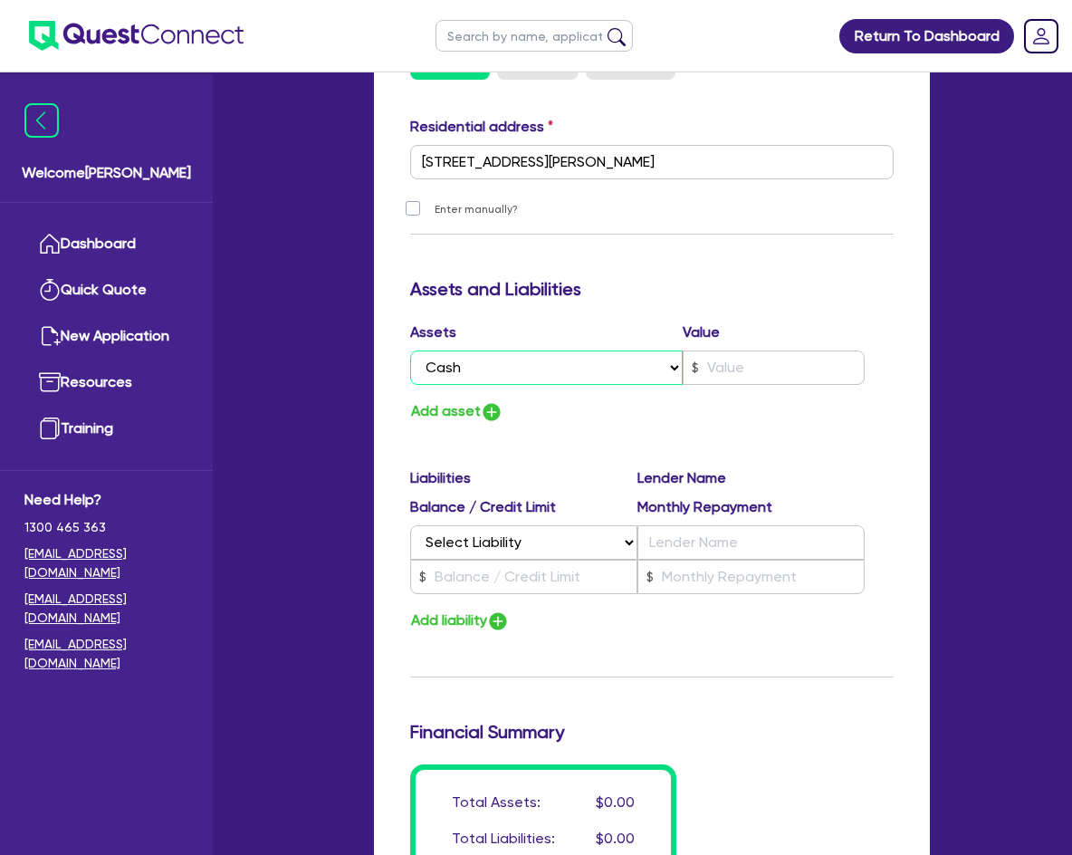
scroll to position [1721, 0]
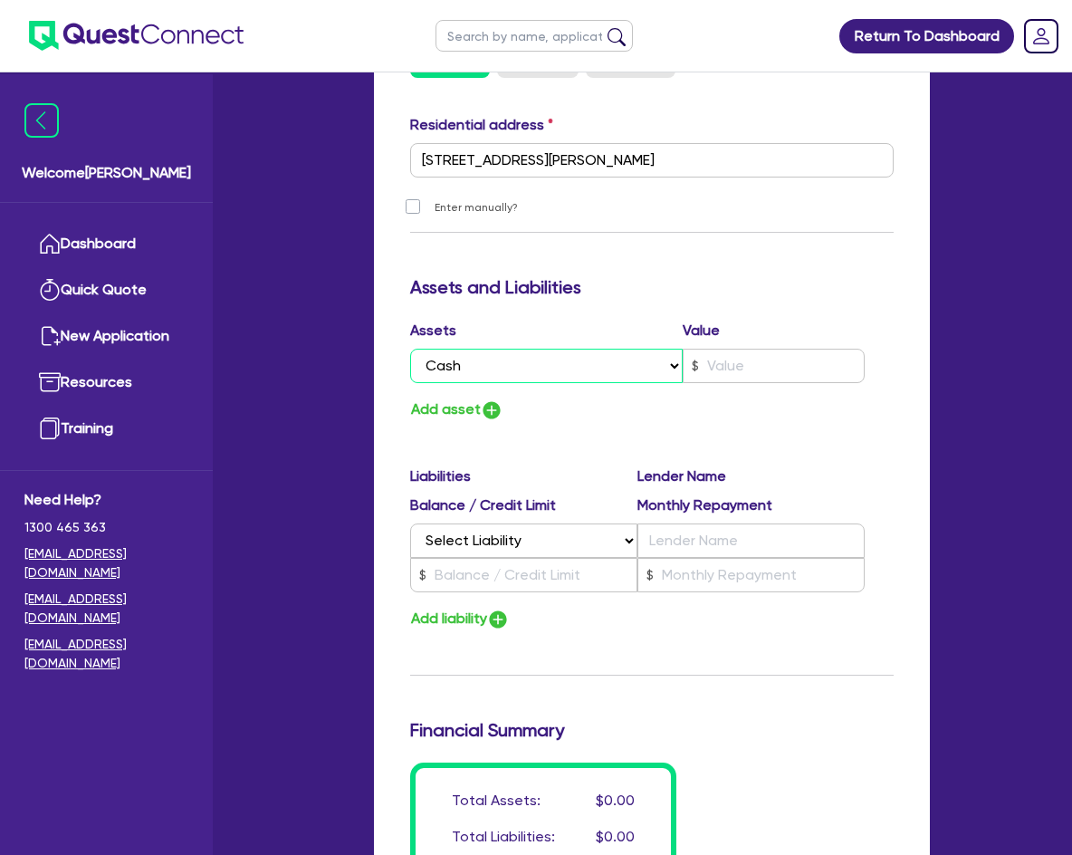
click at [499, 349] on select "Select Asset Cash Property Investment property Vehicle Truck Trailer Equipment …" at bounding box center [546, 366] width 273 height 34
drag, startPoint x: 639, startPoint y: 334, endPoint x: 643, endPoint y: 356, distance: 22.0
click at [639, 349] on select "Select Asset Cash Property Investment property Vehicle Truck Trailer Equipment …" at bounding box center [546, 366] width 273 height 34
click at [587, 325] on div "Assets Value" at bounding box center [637, 334] width 455 height 29
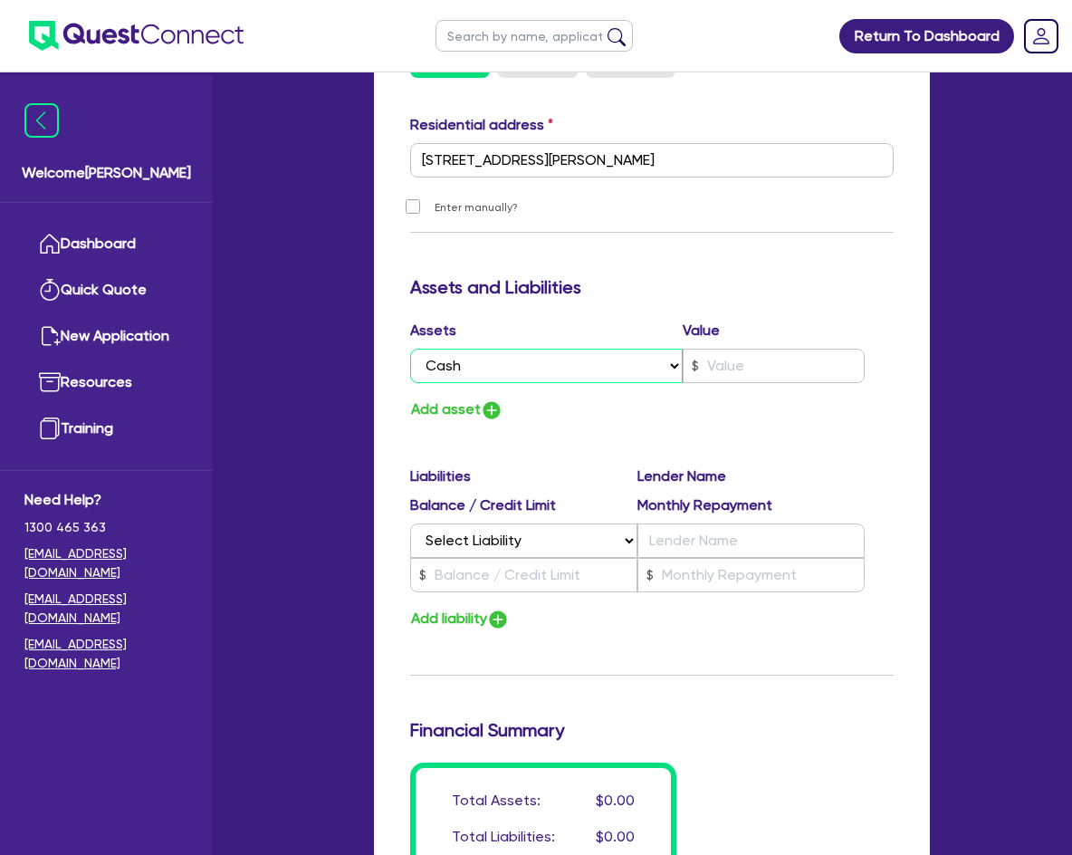
click at [583, 349] on select "Select Asset Cash Property Investment property Vehicle Truck Trailer Equipment …" at bounding box center [546, 366] width 273 height 34
drag, startPoint x: 756, startPoint y: 387, endPoint x: 719, endPoint y: 419, distance: 49.4
click at [756, 398] on div "Add asset" at bounding box center [652, 410] width 511 height 24
drag, startPoint x: 583, startPoint y: 319, endPoint x: 584, endPoint y: 387, distance: 67.9
click at [583, 320] on label "Assets" at bounding box center [546, 331] width 273 height 22
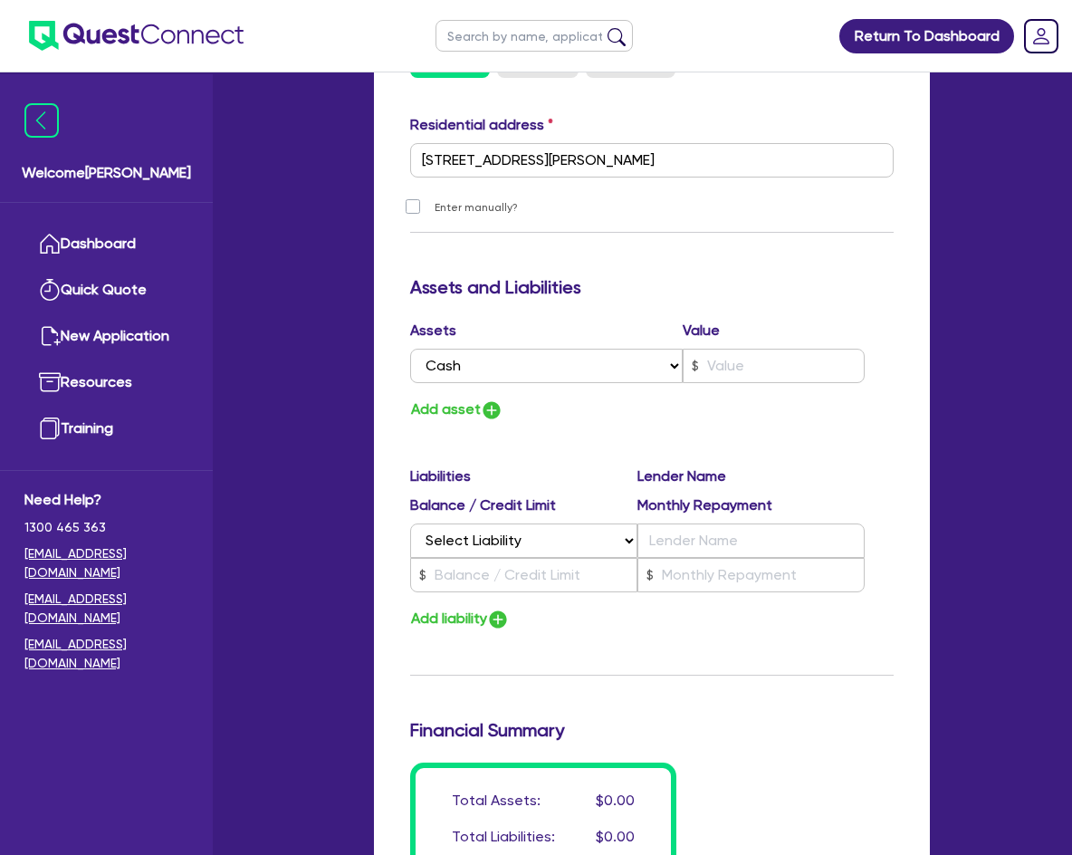
click at [585, 398] on div "Add asset" at bounding box center [652, 410] width 511 height 24
click at [456, 607] on button "Add liability" at bounding box center [460, 619] width 100 height 24
type input "0"
type input "0451 673 477"
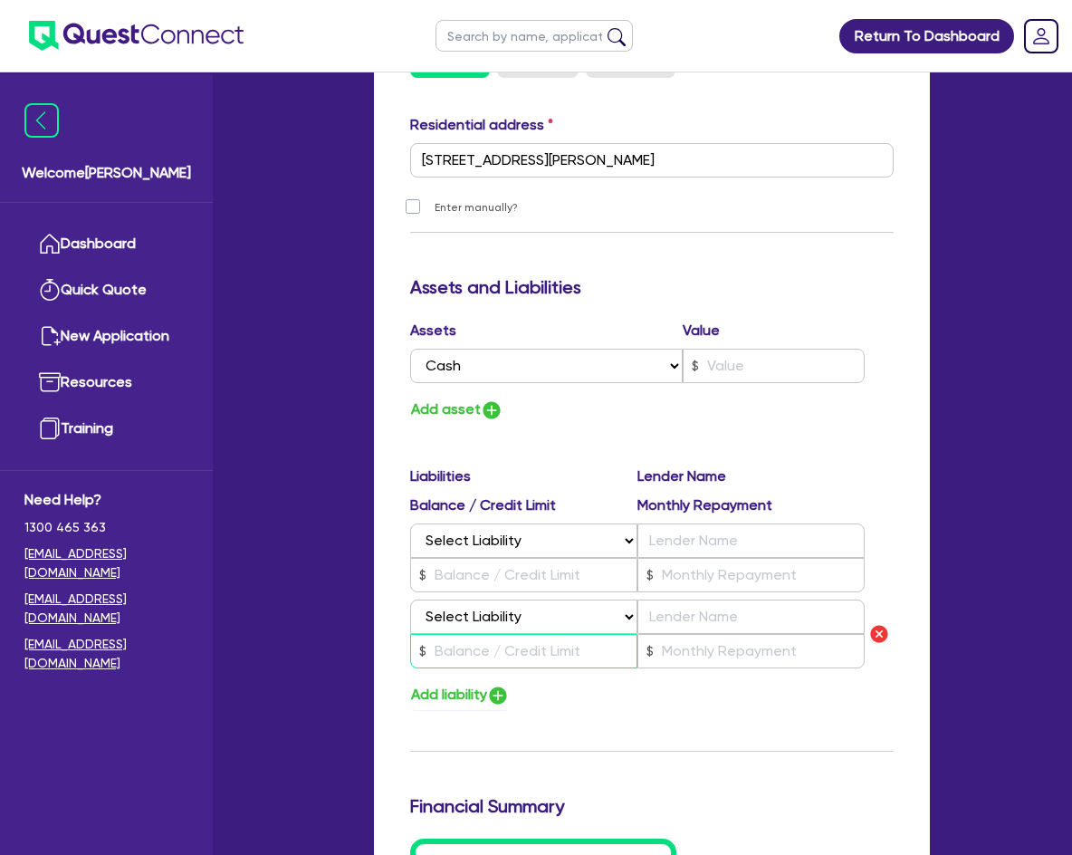
click at [462, 634] on input "text" at bounding box center [523, 651] width 227 height 34
click at [476, 600] on select "Select Liability Credit card Mortgage Investment property loan Vehicle loan Tru…" at bounding box center [523, 617] width 227 height 34
select select "MORTGAGE"
click at [410, 600] on select "Select Liability Credit card Mortgage Investment property loan Vehicle loan Tru…" at bounding box center [523, 617] width 227 height 34
type input "0"
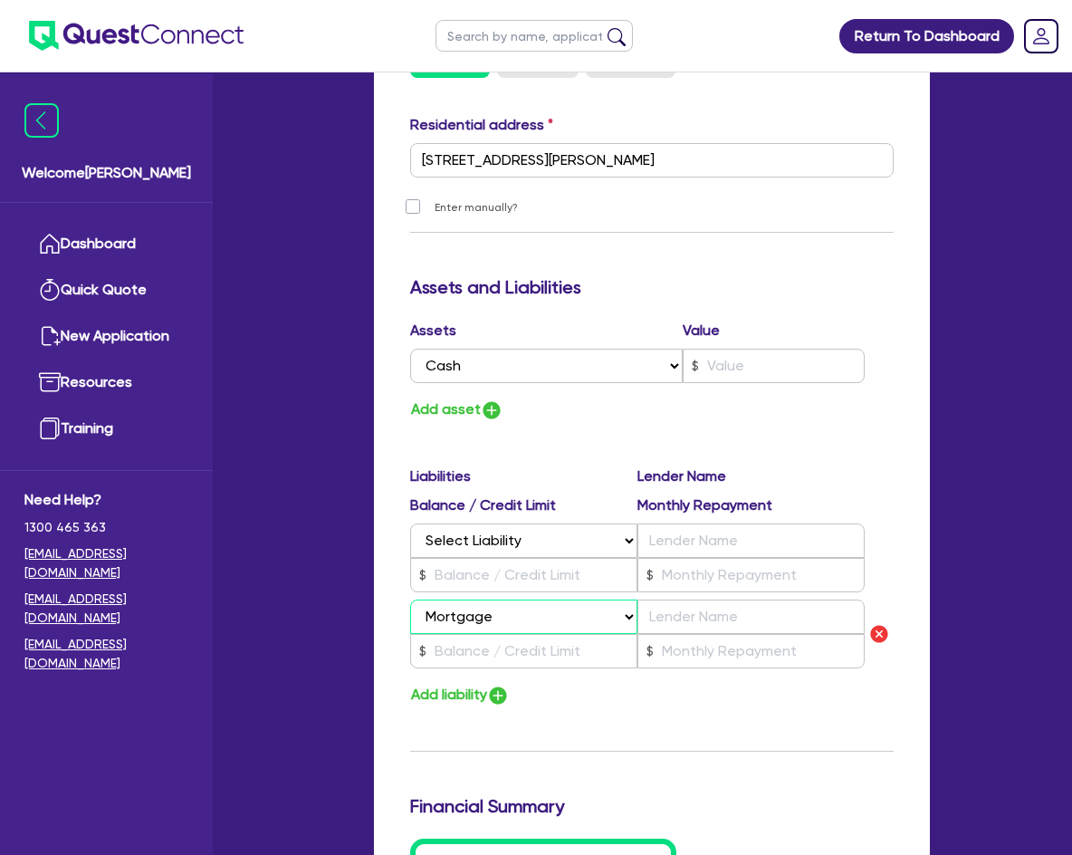
type input "0451 673 477"
click at [884, 623] on img "button" at bounding box center [880, 634] width 22 height 22
type input "0"
type input "0451 673 477"
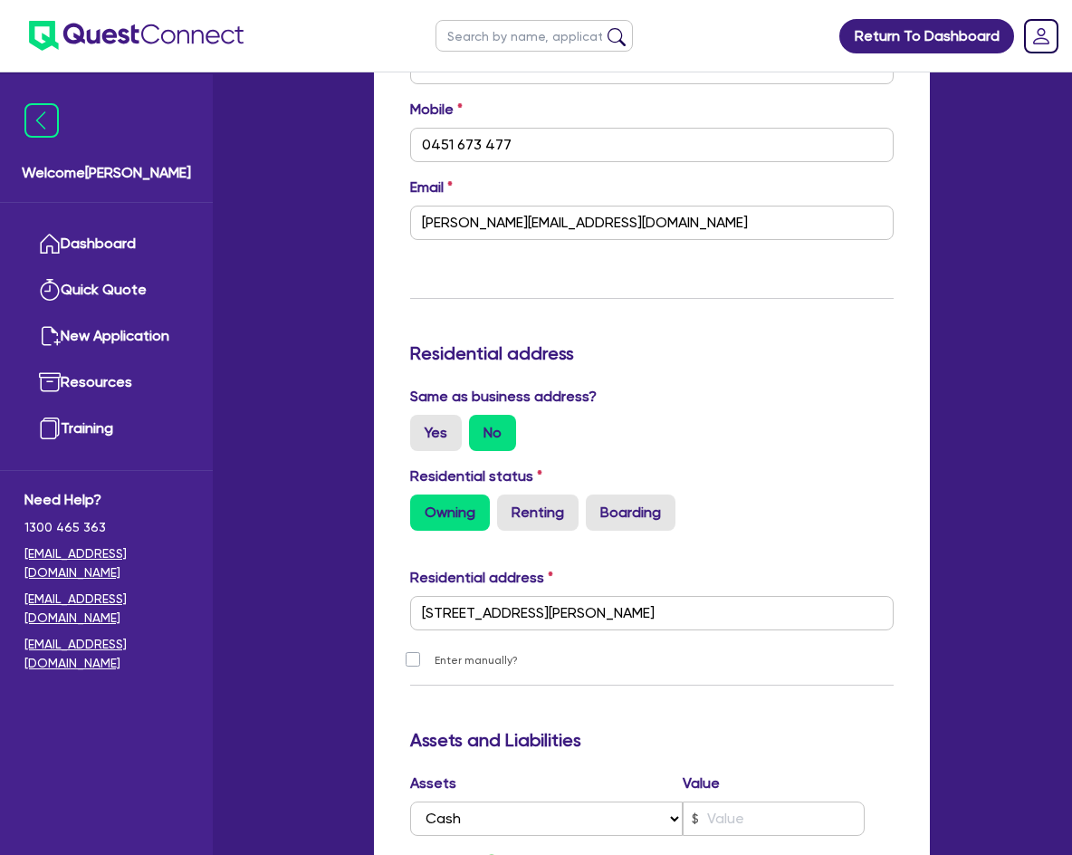
scroll to position [1993, 0]
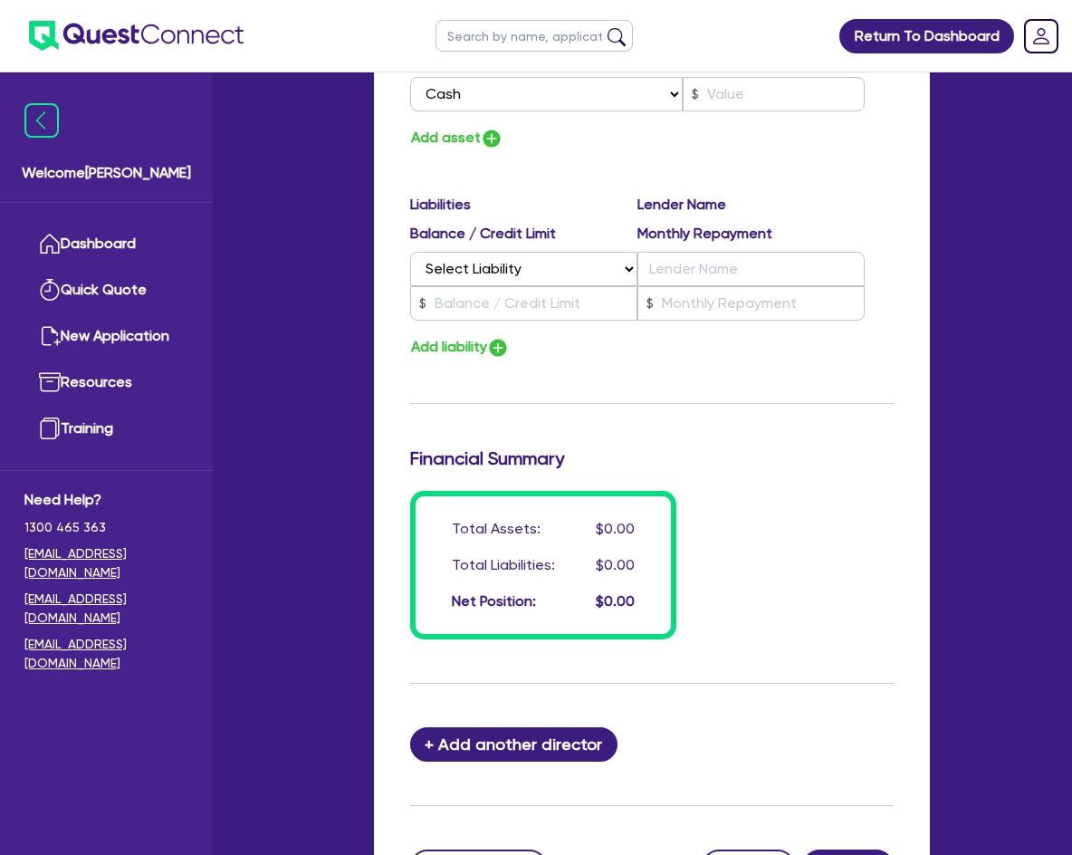
click at [858, 850] on button "Next" at bounding box center [847, 867] width 91 height 34
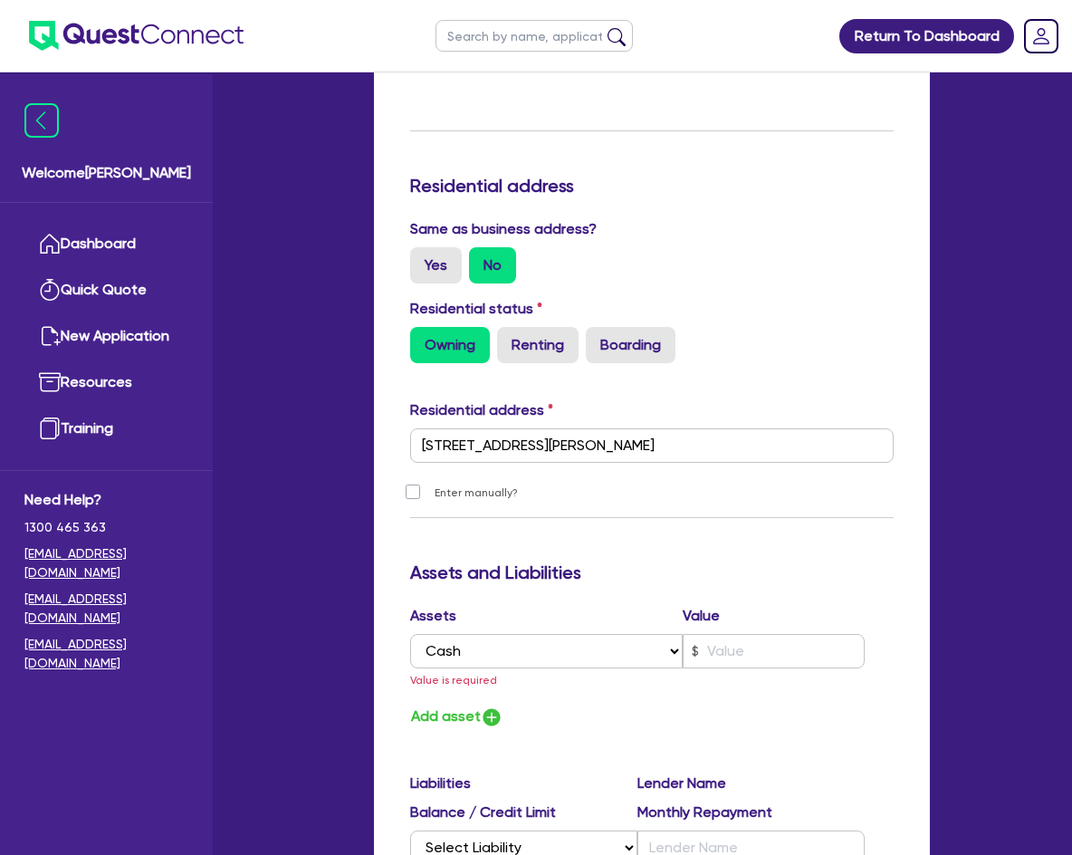
scroll to position [1449, 0]
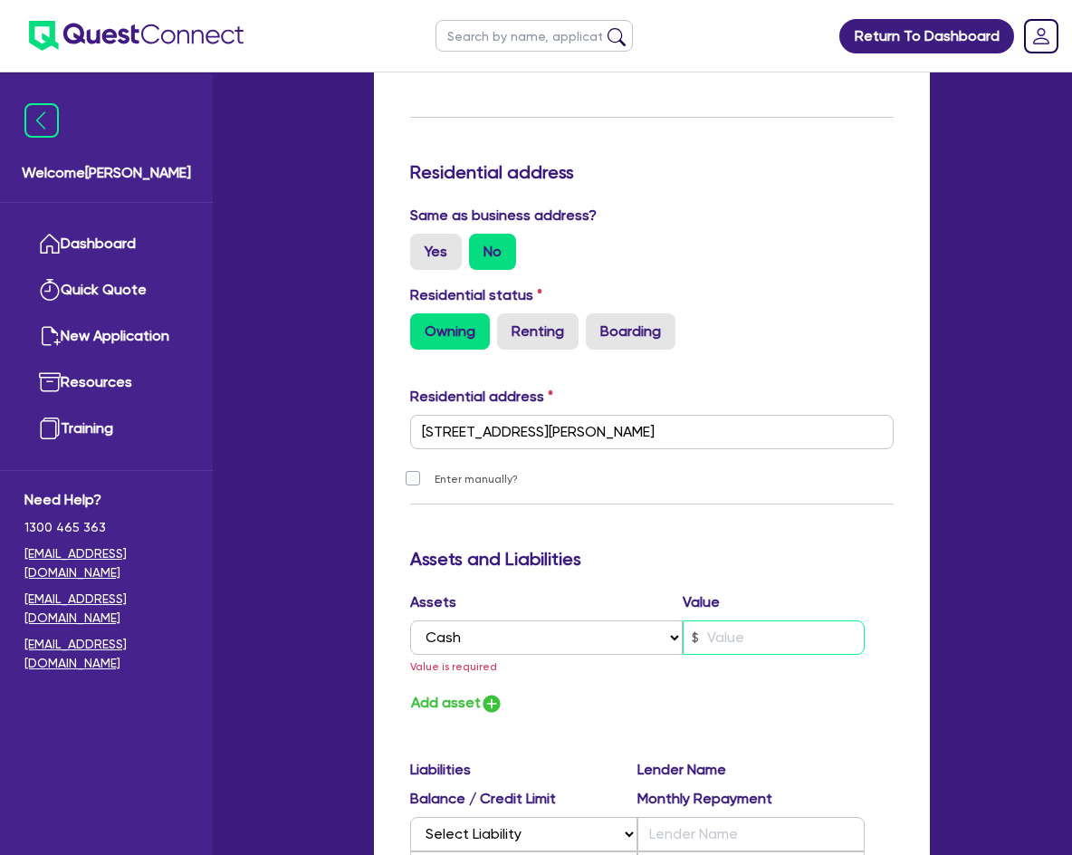
click at [744, 620] on input "text" at bounding box center [774, 637] width 182 height 34
type input "0"
type input "0451 673 477"
type input "2"
type input "0"
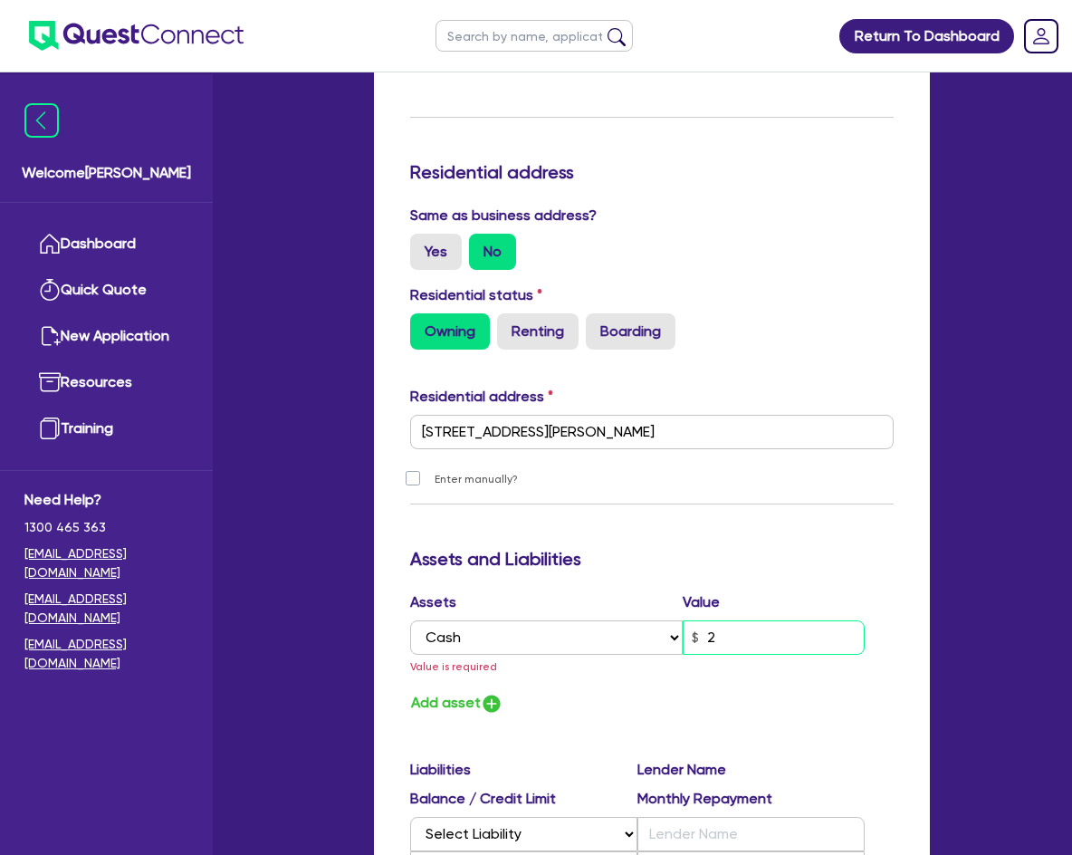
type input "0451 673 477"
type input "20"
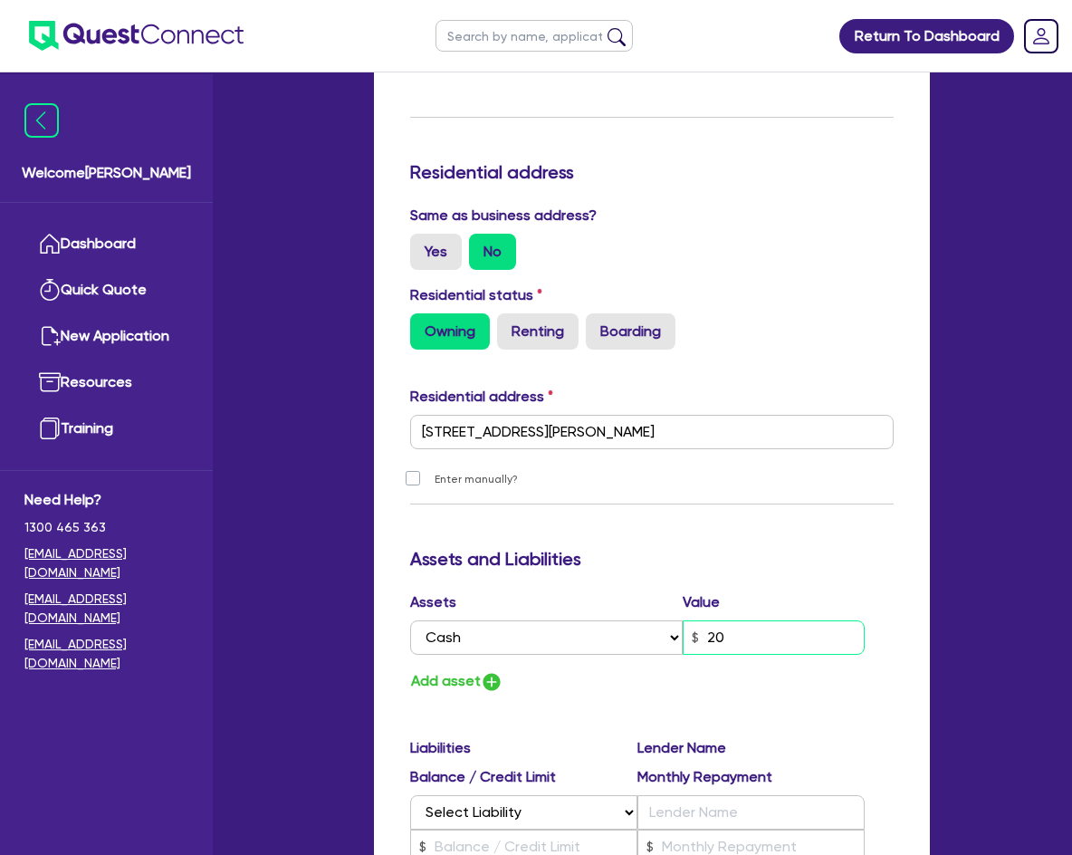
type input "0"
type input "0451 673 477"
type input "200"
drag, startPoint x: 586, startPoint y: 548, endPoint x: 602, endPoint y: 584, distance: 39.7
click at [587, 548] on div "Assets and Liabilities" at bounding box center [652, 562] width 511 height 29
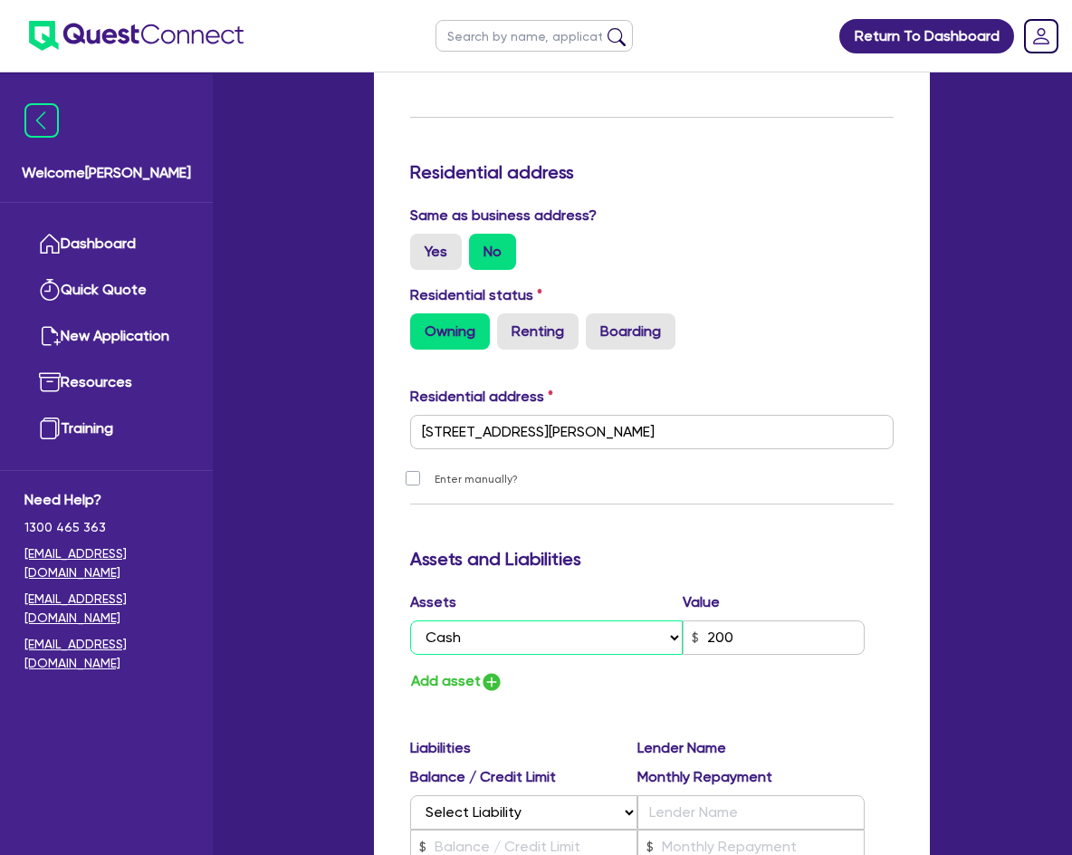
click at [607, 620] on select "Select Asset Cash Property Investment property Vehicle Truck Trailer Equipment …" at bounding box center [546, 637] width 273 height 34
select select
click at [410, 620] on select "Select Asset Cash Property Investment property Vehicle Truck Trailer Equipment …" at bounding box center [546, 637] width 273 height 34
type input "0"
type input "0451 673 477"
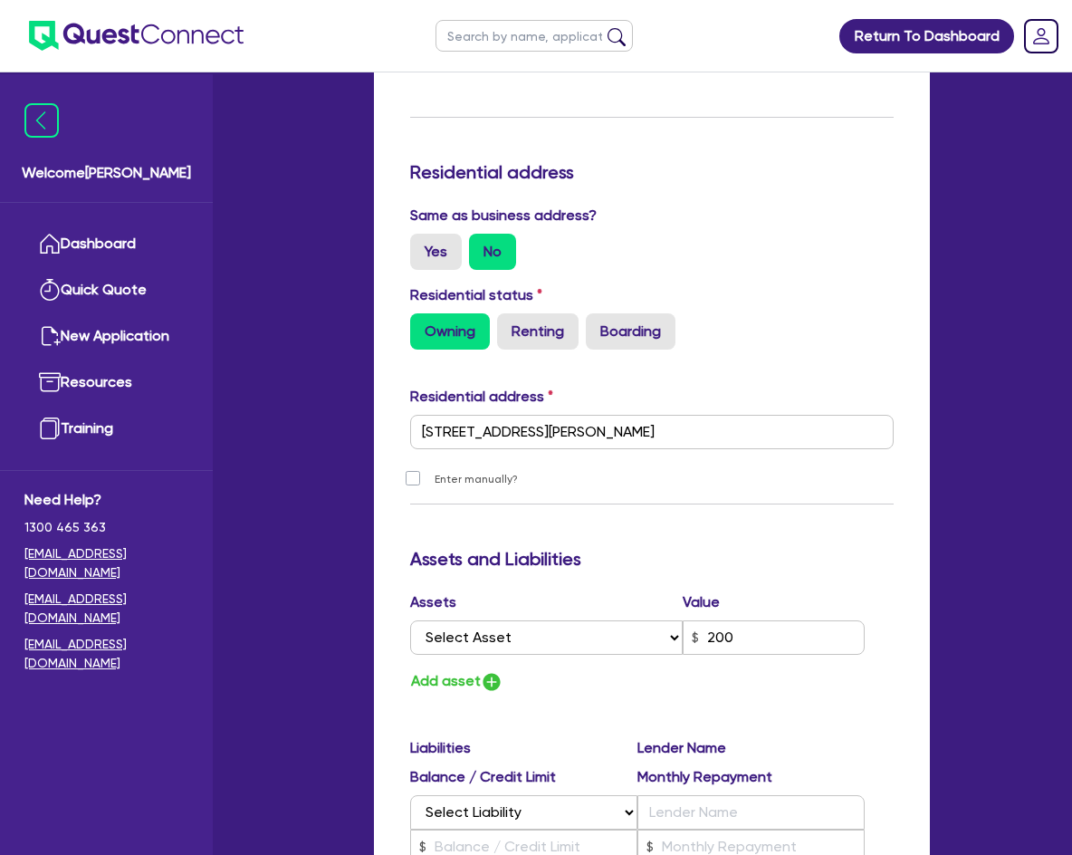
drag, startPoint x: 725, startPoint y: 634, endPoint x: 756, endPoint y: 622, distance: 33.0
click at [729, 632] on div "Assets Value Select Asset Cash Property Investment property Vehicle Truck Trail…" at bounding box center [652, 626] width 511 height 71
drag, startPoint x: 761, startPoint y: 616, endPoint x: 625, endPoint y: 595, distance: 137.4
click at [633, 620] on div "Select Asset Cash Property Investment property Vehicle Truck Trailer Equipment …" at bounding box center [637, 637] width 455 height 34
type input "0"
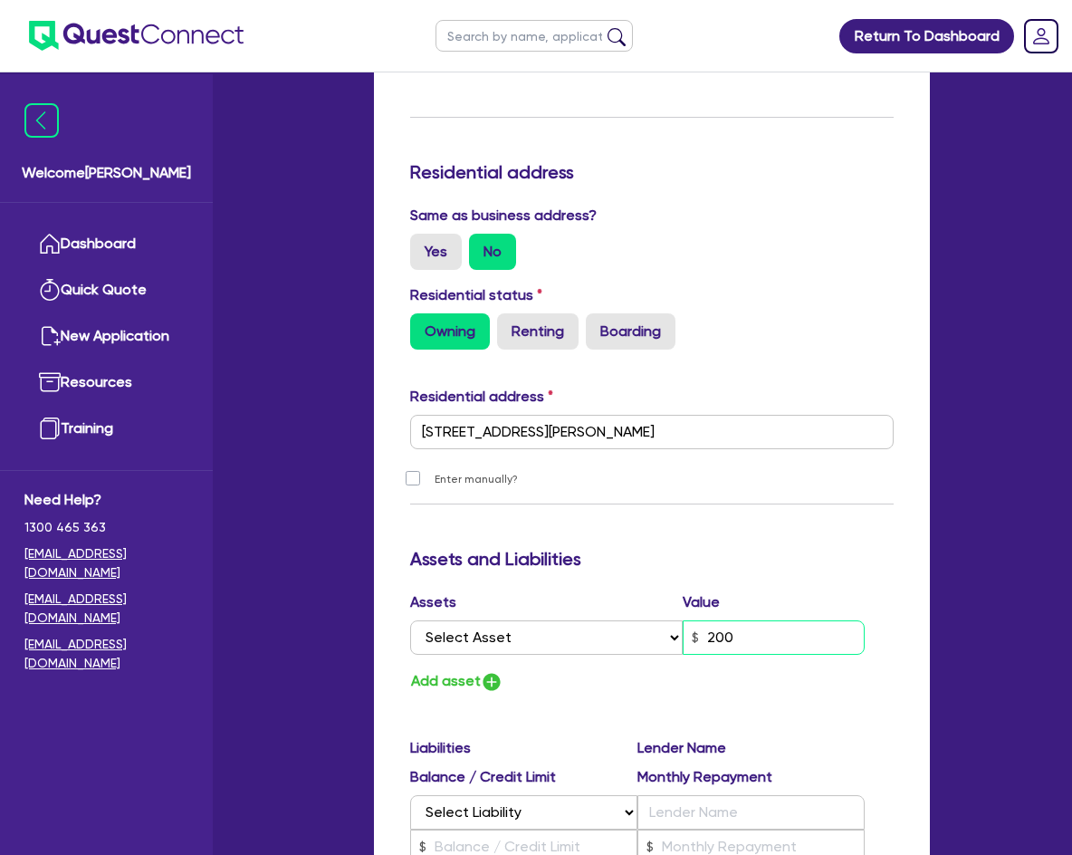
type input "0451 673 477"
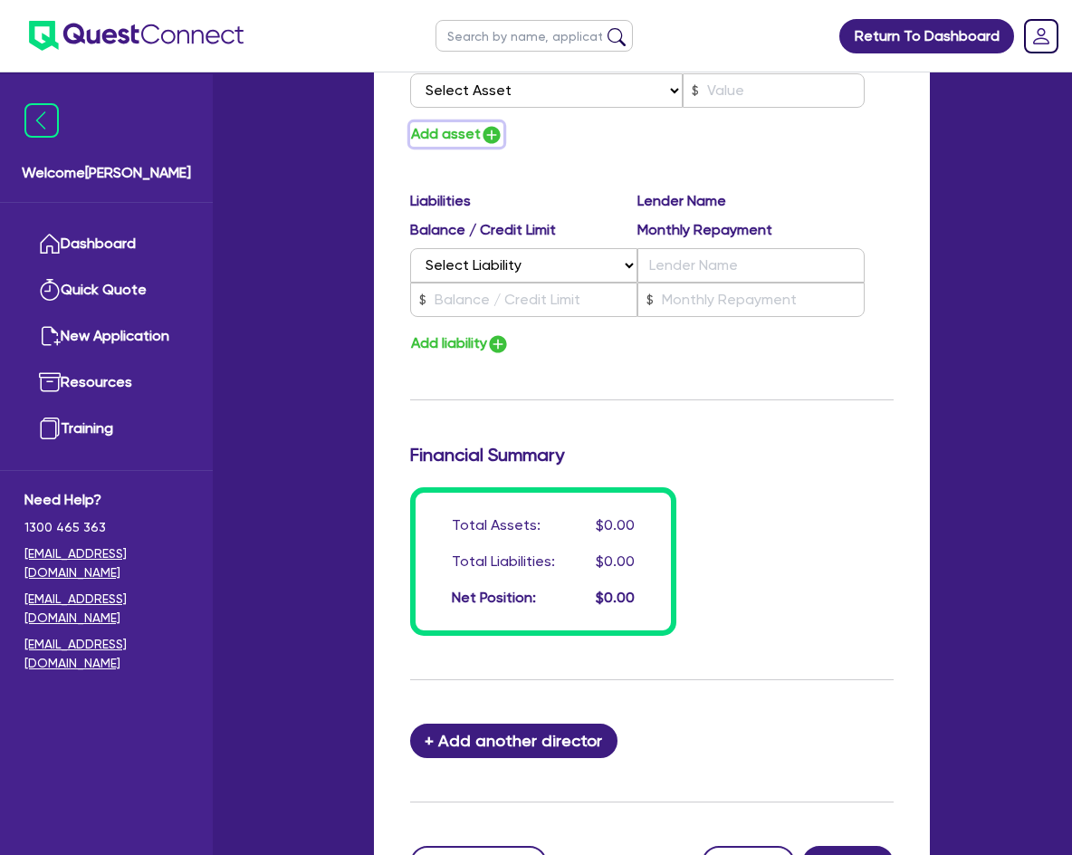
scroll to position [2083, 0]
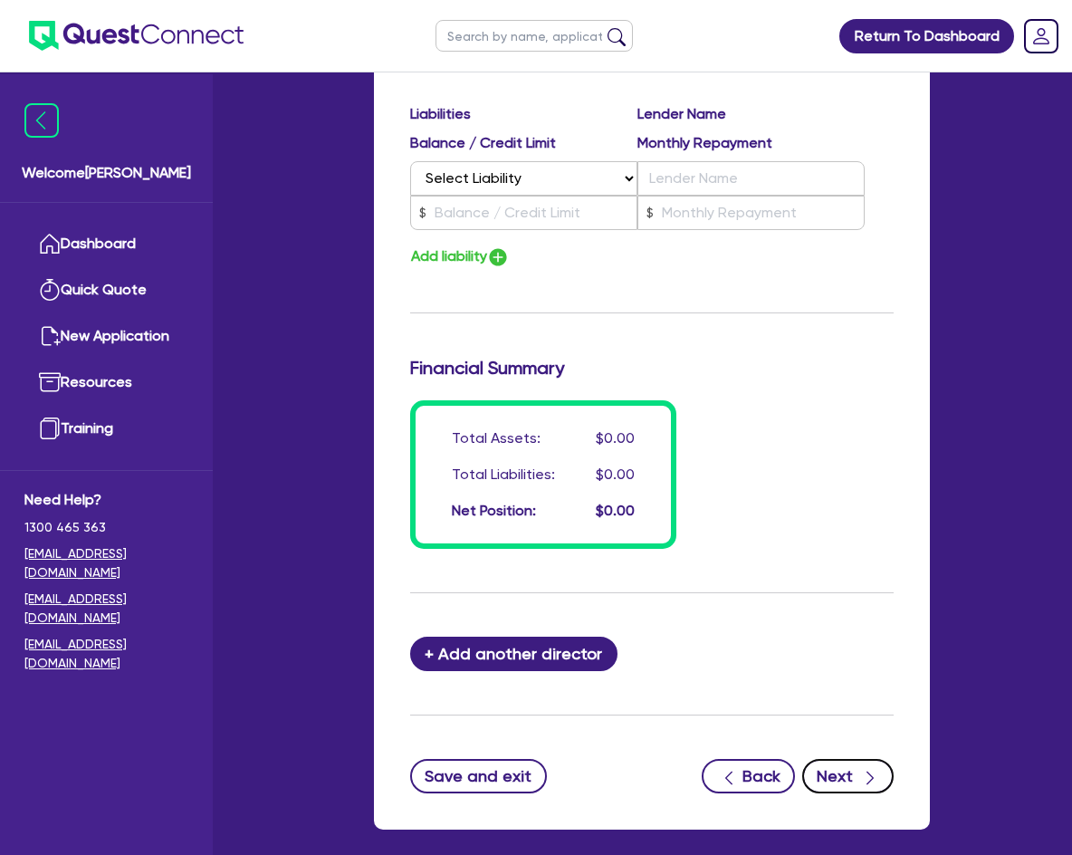
click at [862, 769] on icon "button" at bounding box center [870, 778] width 18 height 18
select select "TERTIARY_ASSETS"
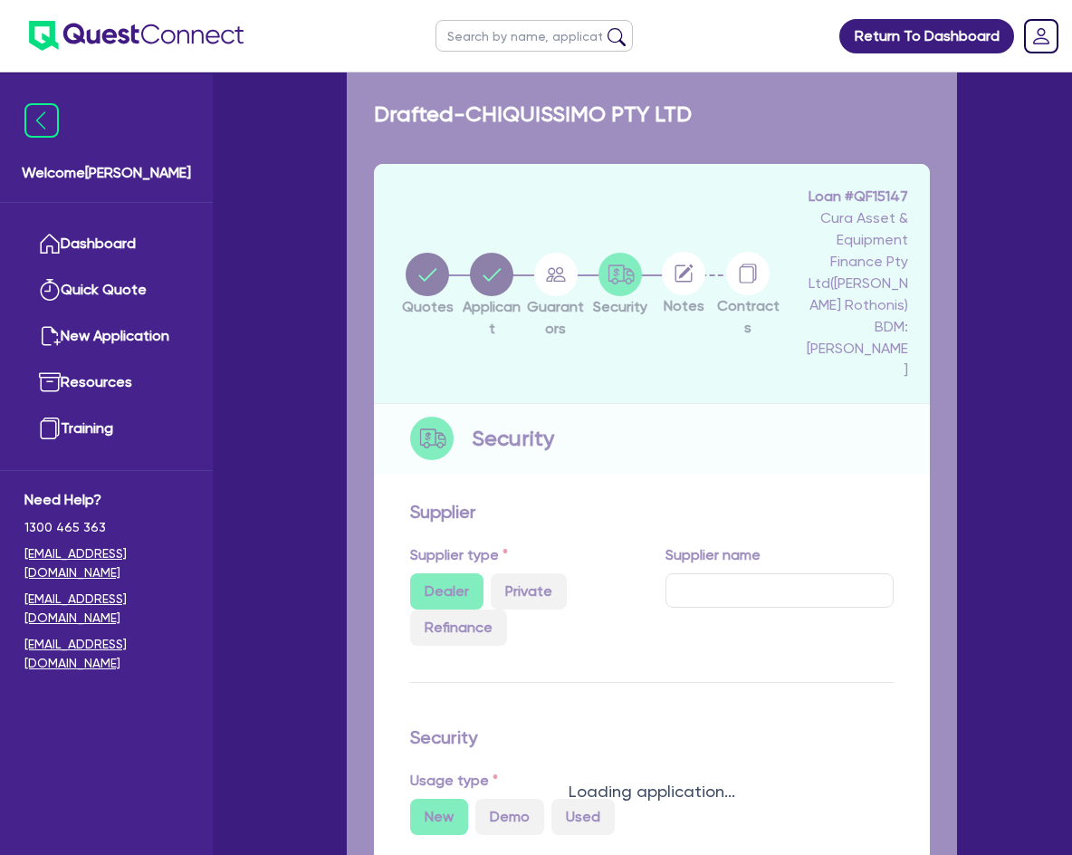
select select "BEAUTY_EQUIPMENT"
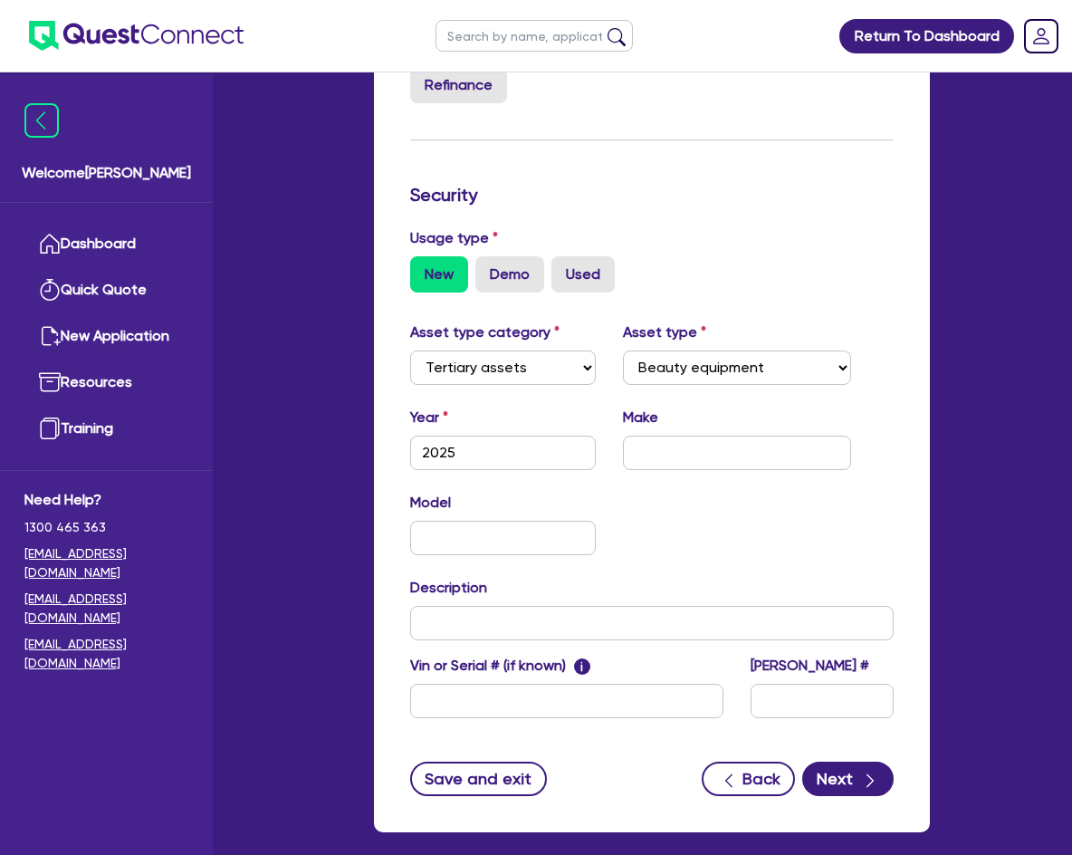
scroll to position [543, 0]
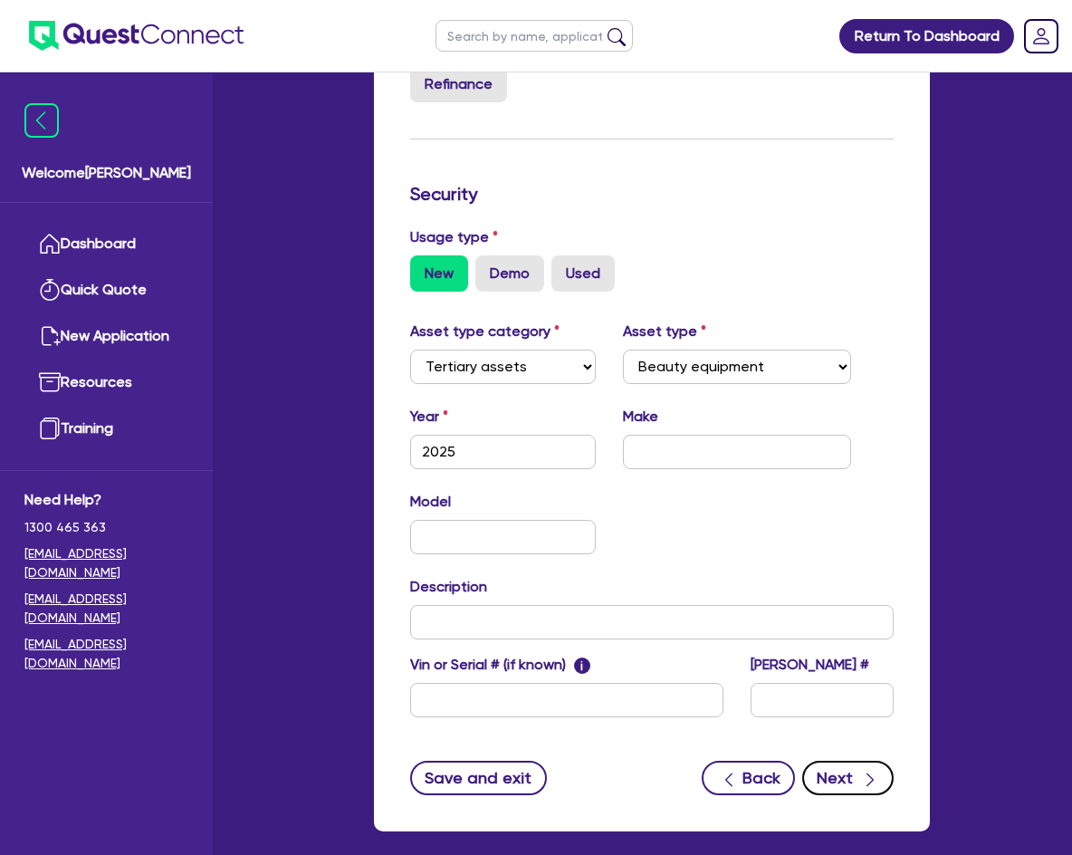
click at [845, 761] on button "Next" at bounding box center [847, 778] width 91 height 34
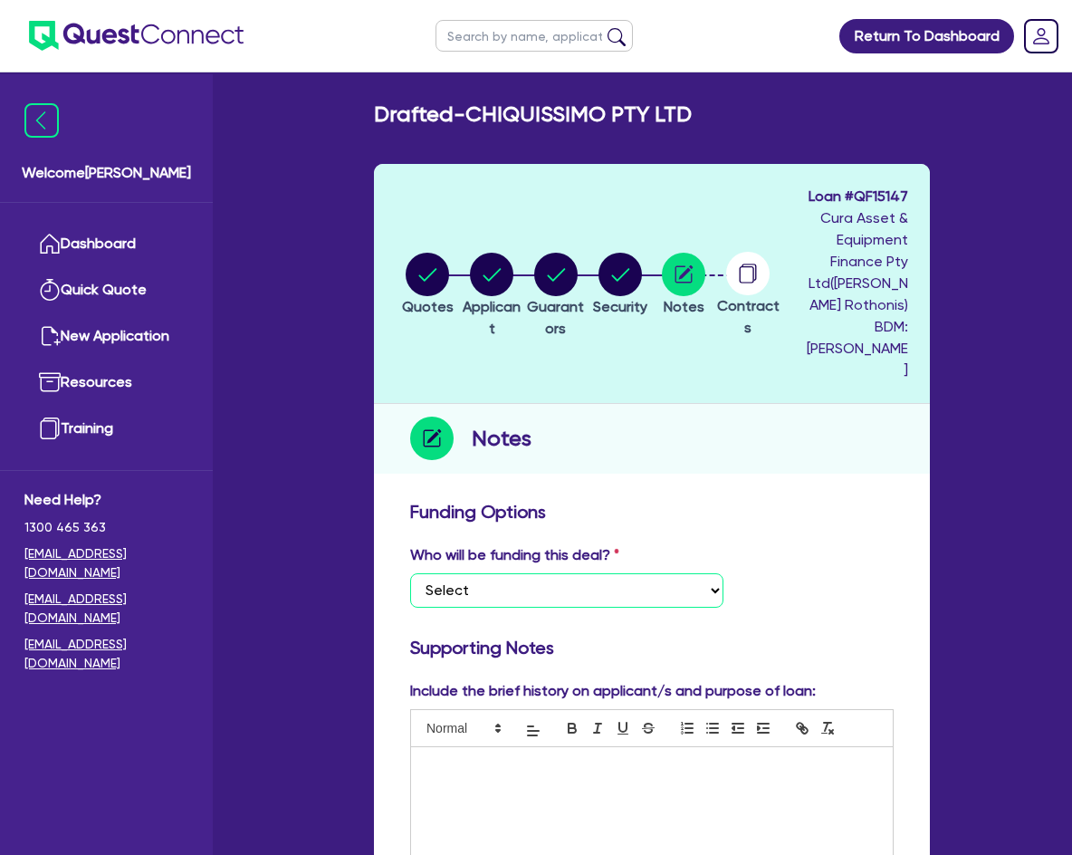
click at [629, 574] on select "Select I want Quest to fund 100% I will fund 100% I will co-fund with Quest Oth…" at bounding box center [566, 590] width 313 height 34
click at [860, 501] on h3 "Funding Options" at bounding box center [652, 512] width 484 height 22
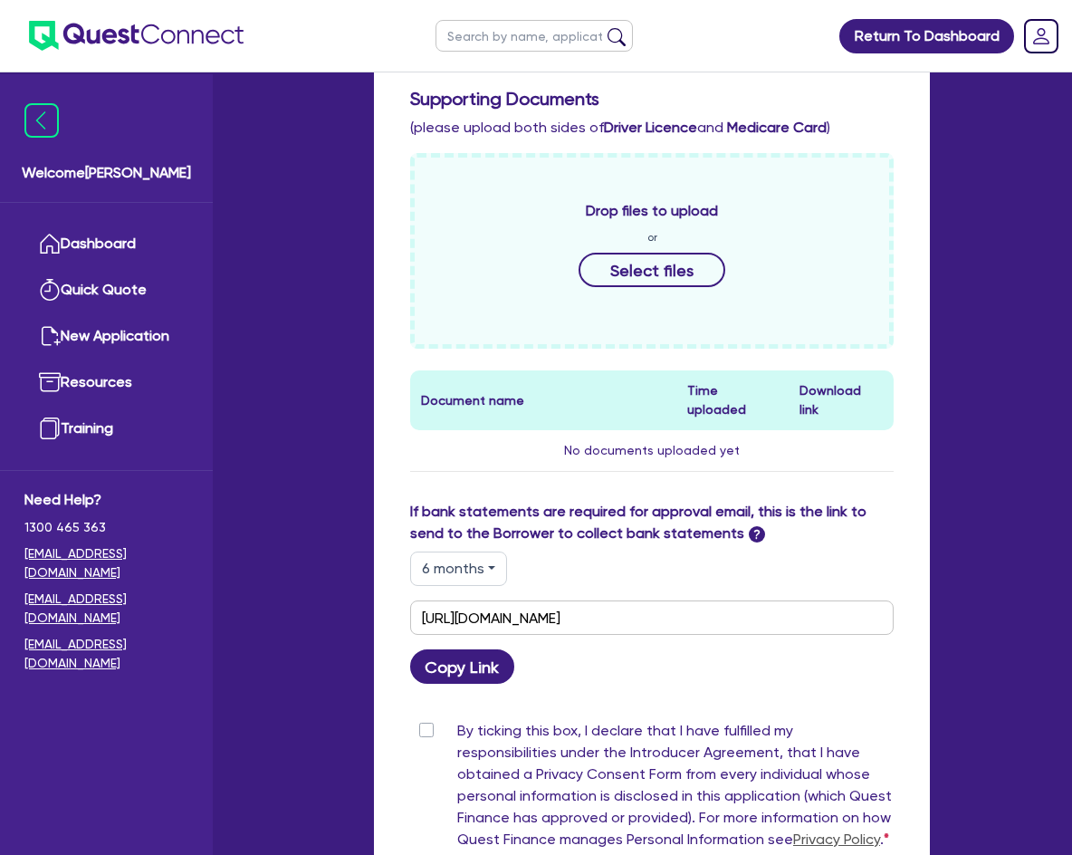
scroll to position [906, 0]
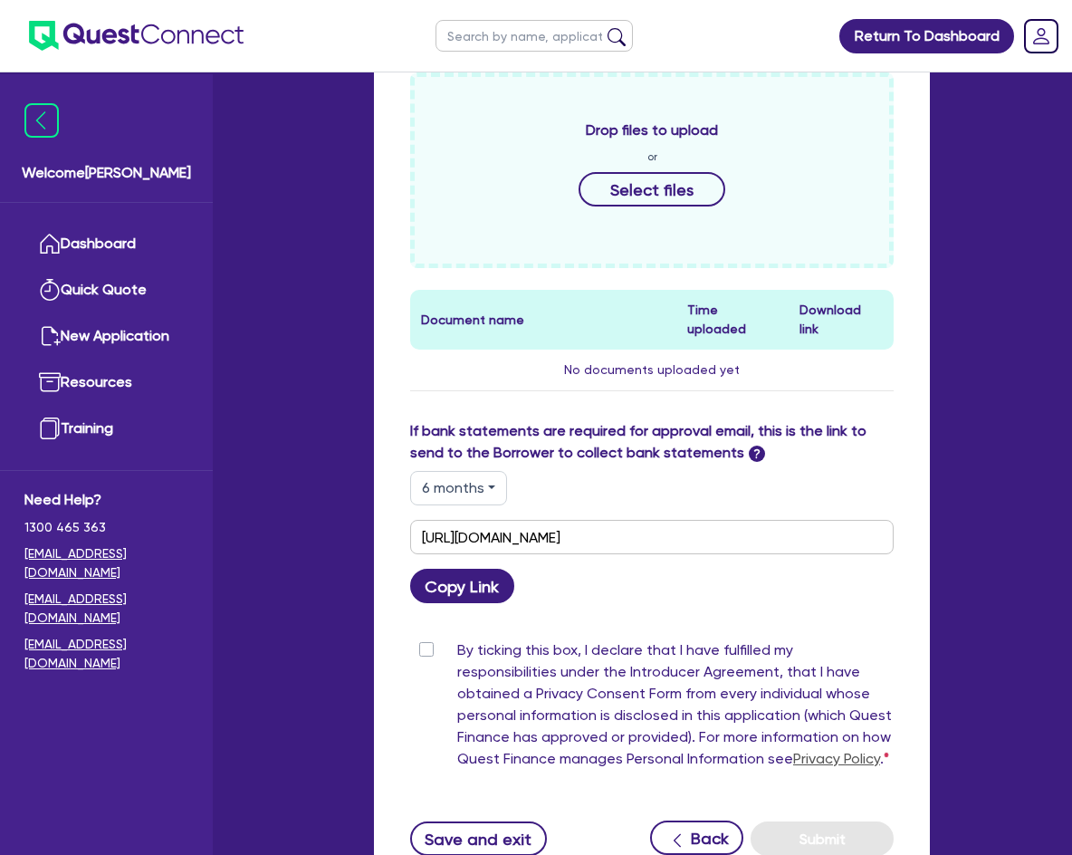
click at [487, 471] on button "6 months" at bounding box center [458, 488] width 97 height 34
click at [811, 471] on div "6 months 3 months 6 months 12 months" at bounding box center [652, 488] width 484 height 34
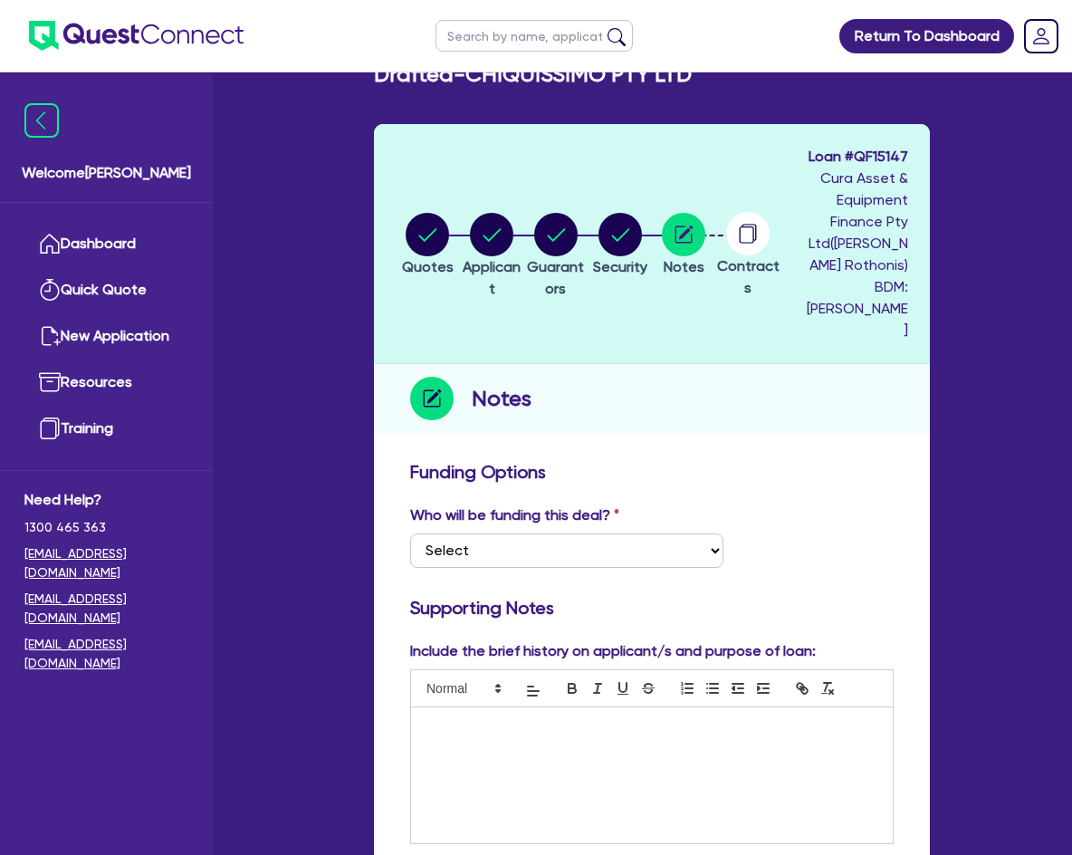
scroll to position [0, 0]
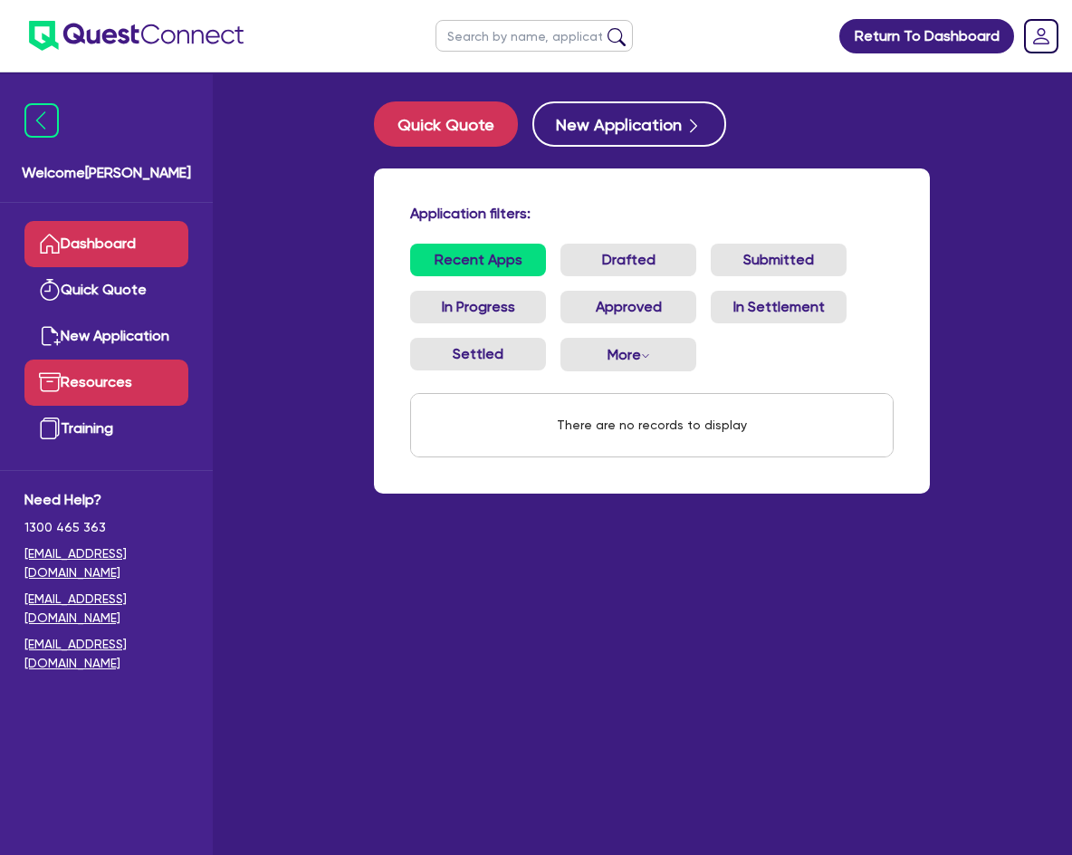
click at [96, 380] on link "Resources" at bounding box center [106, 383] width 164 height 46
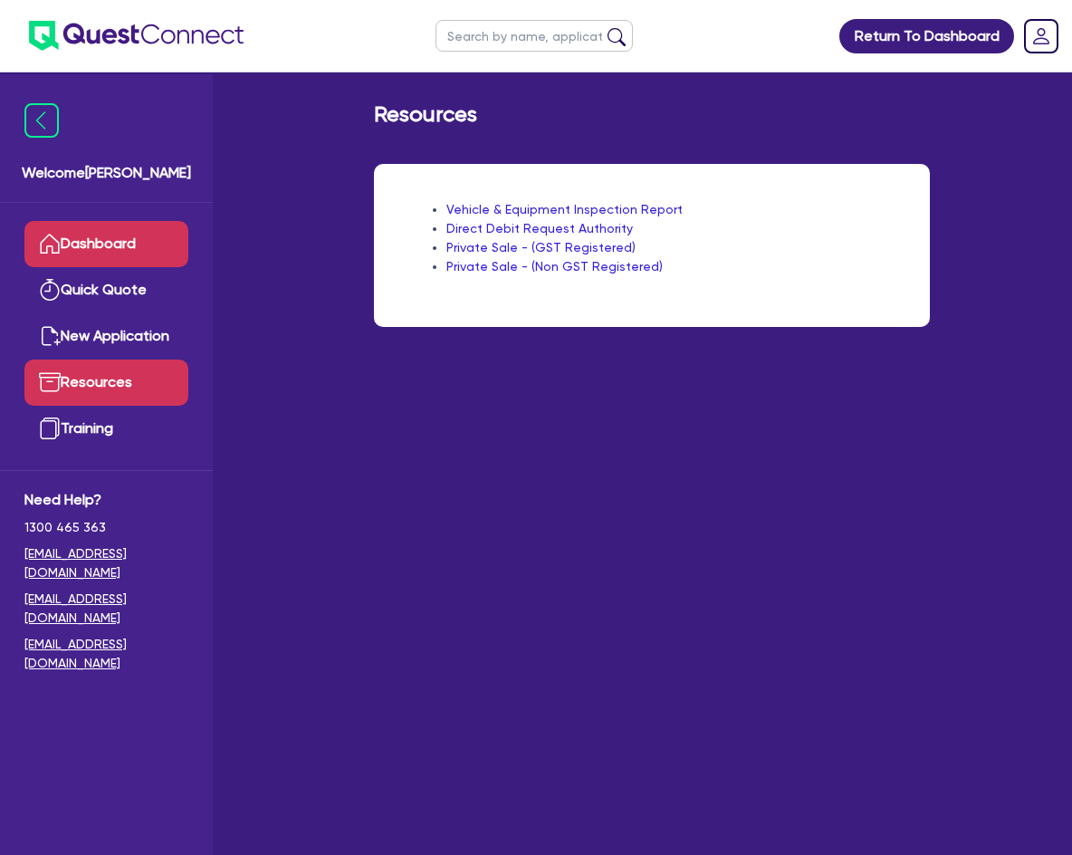
click at [101, 248] on link "Dashboard" at bounding box center [106, 244] width 164 height 46
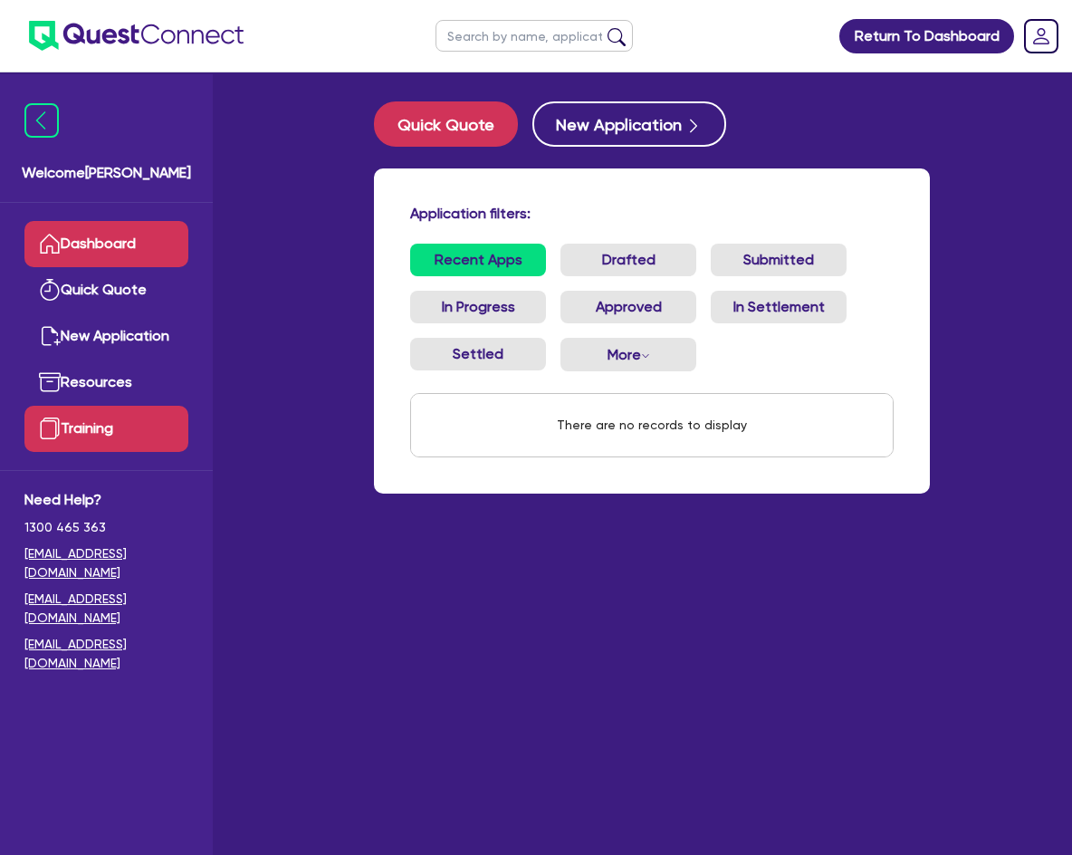
click at [80, 423] on link "Training" at bounding box center [106, 429] width 164 height 46
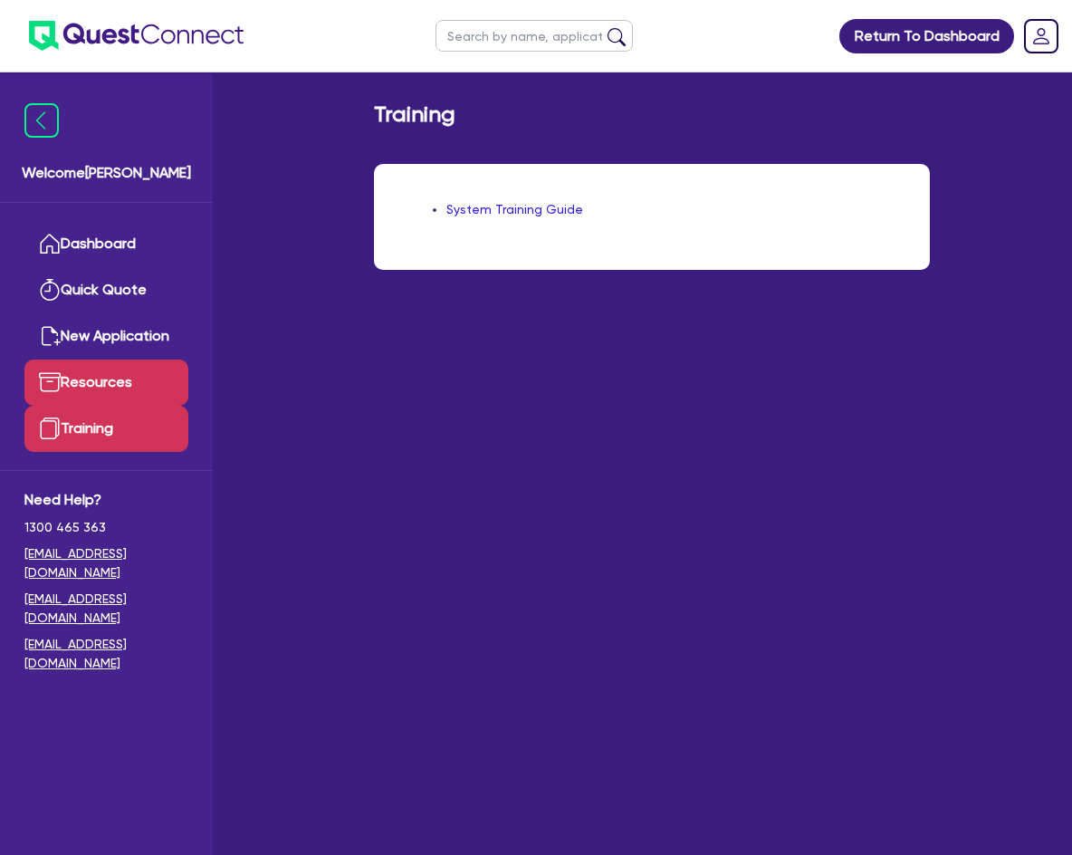
click at [101, 366] on link "Resources" at bounding box center [106, 383] width 164 height 46
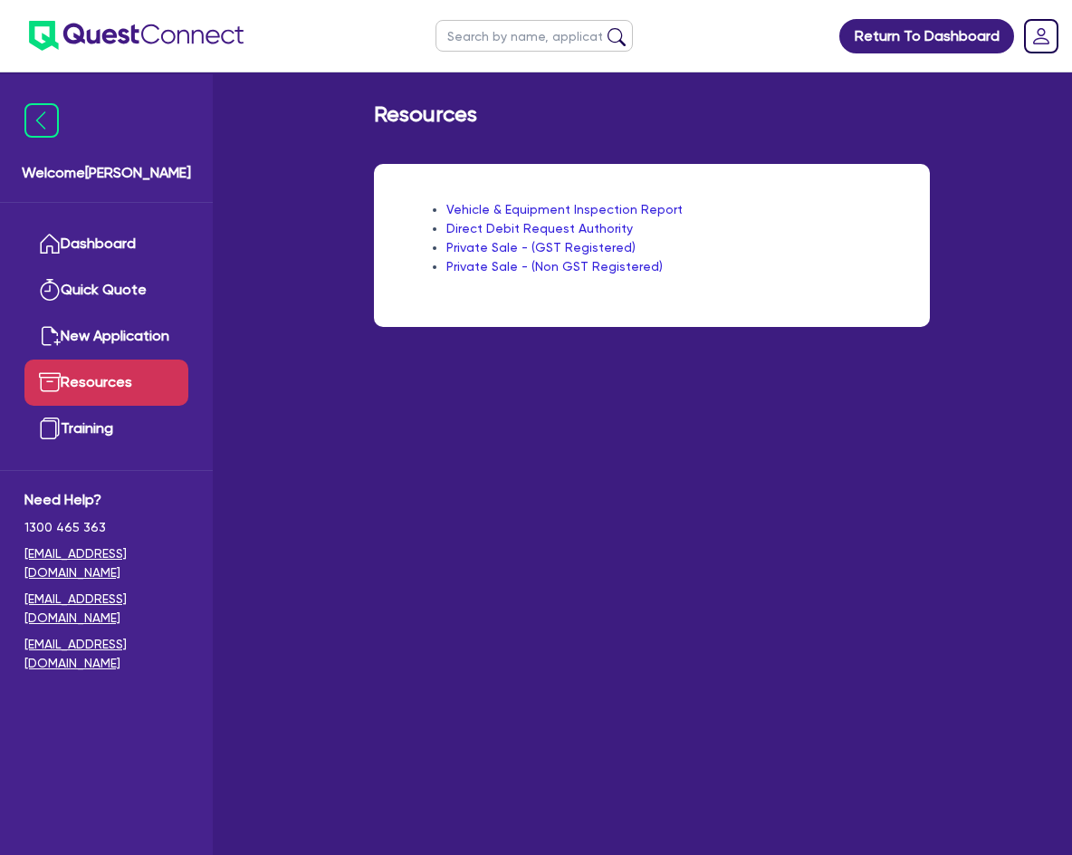
click at [23, 113] on div "Welcome Angelo" at bounding box center [106, 138] width 213 height 129
click at [32, 113] on img at bounding box center [41, 120] width 34 height 34
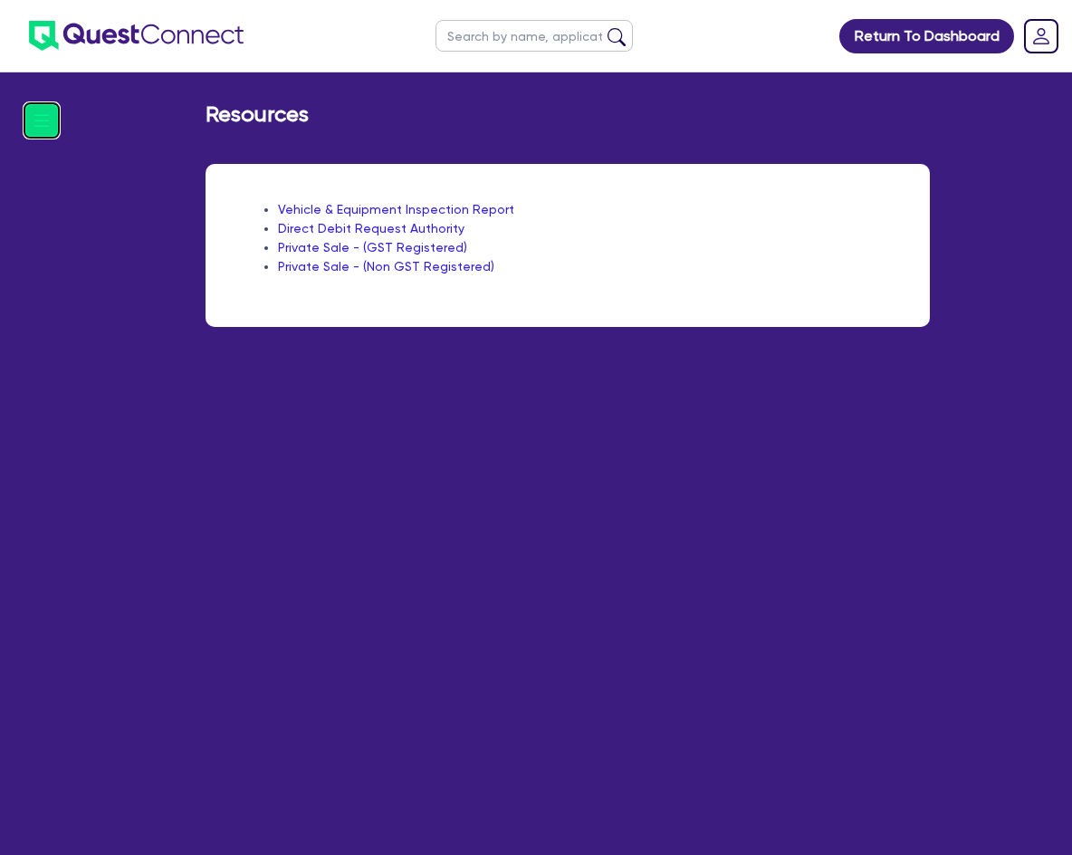
click at [32, 113] on img at bounding box center [41, 120] width 34 height 34
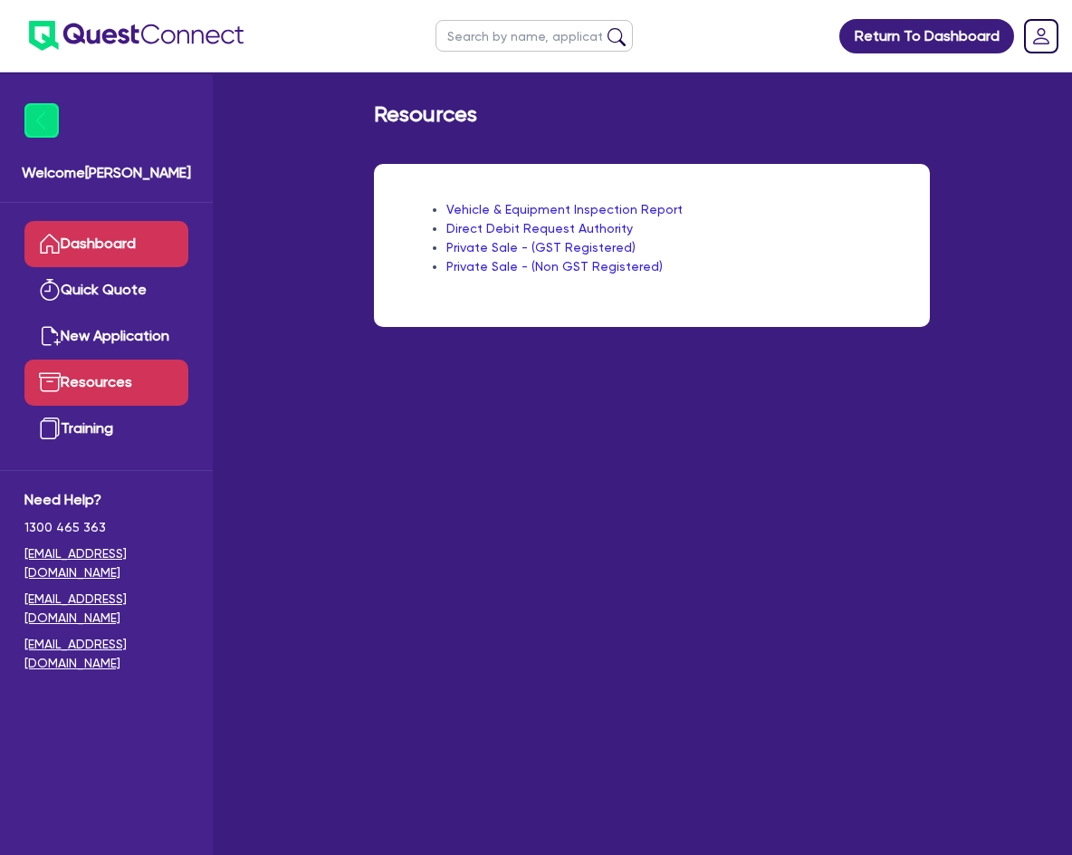
click at [85, 246] on link "Dashboard" at bounding box center [106, 244] width 164 height 46
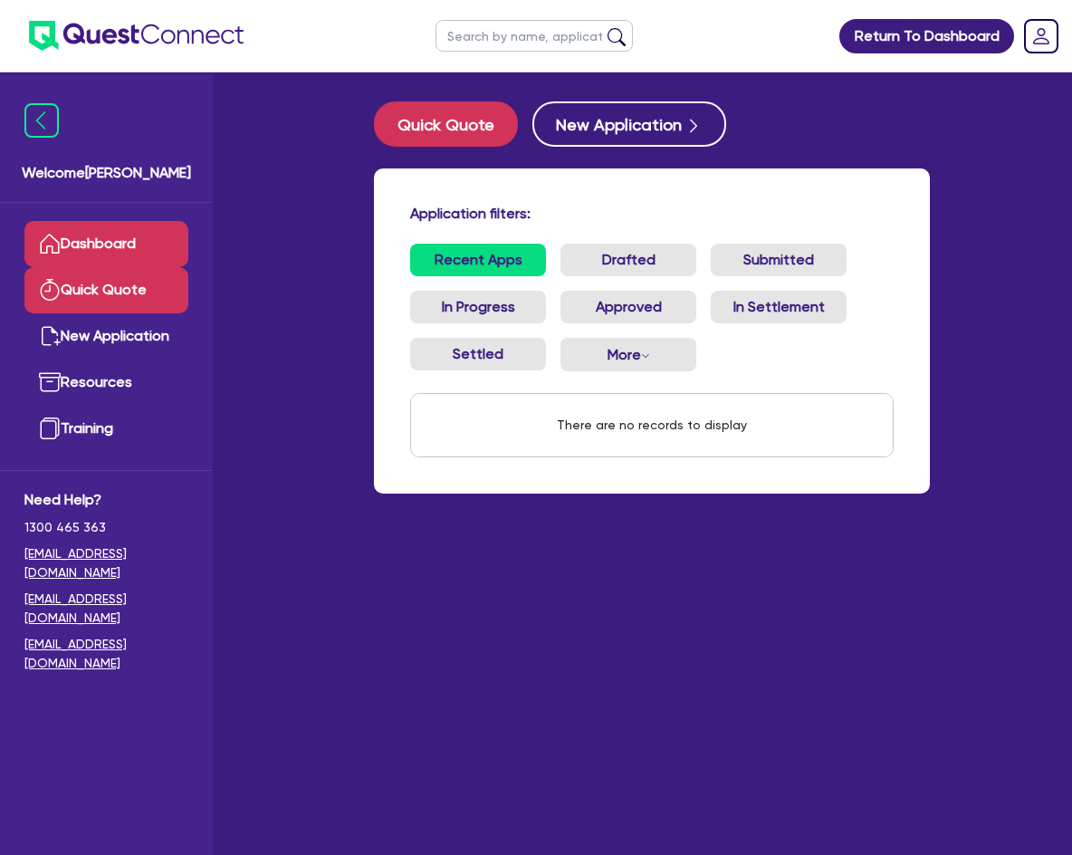
click at [91, 290] on link "Quick Quote" at bounding box center [106, 290] width 164 height 46
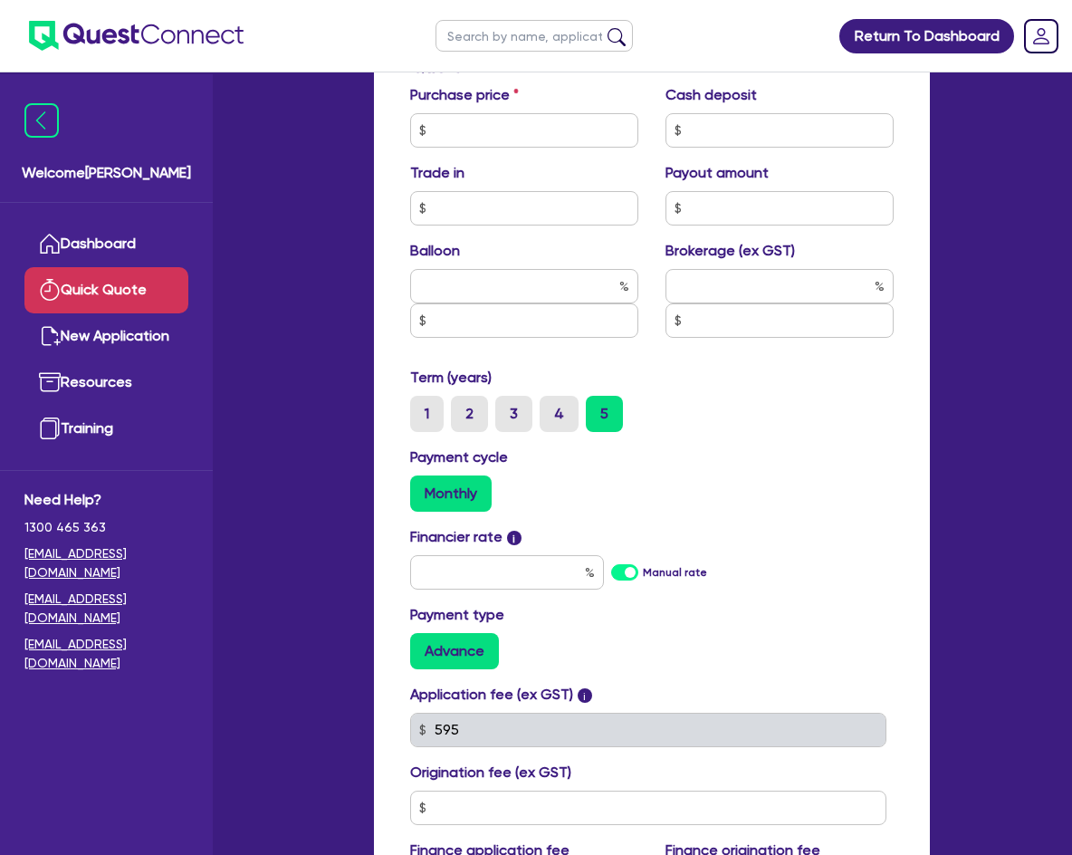
scroll to position [725, 0]
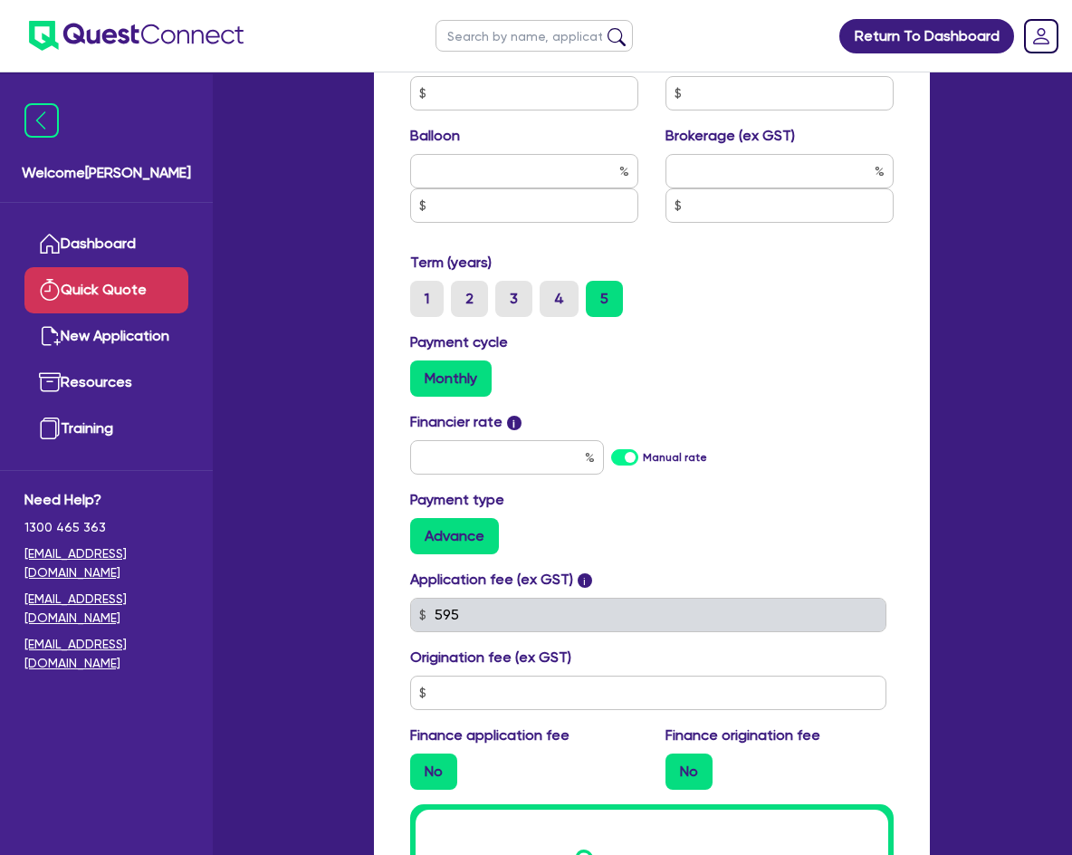
click at [643, 454] on label "Manual rate" at bounding box center [675, 457] width 64 height 16
click at [0, 0] on input "Manual rate" at bounding box center [0, 0] width 0 height 0
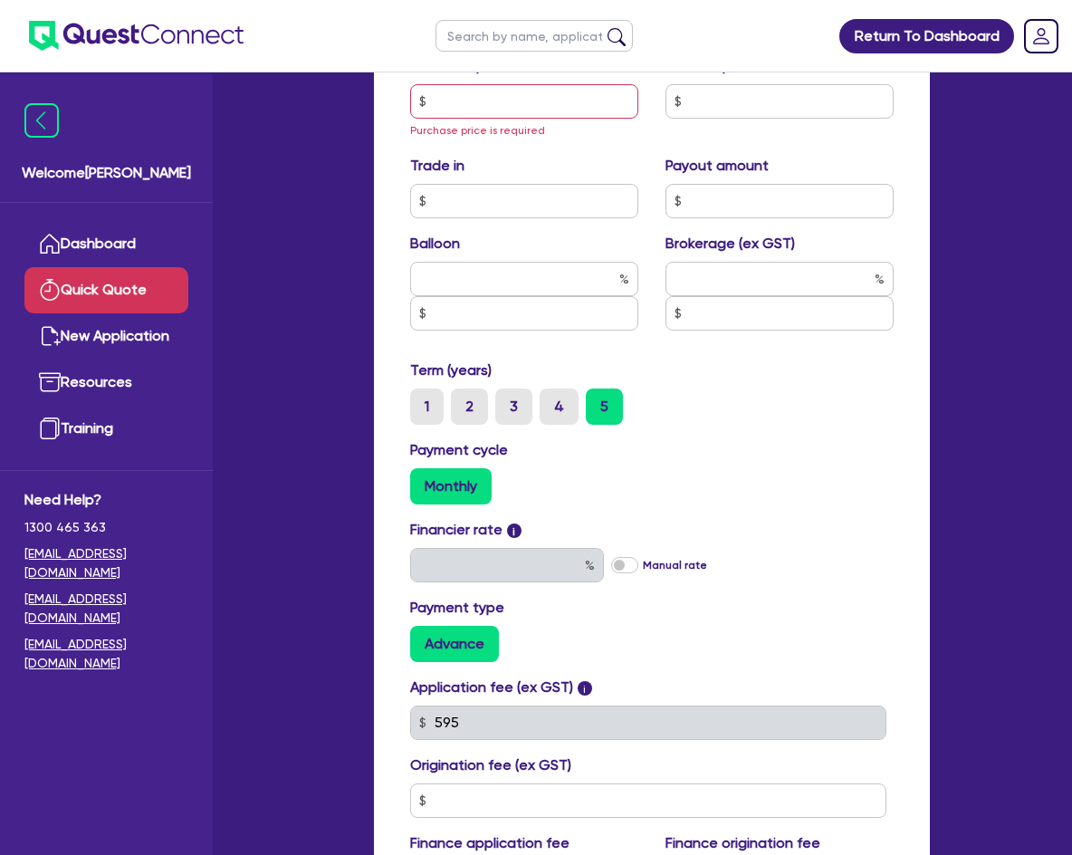
scroll to position [634, 0]
